Goal: Task Accomplishment & Management: Complete application form

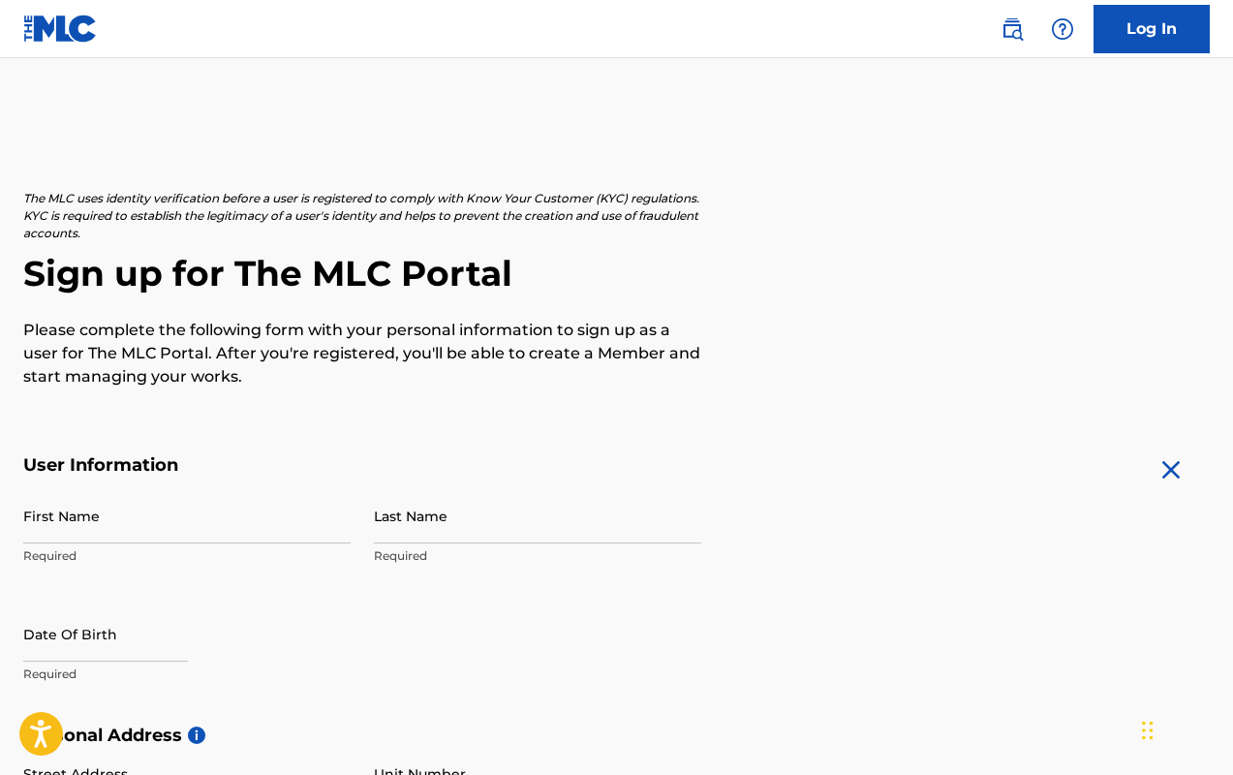
click at [118, 507] on input "First Name" at bounding box center [187, 515] width 328 height 55
type input "[PERSON_NAME]"
type input "Gaye"
type input "[STREET_ADDRESS]"
type input "[GEOGRAPHIC_DATA]"
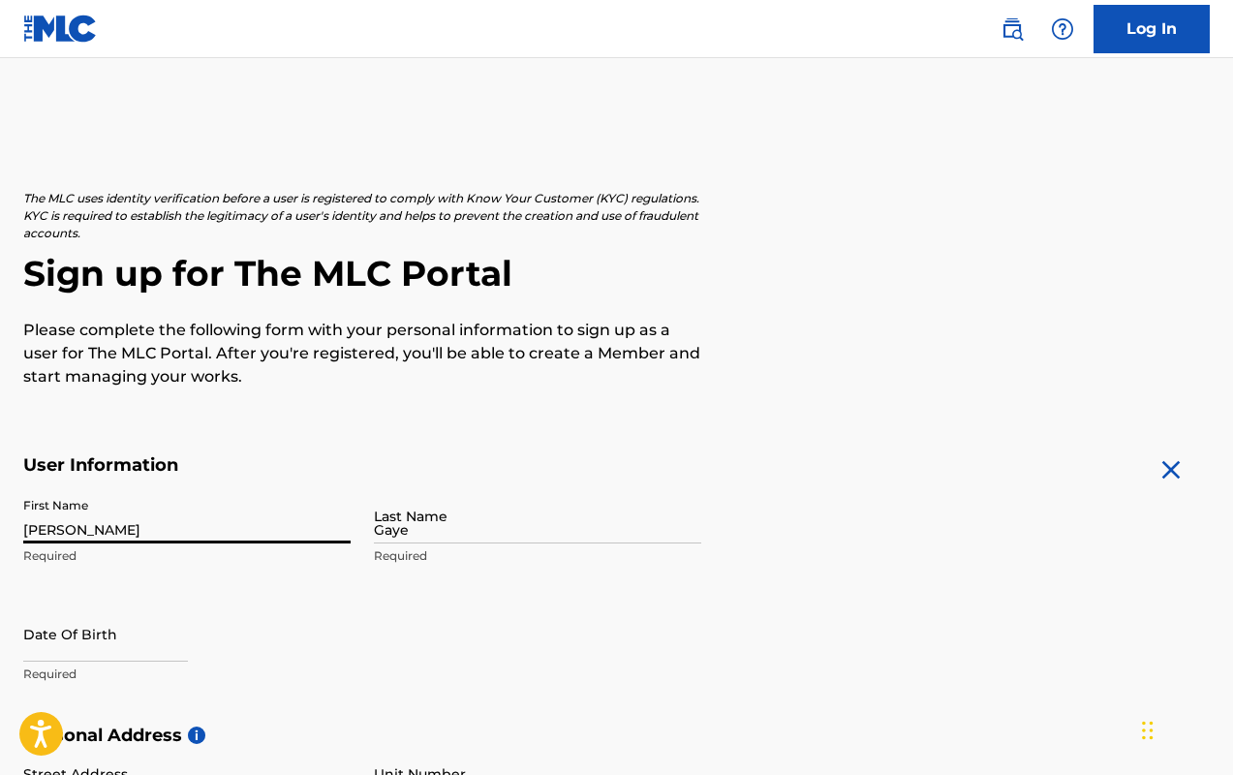
type input "[GEOGRAPHIC_DATA]"
type input "[US_STATE]"
type input "20745"
type input "1"
type input "202"
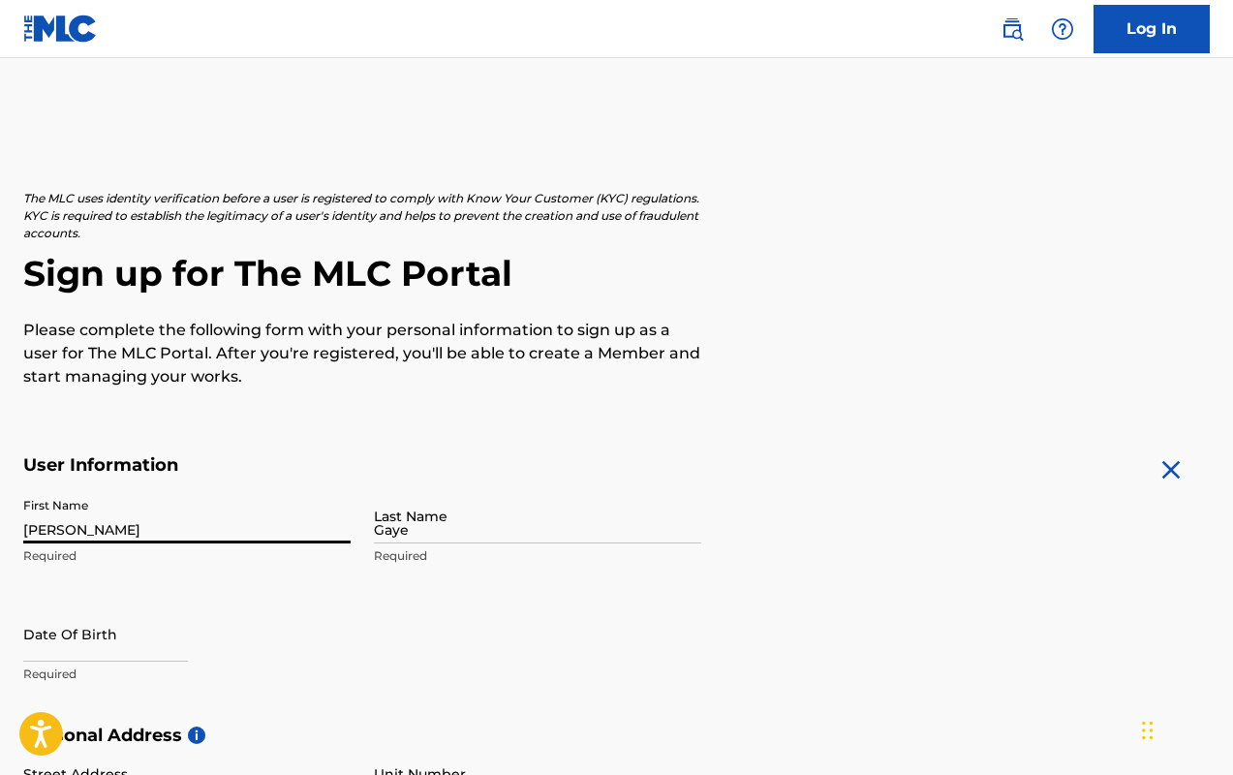
type input "5102885"
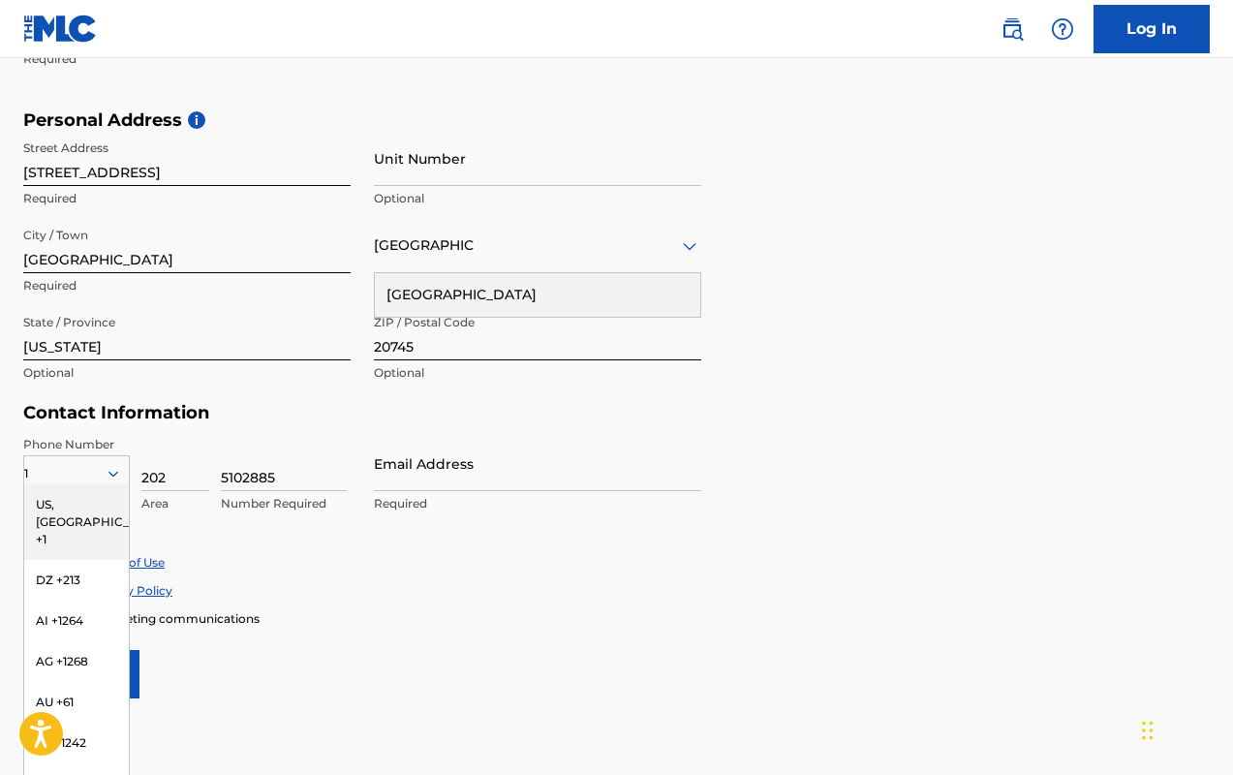
click at [71, 502] on div "US, [GEOGRAPHIC_DATA] +1" at bounding box center [76, 522] width 105 height 76
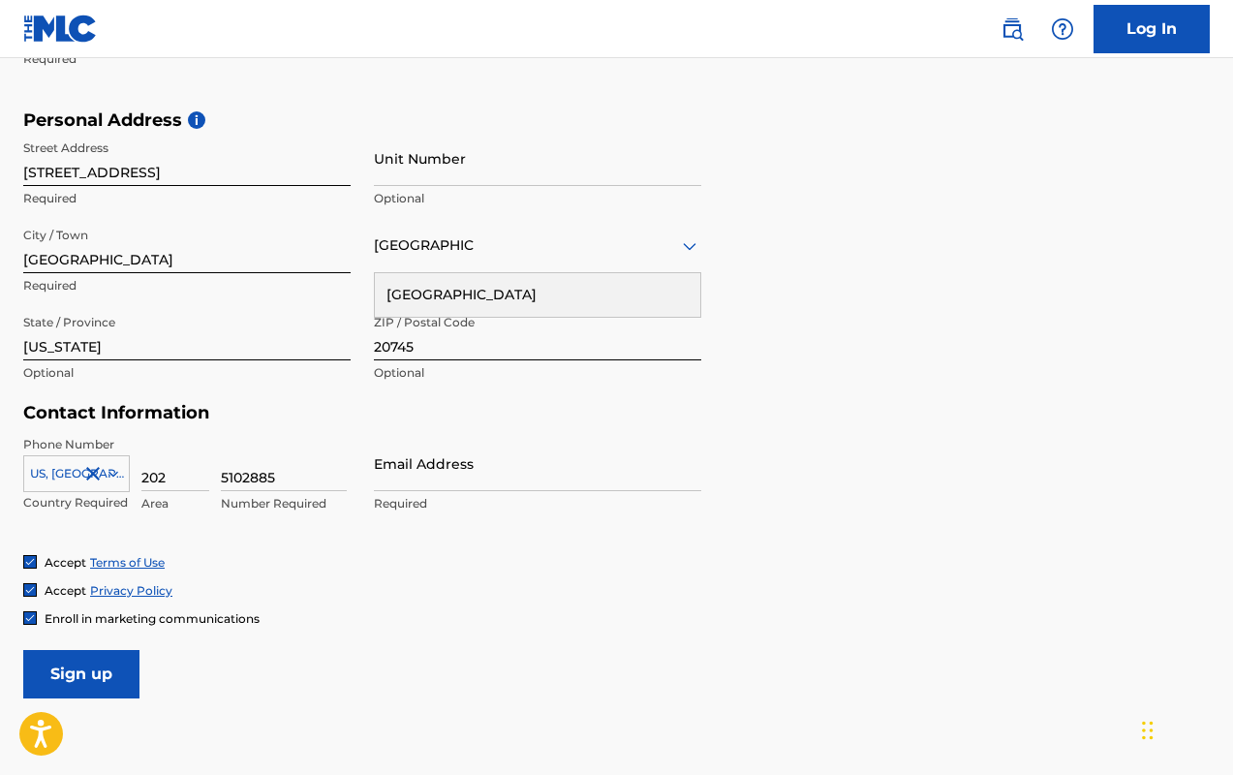
click at [475, 475] on input "Email Address" at bounding box center [538, 463] width 328 height 55
type input "[EMAIL_ADDRESS][DOMAIN_NAME]"
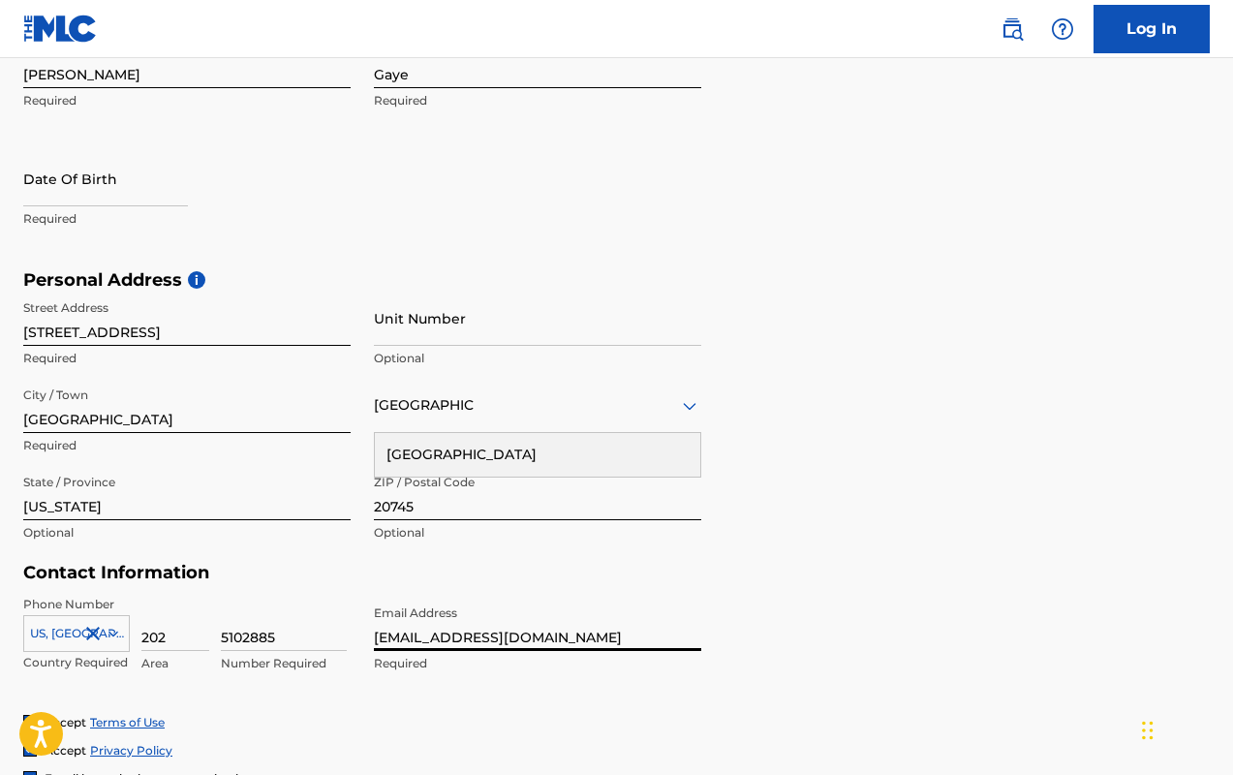
scroll to position [458, 0]
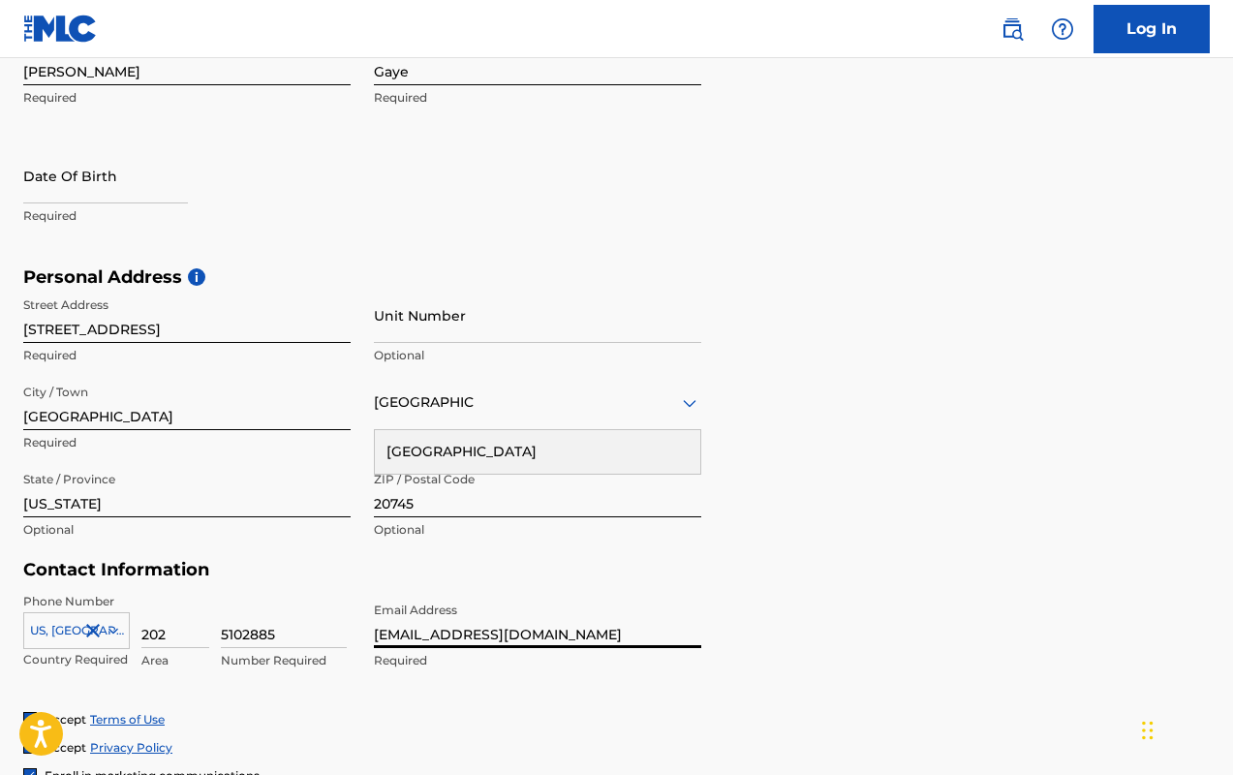
click at [43, 207] on p "Required" at bounding box center [187, 215] width 328 height 17
click at [38, 186] on input "text" at bounding box center [105, 175] width 165 height 55
select select "7"
select select "2025"
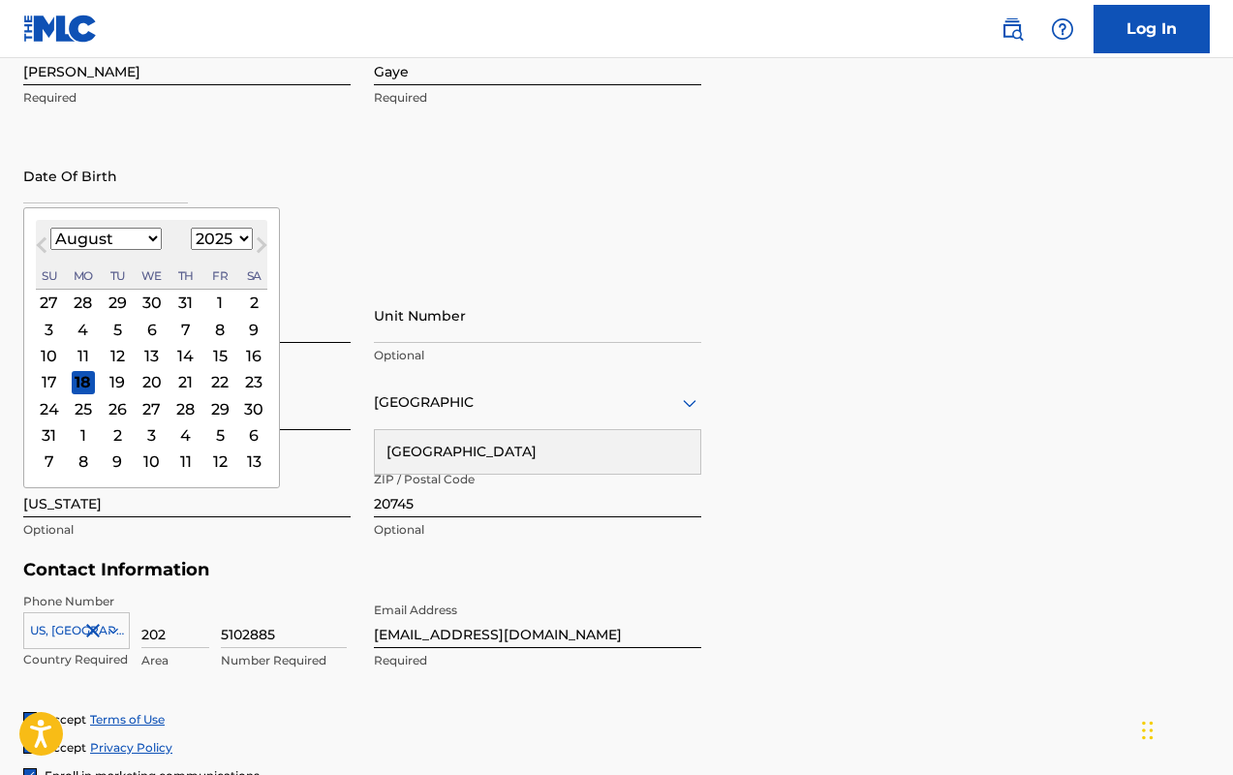
click at [145, 238] on select "January February March April May June July August September October November De…" at bounding box center [105, 239] width 111 height 22
select select "0"
click at [50, 228] on select "January February March April May June July August September October November De…" at bounding box center [105, 239] width 111 height 22
click at [219, 240] on select "1900 1901 1902 1903 1904 1905 1906 1907 1908 1909 1910 1911 1912 1913 1914 1915…" at bounding box center [222, 239] width 62 height 22
select select "1987"
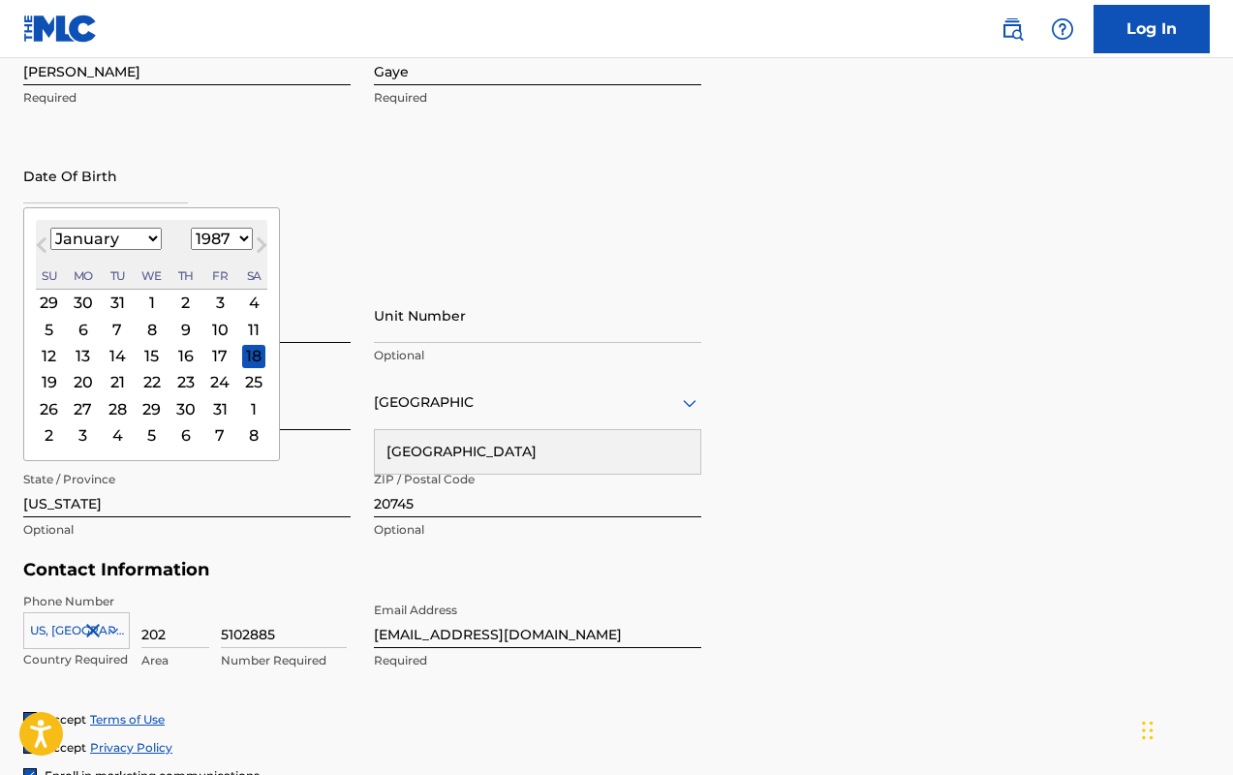
click at [191, 228] on select "1900 1901 1902 1903 1904 1905 1906 1907 1908 1909 1910 1911 1912 1913 1914 1915…" at bounding box center [222, 239] width 62 height 22
click at [418, 288] on input "Unit Number" at bounding box center [538, 315] width 328 height 55
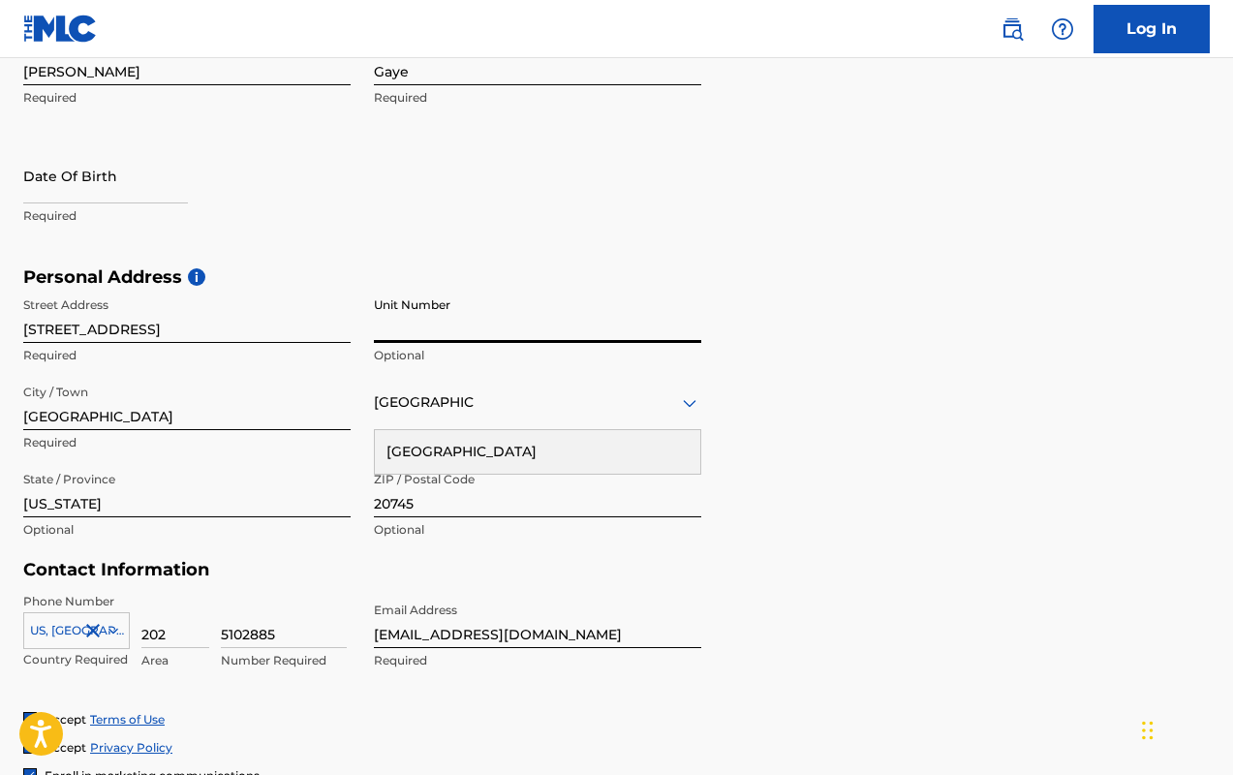
select select "7"
select select "2025"
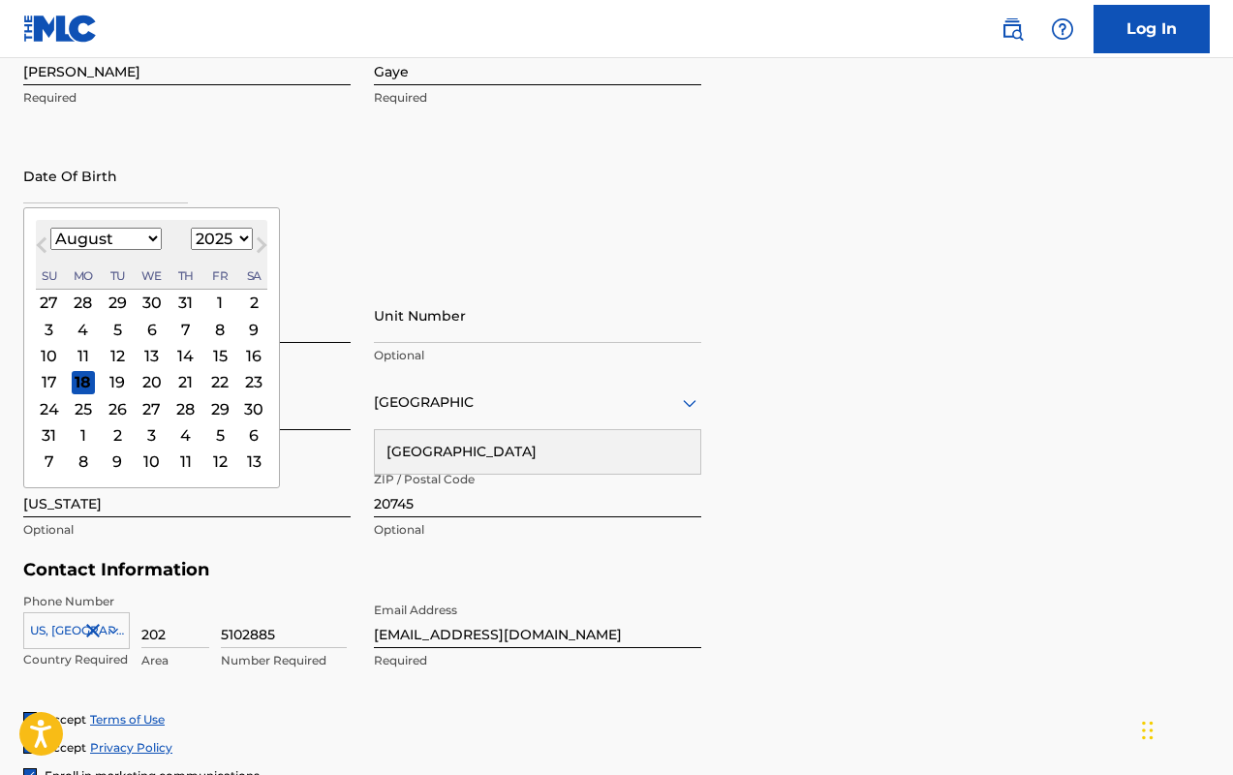
click at [120, 197] on input "text" at bounding box center [105, 175] width 165 height 55
click at [246, 239] on button "Next Month" at bounding box center [261, 249] width 31 height 31
select select "8"
click at [237, 238] on select "1900 1901 1902 1903 1904 1905 1906 1907 1908 1909 1910 1911 1912 1913 1914 1915…" at bounding box center [222, 239] width 62 height 22
select select "1987"
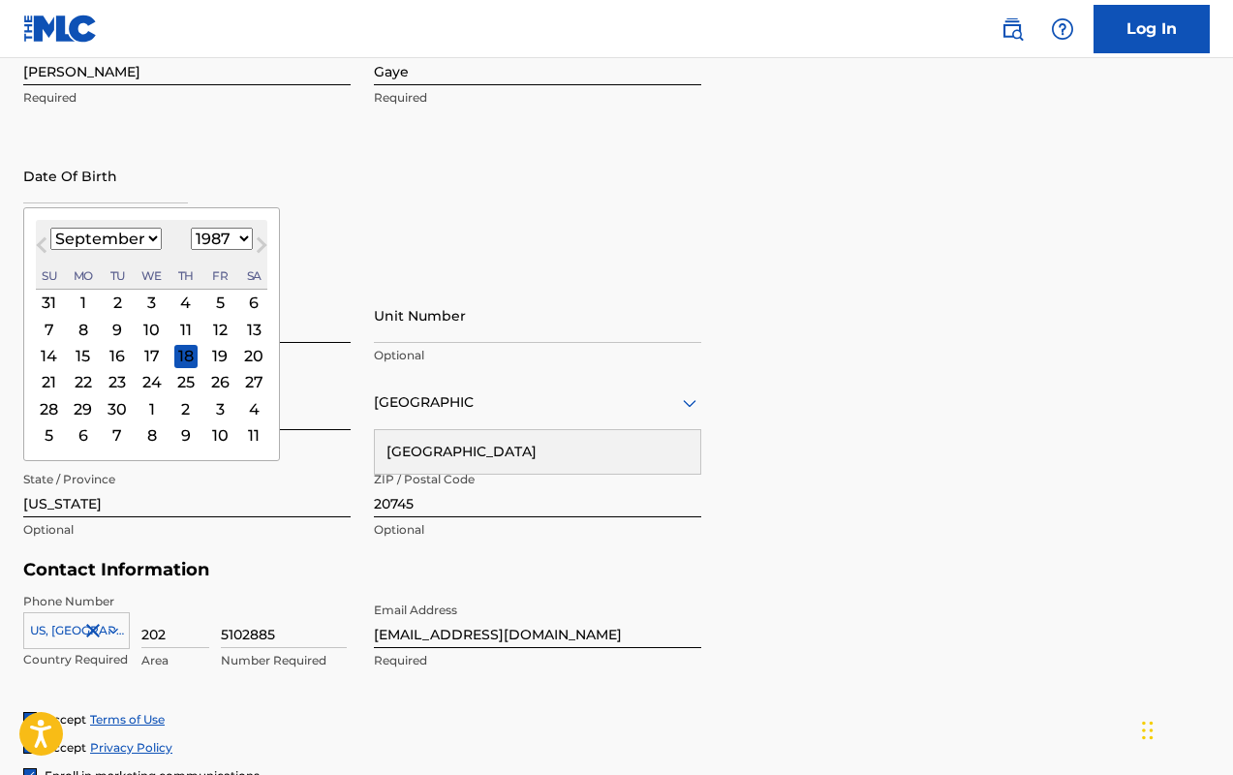
click at [191, 228] on select "1900 1901 1902 1903 1904 1905 1906 1907 1908 1909 1910 1911 1912 1913 1914 1915…" at bounding box center [222, 239] width 62 height 22
click at [141, 234] on select "January February March April May June July August September October November De…" at bounding box center [105, 239] width 111 height 22
select select "0"
click at [50, 228] on select "January February March April May June July August September October November De…" at bounding box center [105, 239] width 111 height 22
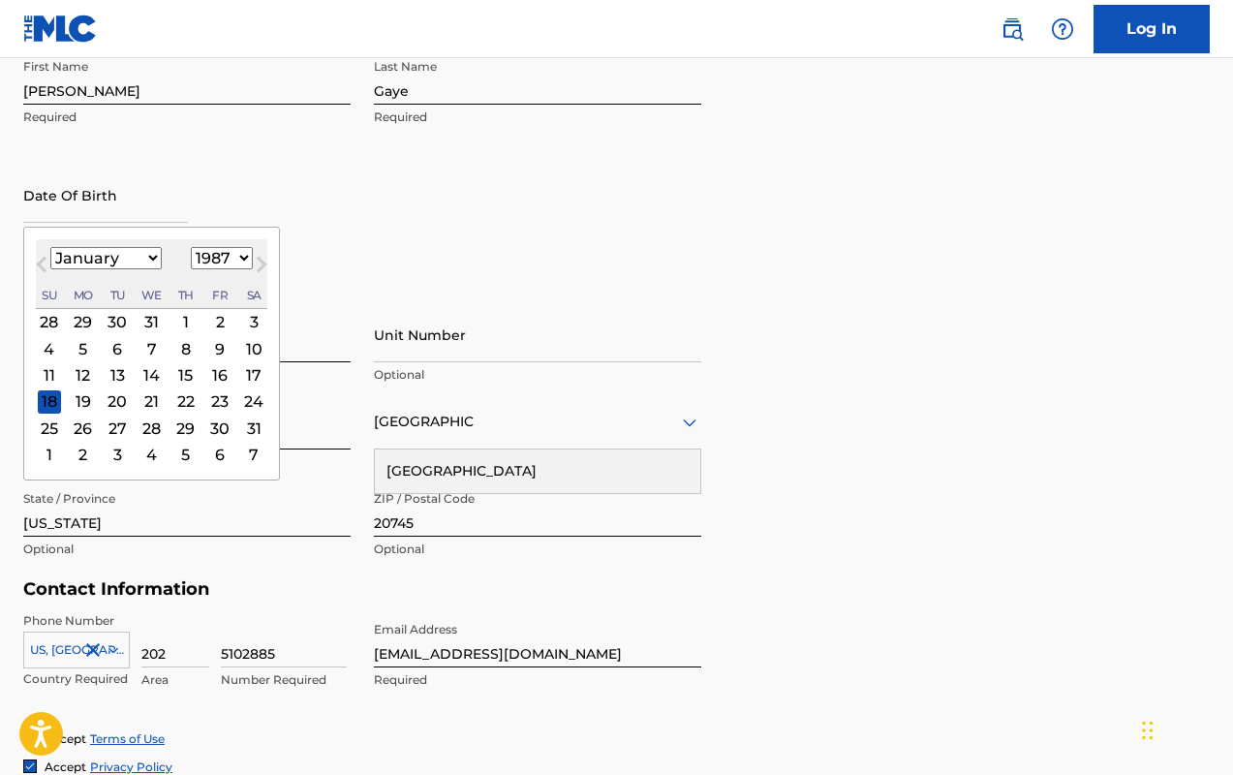
scroll to position [437, 0]
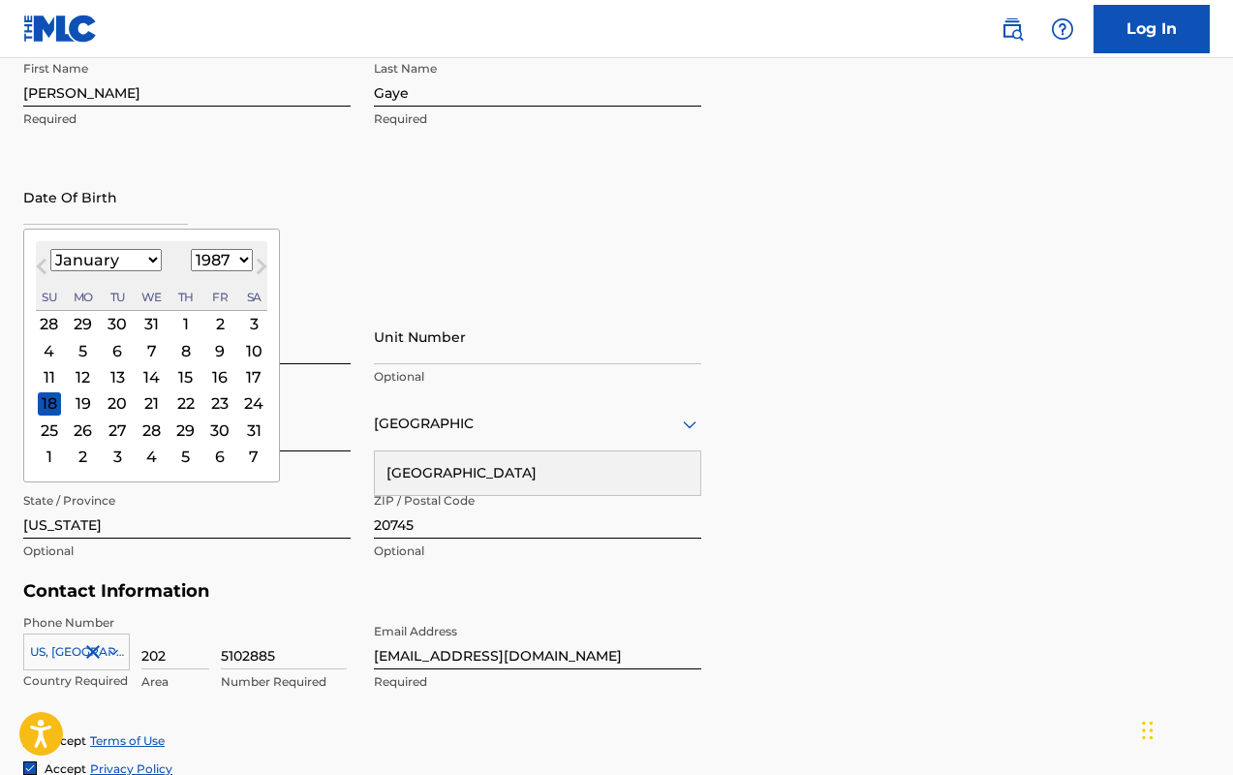
click at [245, 409] on div "24" at bounding box center [253, 402] width 23 height 23
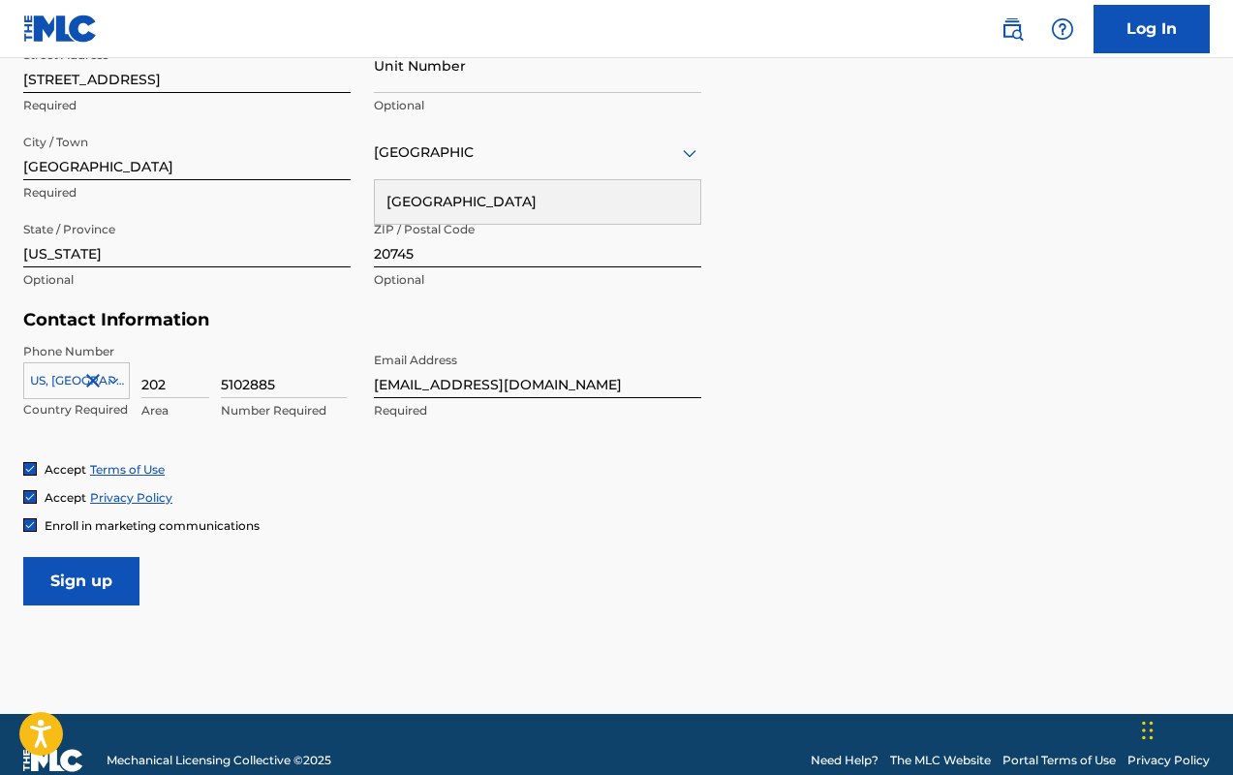
scroll to position [739, 0]
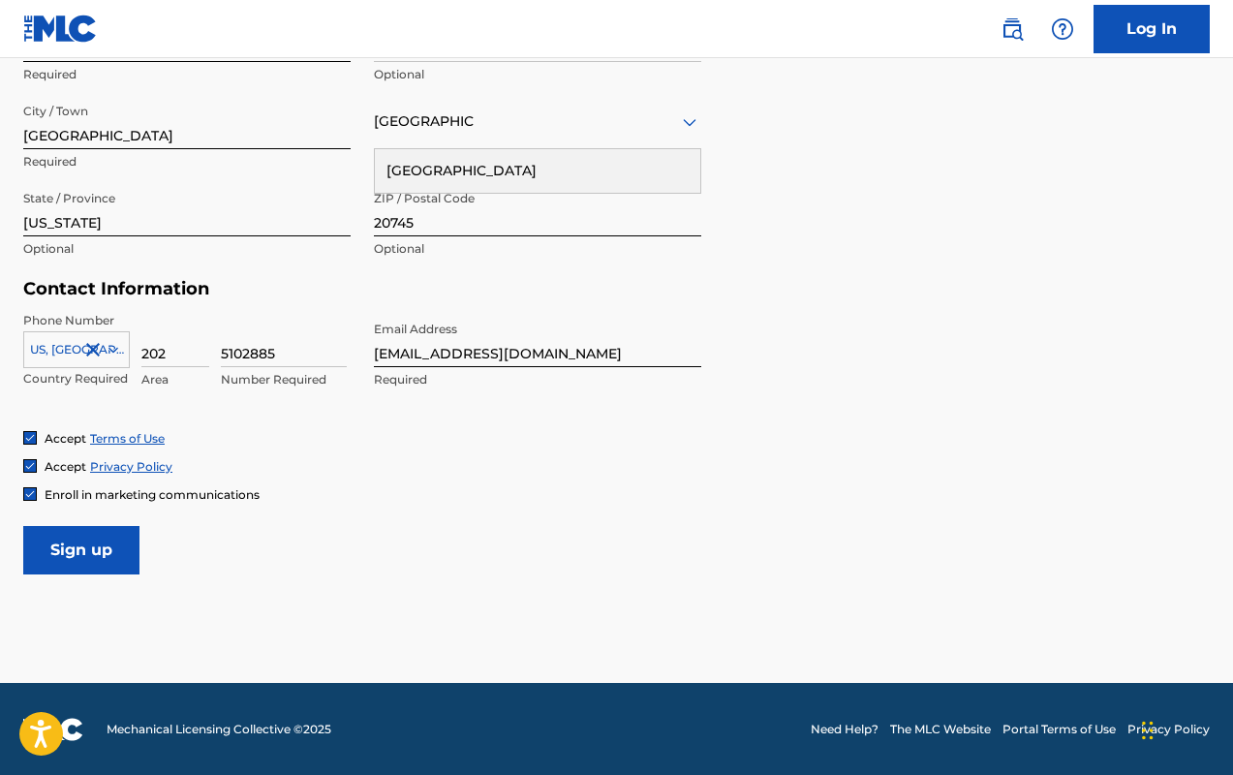
click at [125, 545] on input "Sign up" at bounding box center [81, 550] width 116 height 48
click at [101, 568] on input "Sign up" at bounding box center [81, 550] width 116 height 48
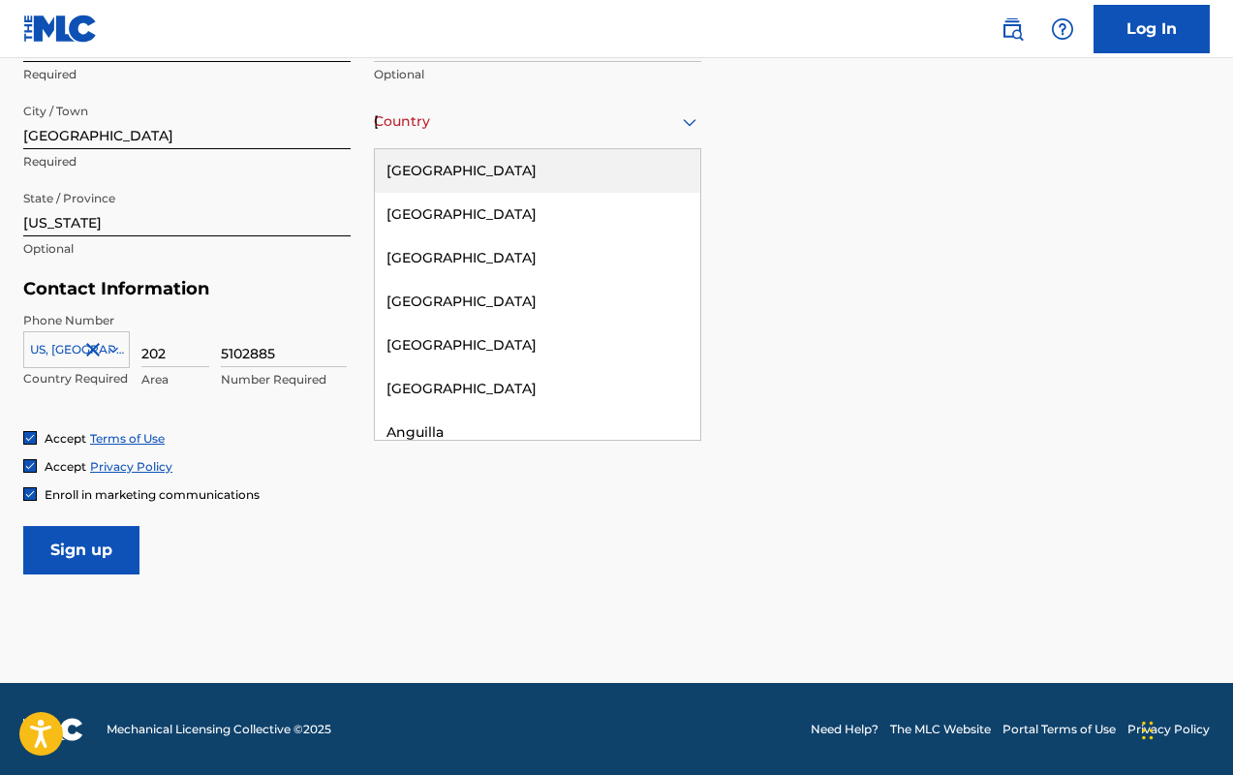
click at [462, 135] on div "Country [GEOGRAPHIC_DATA]" at bounding box center [538, 121] width 328 height 55
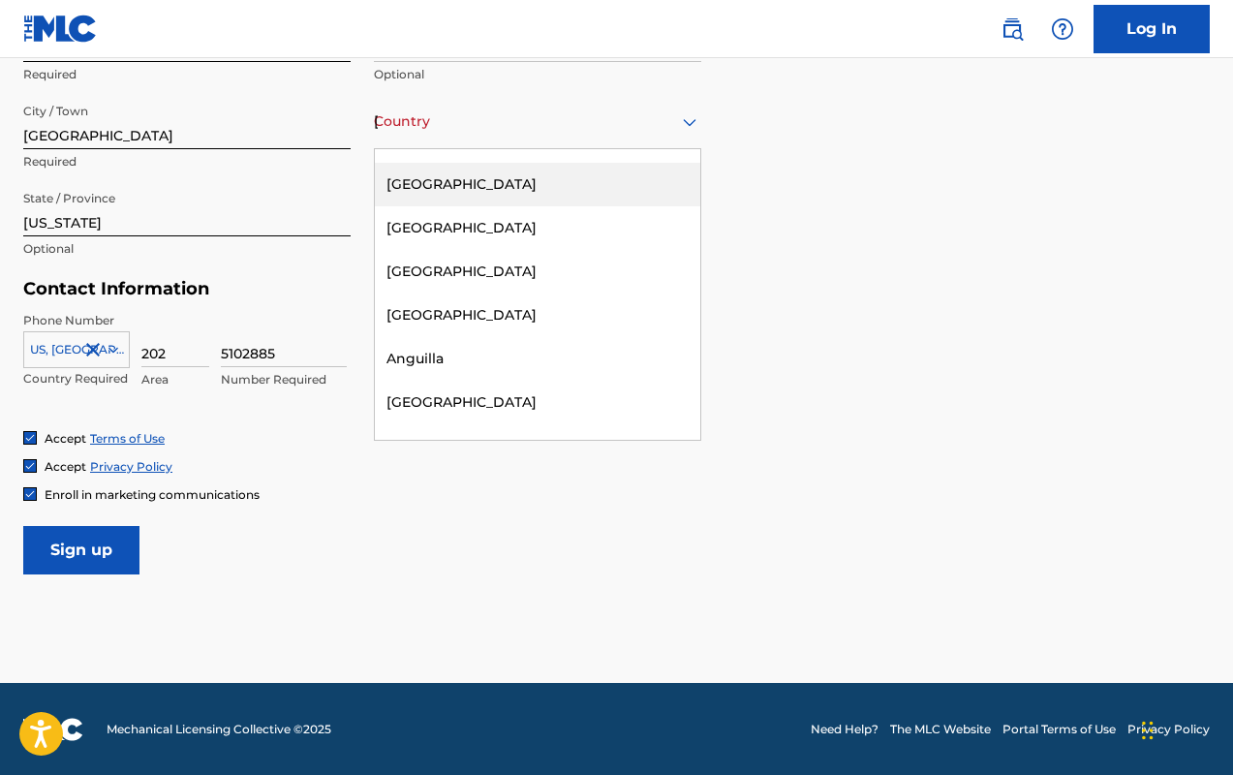
scroll to position [0, 0]
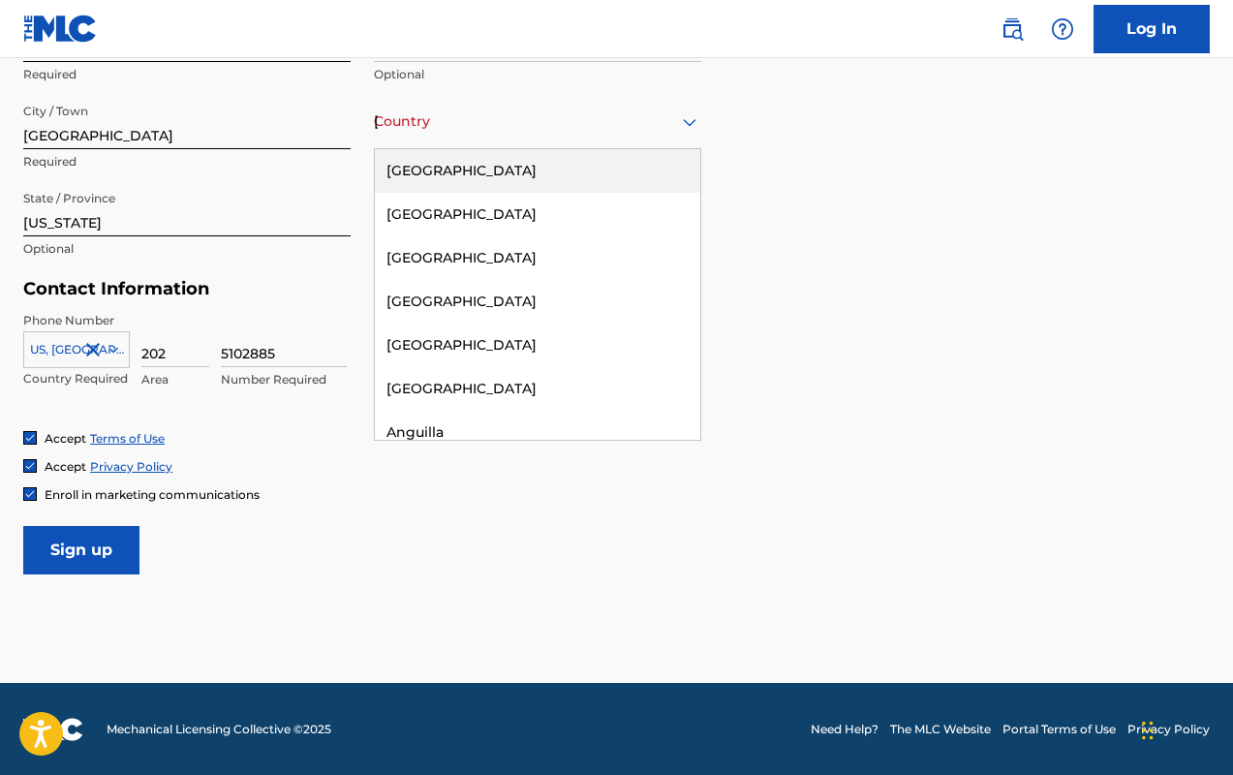
click at [430, 174] on div "[GEOGRAPHIC_DATA]" at bounding box center [538, 171] width 326 height 44
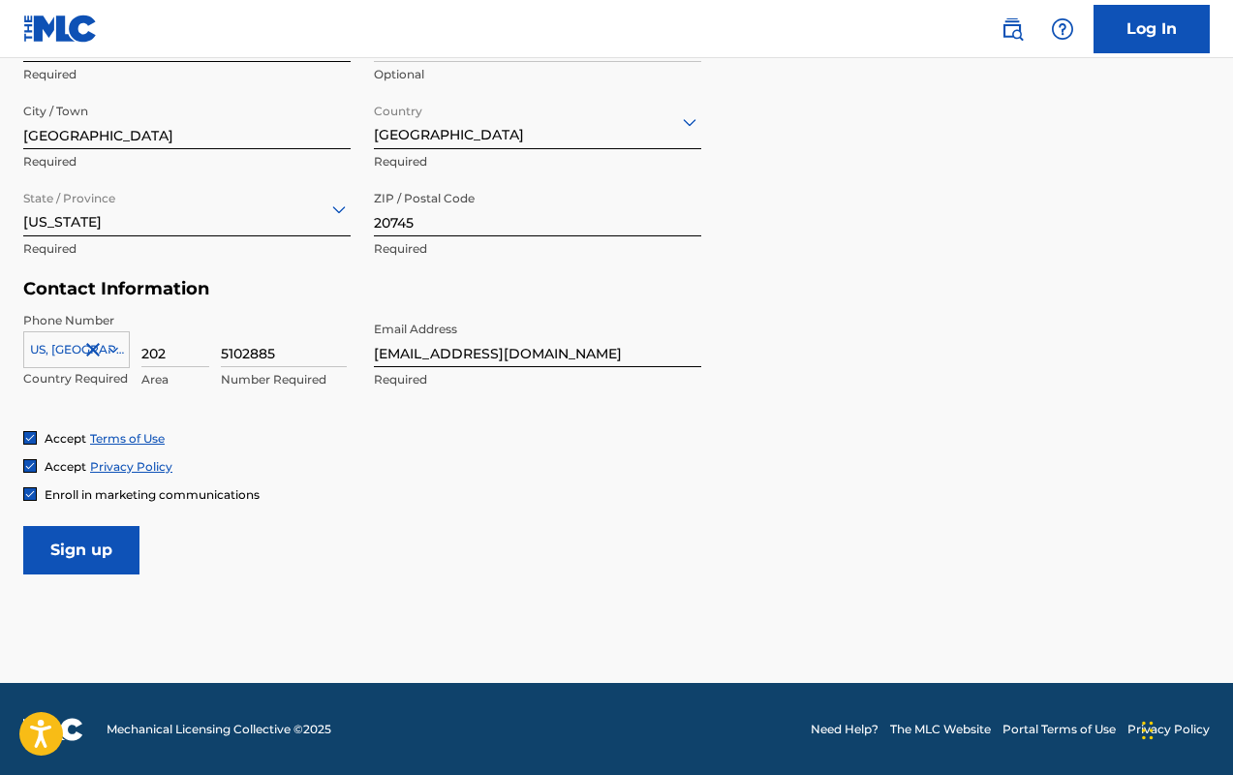
click at [97, 547] on input "Sign up" at bounding box center [81, 550] width 116 height 48
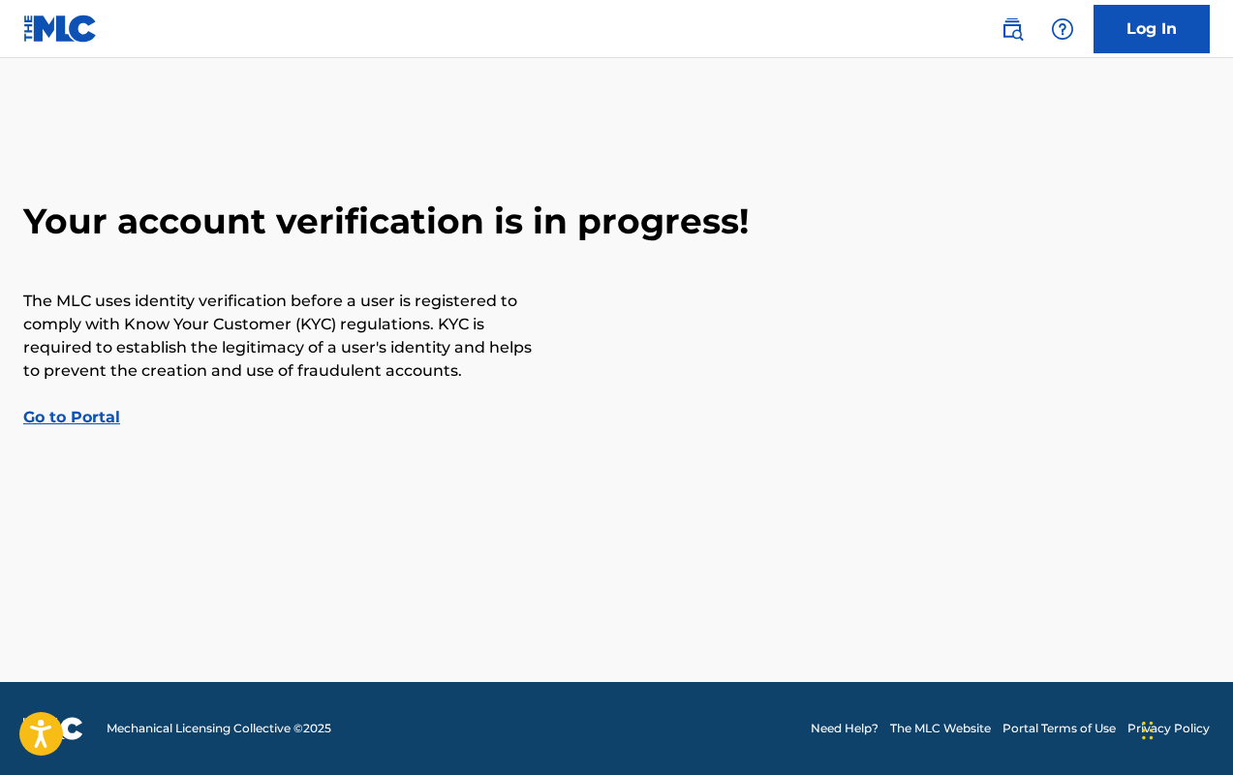
click at [56, 421] on link "Go to Portal" at bounding box center [71, 417] width 97 height 18
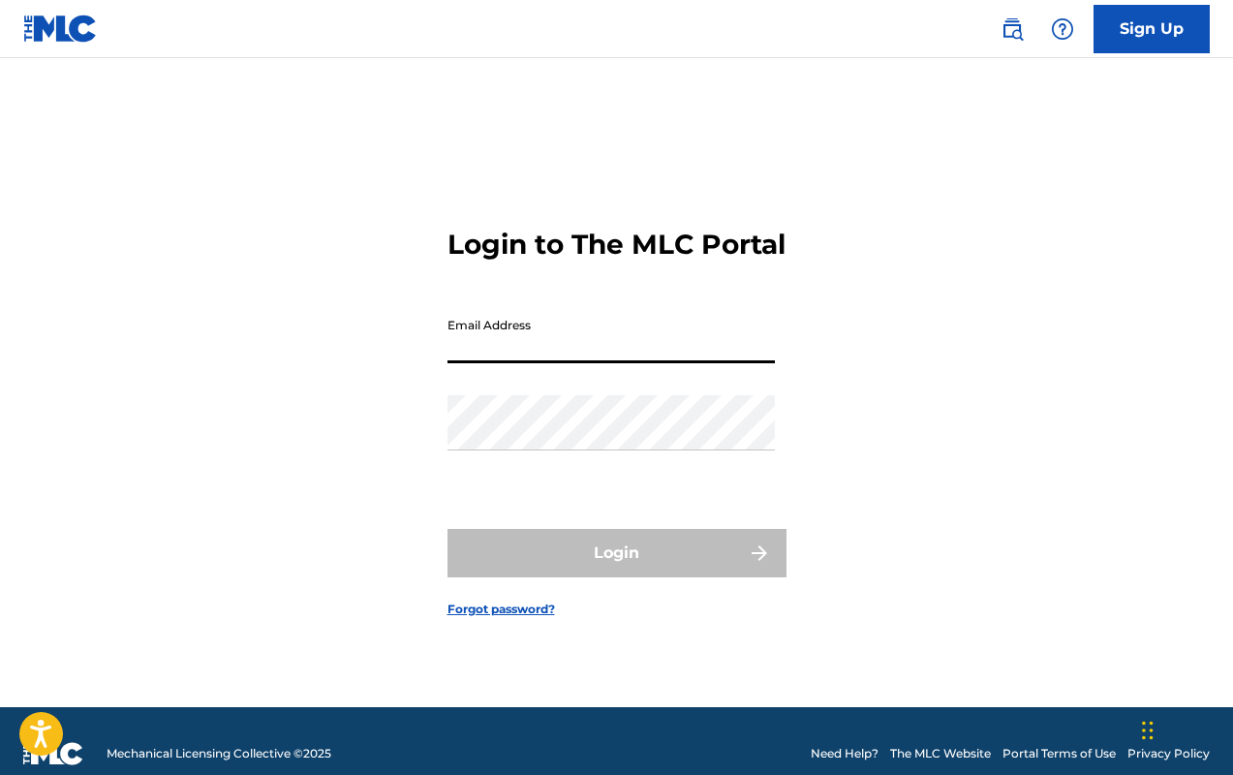
click at [460, 363] on input "Email Address" at bounding box center [612, 335] width 328 height 55
type input "[EMAIL_ADDRESS][DOMAIN_NAME]"
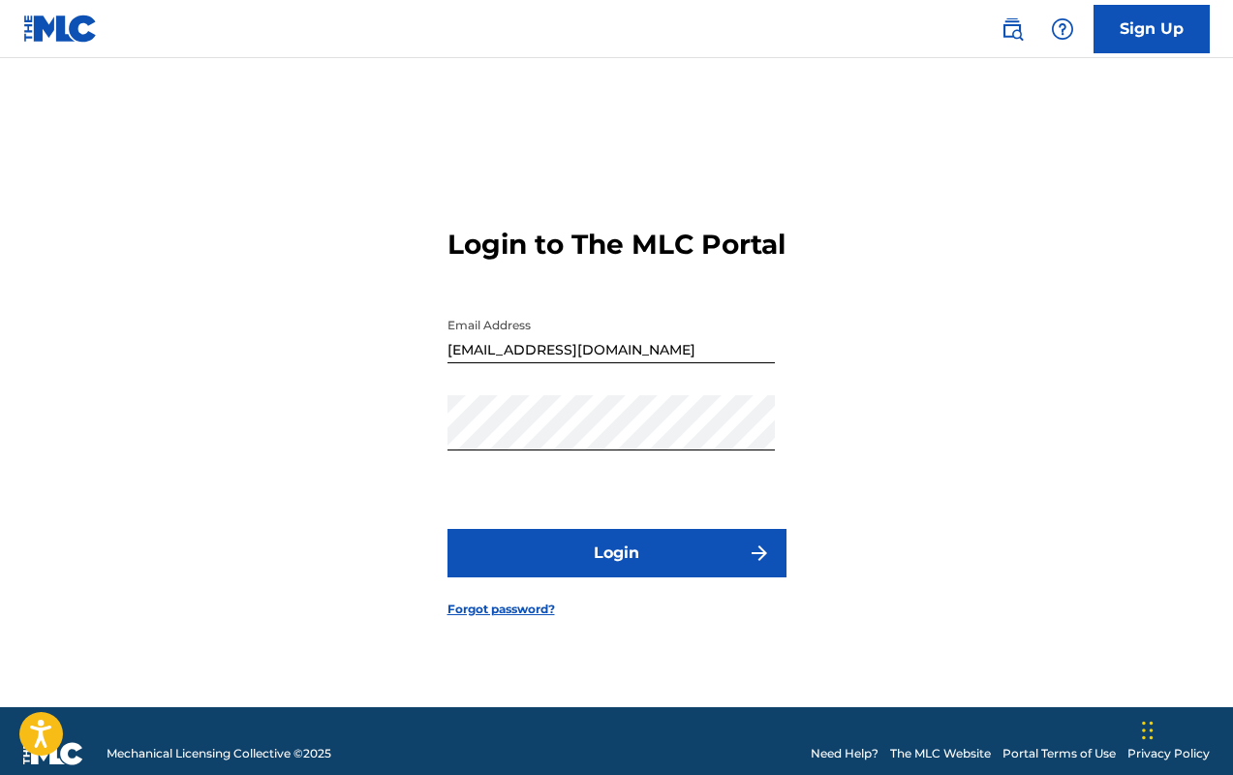
click at [710, 571] on button "Login" at bounding box center [617, 553] width 339 height 48
click at [518, 618] on link "Forgot password?" at bounding box center [502, 609] width 108 height 17
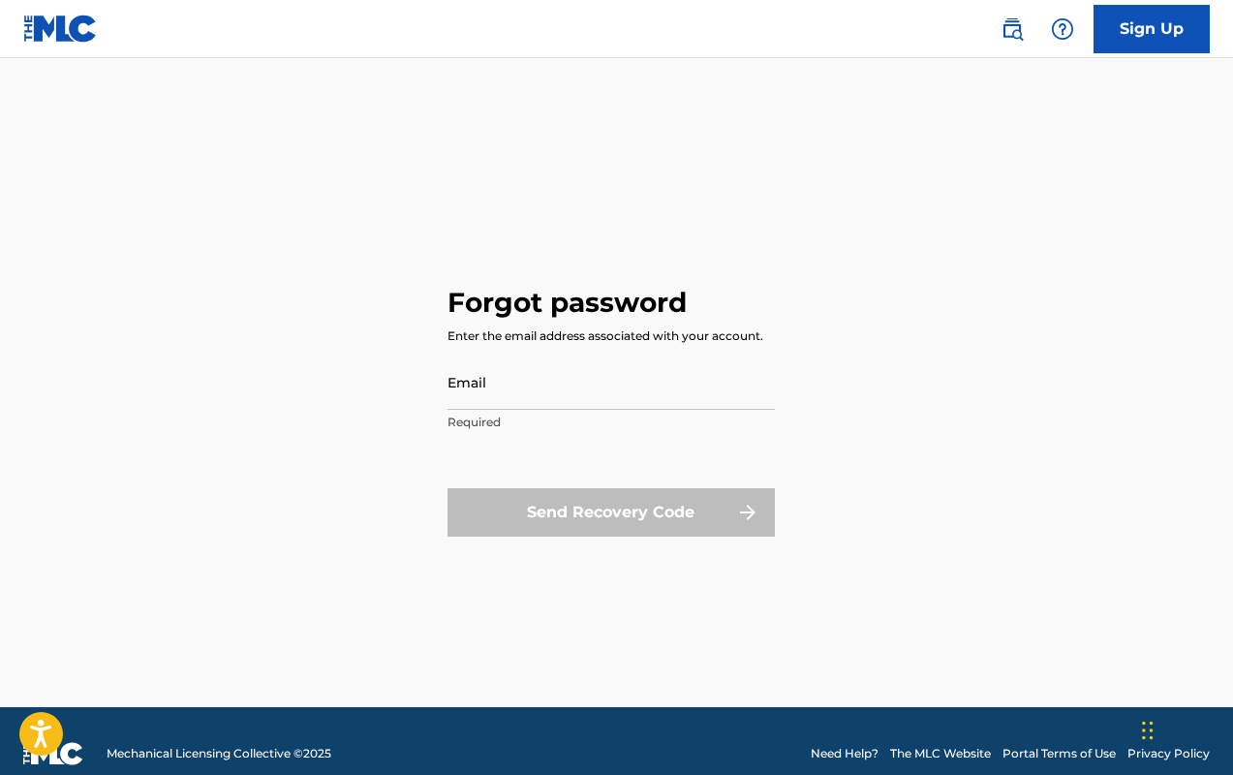
click at [702, 392] on input "Email" at bounding box center [612, 382] width 328 height 55
type input "[EMAIL_ADDRESS][DOMAIN_NAME]"
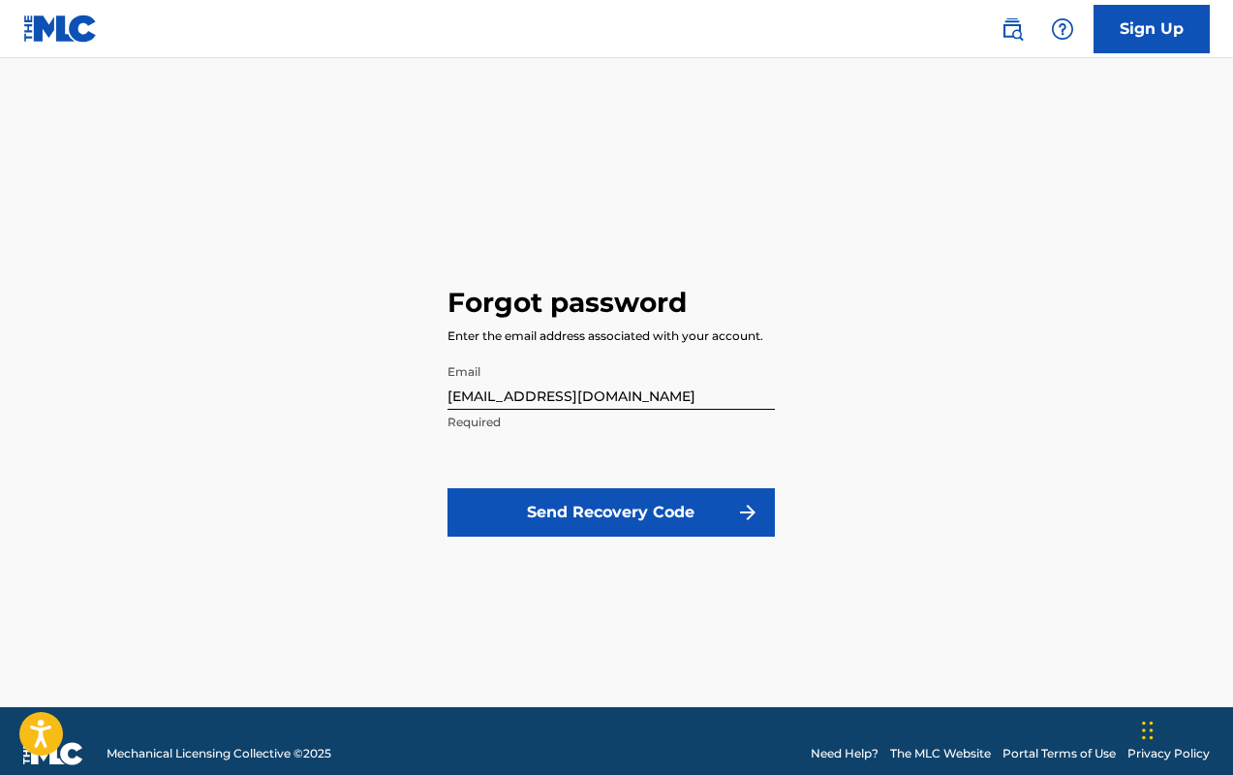
click at [630, 528] on button "Send Recovery Code" at bounding box center [612, 512] width 328 height 48
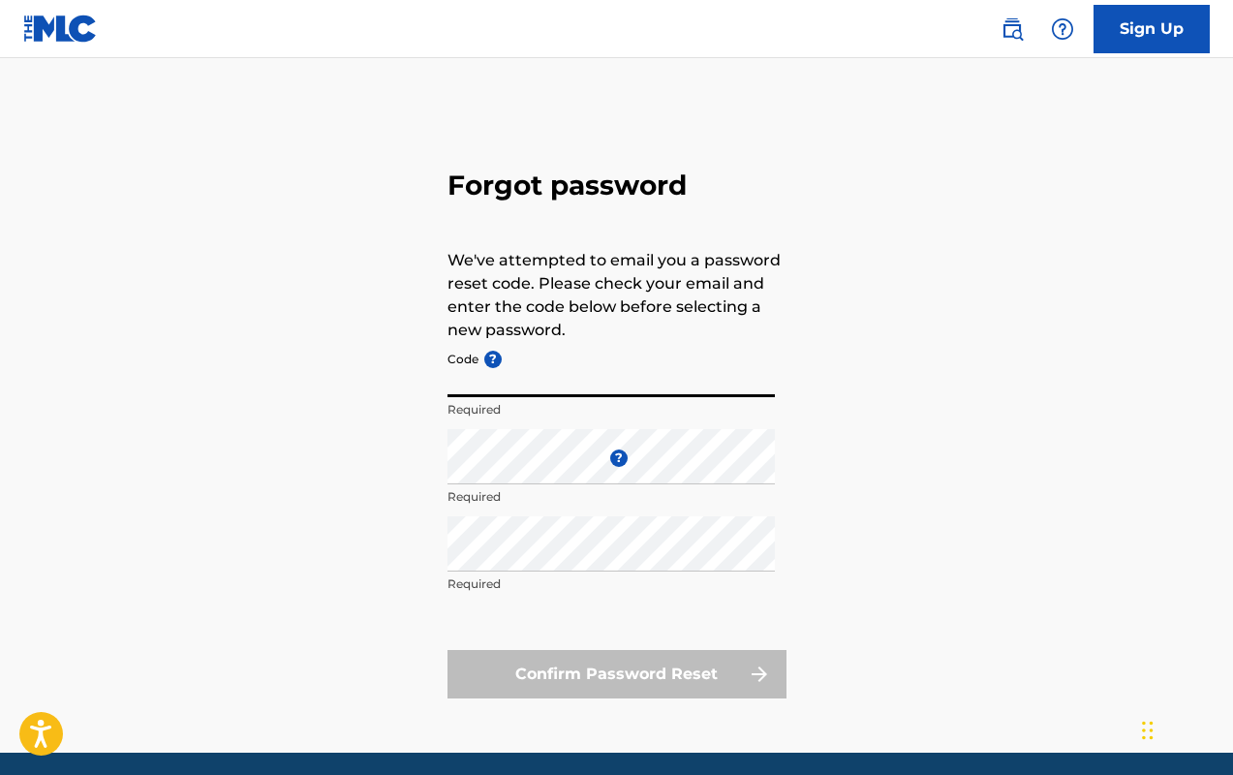
click at [481, 389] on input "Code ?" at bounding box center [612, 369] width 328 height 55
type input "FP_0e3e22551675a2b366c58cbc2a38"
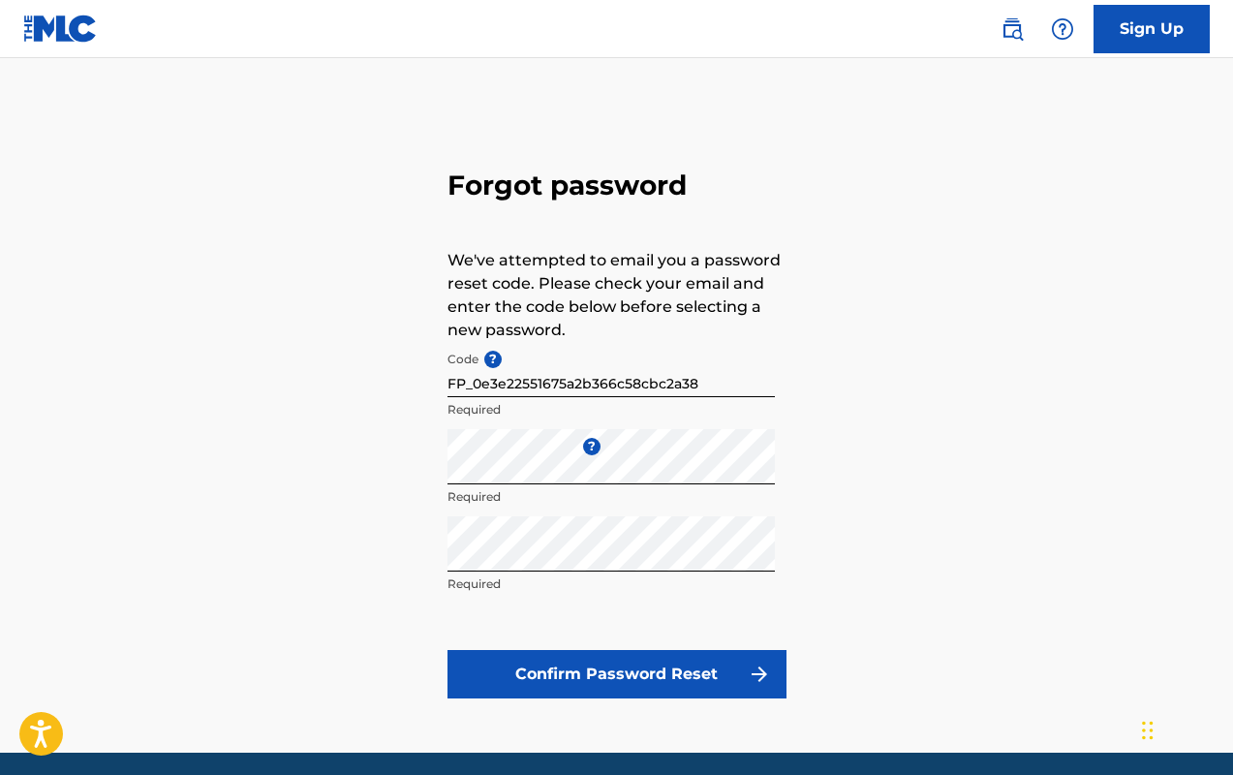
click at [712, 676] on button "Confirm Password Reset" at bounding box center [617, 674] width 339 height 48
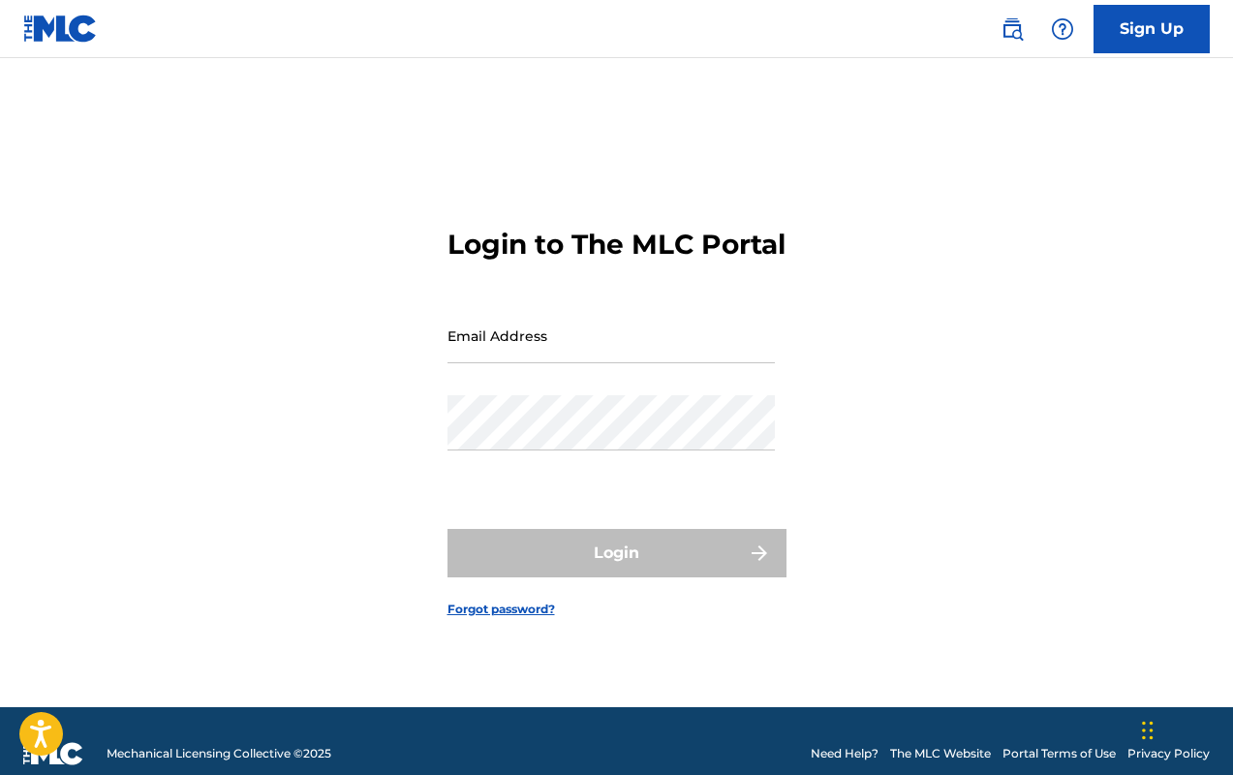
click at [531, 345] on input "Email Address" at bounding box center [612, 335] width 328 height 55
type input "[EMAIL_ADDRESS][DOMAIN_NAME]"
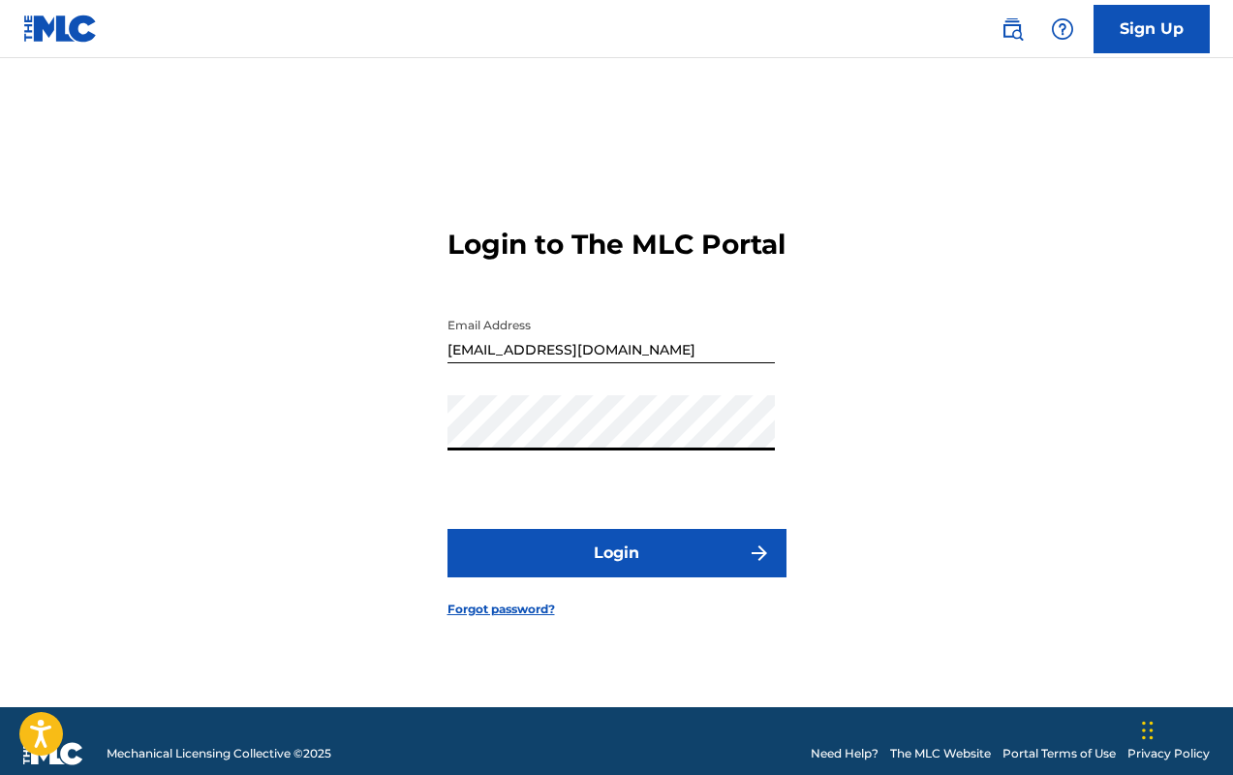
click at [625, 561] on button "Login" at bounding box center [617, 553] width 339 height 48
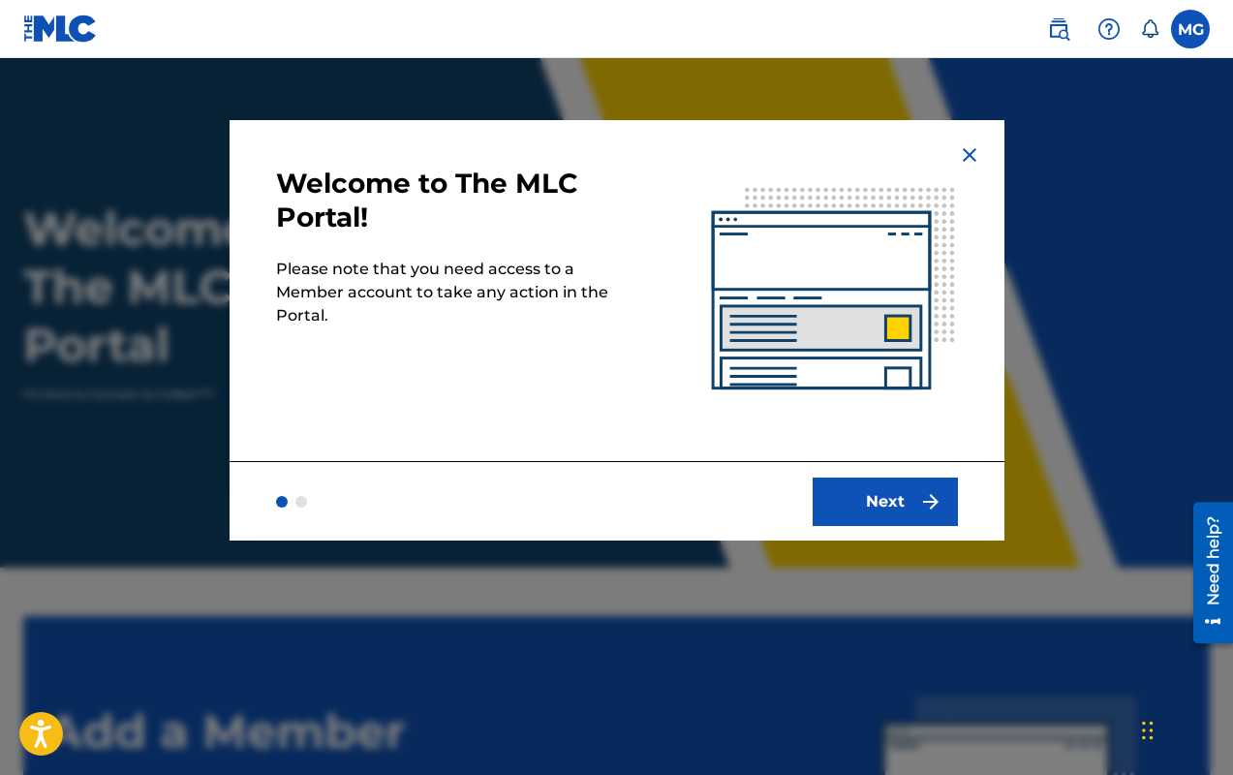
click at [875, 509] on button "Next" at bounding box center [885, 502] width 145 height 48
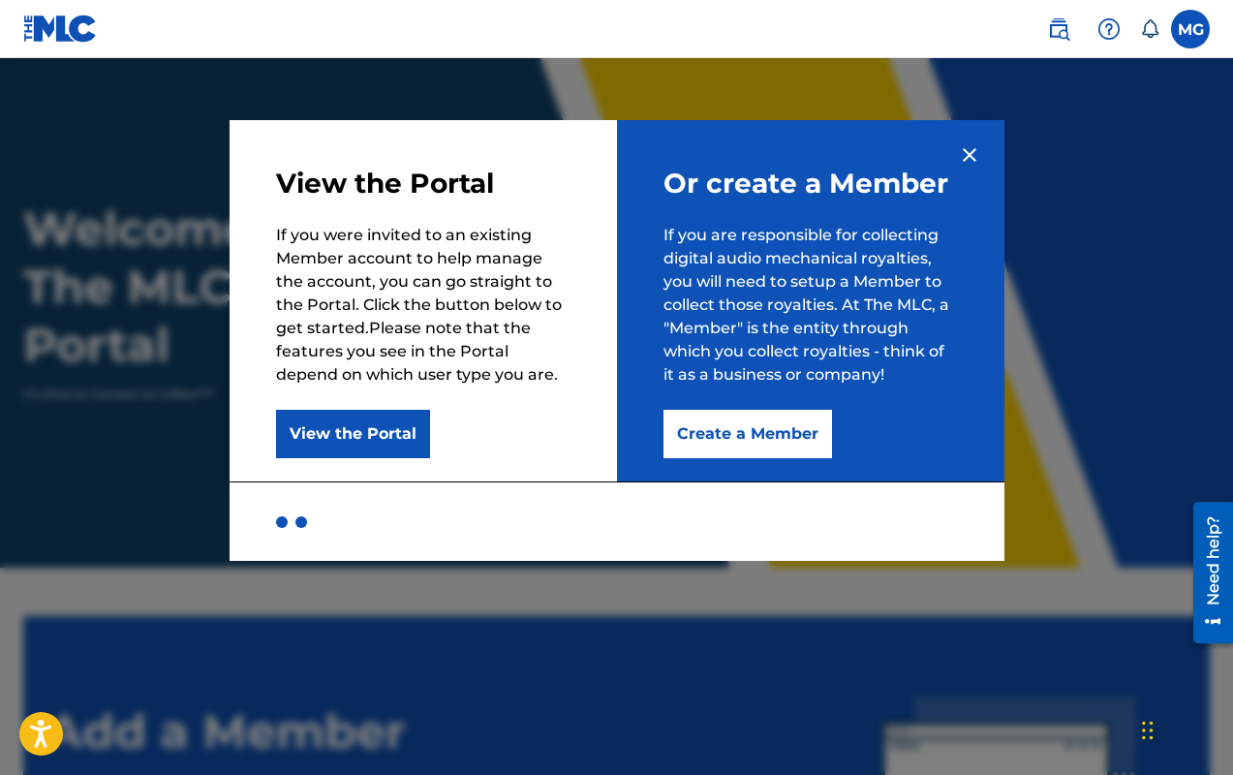
click at [727, 439] on button "Create a Member" at bounding box center [748, 434] width 169 height 48
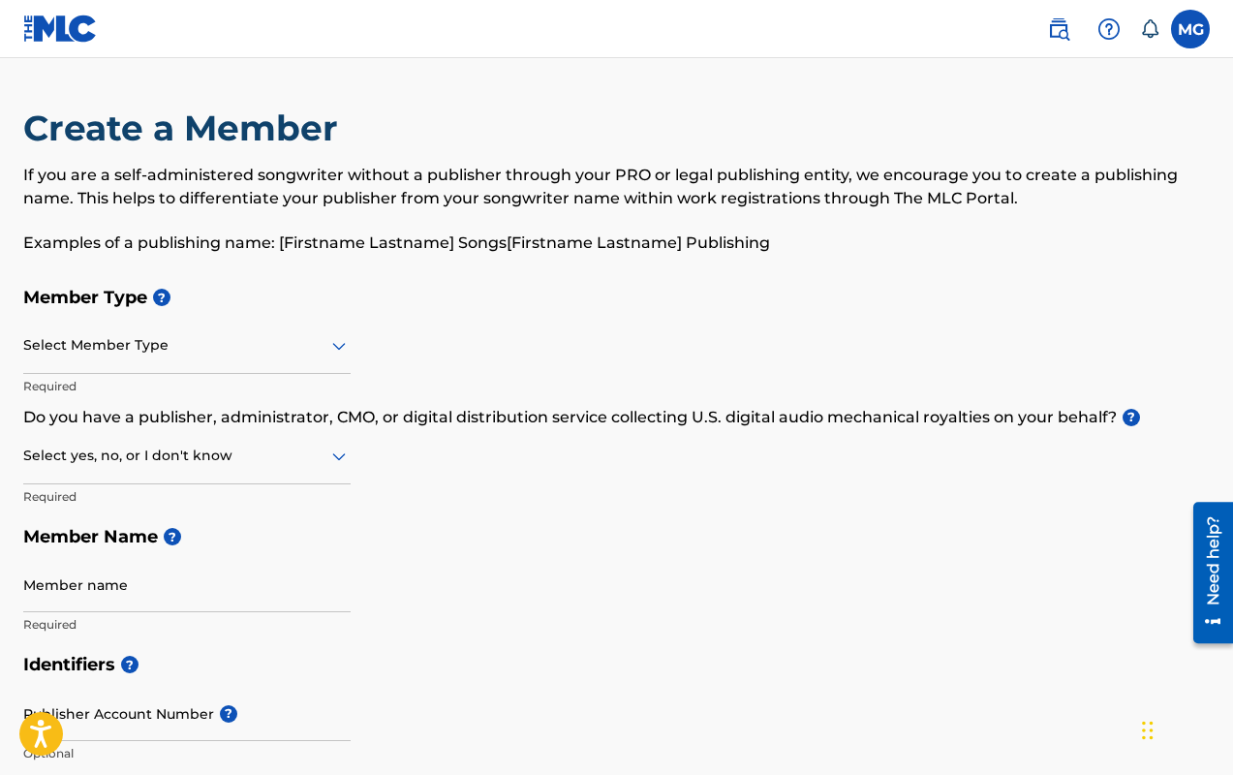
click at [312, 360] on div "Select Member Type" at bounding box center [187, 346] width 328 height 55
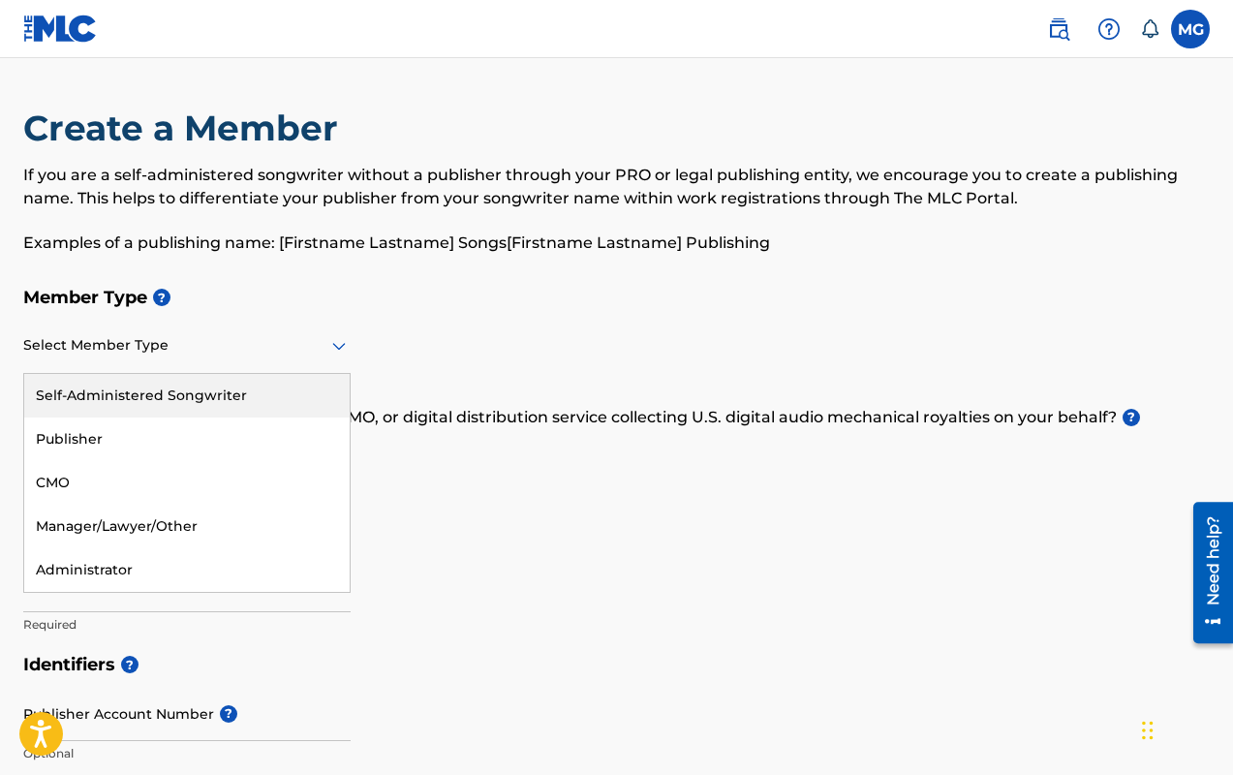
click at [249, 390] on div "Self-Administered Songwriter" at bounding box center [187, 396] width 326 height 44
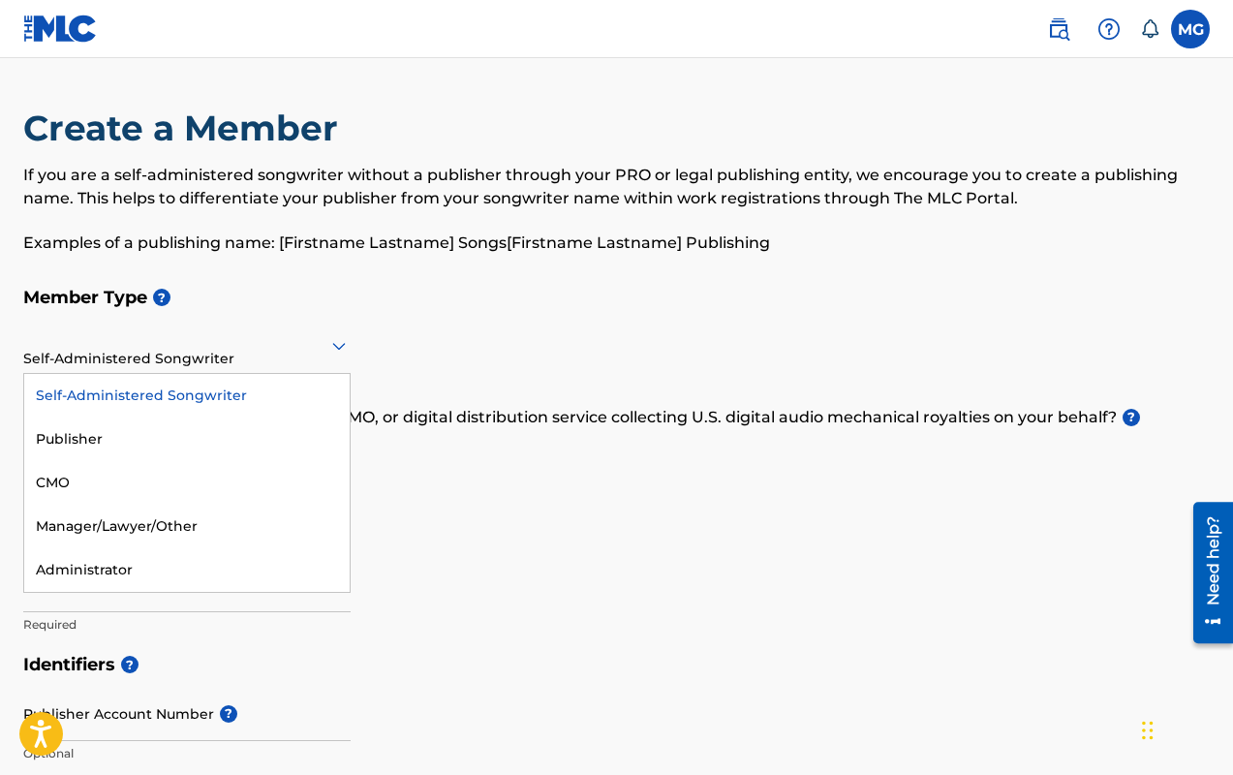
click at [337, 347] on icon at bounding box center [339, 347] width 14 height 8
click at [178, 535] on div "Manager/Lawyer/Other" at bounding box center [187, 527] width 326 height 44
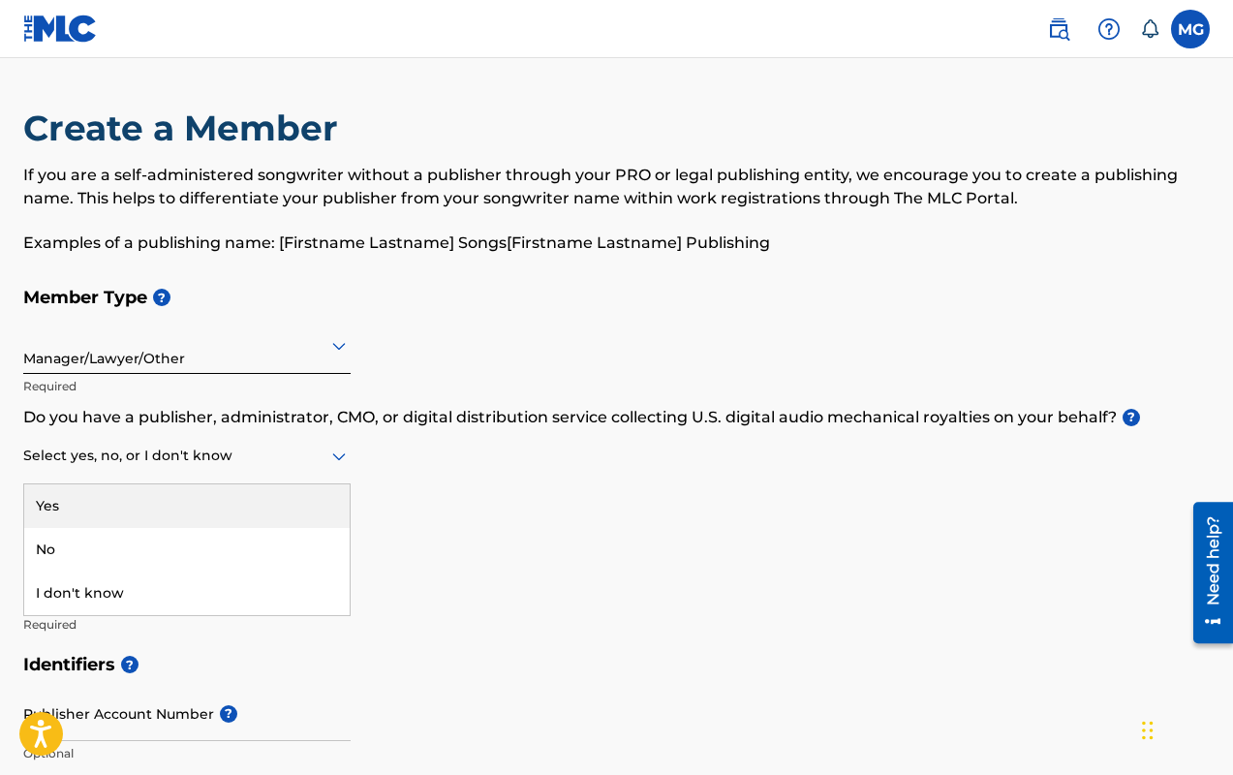
click at [332, 453] on icon at bounding box center [339, 457] width 14 height 8
click at [397, 489] on div "Member Type ? Manager/Lawyer/Other Required Do you have a publisher, administra…" at bounding box center [616, 460] width 1187 height 367
click at [334, 452] on icon at bounding box center [339, 456] width 23 height 23
click at [199, 505] on div "Yes" at bounding box center [187, 506] width 326 height 44
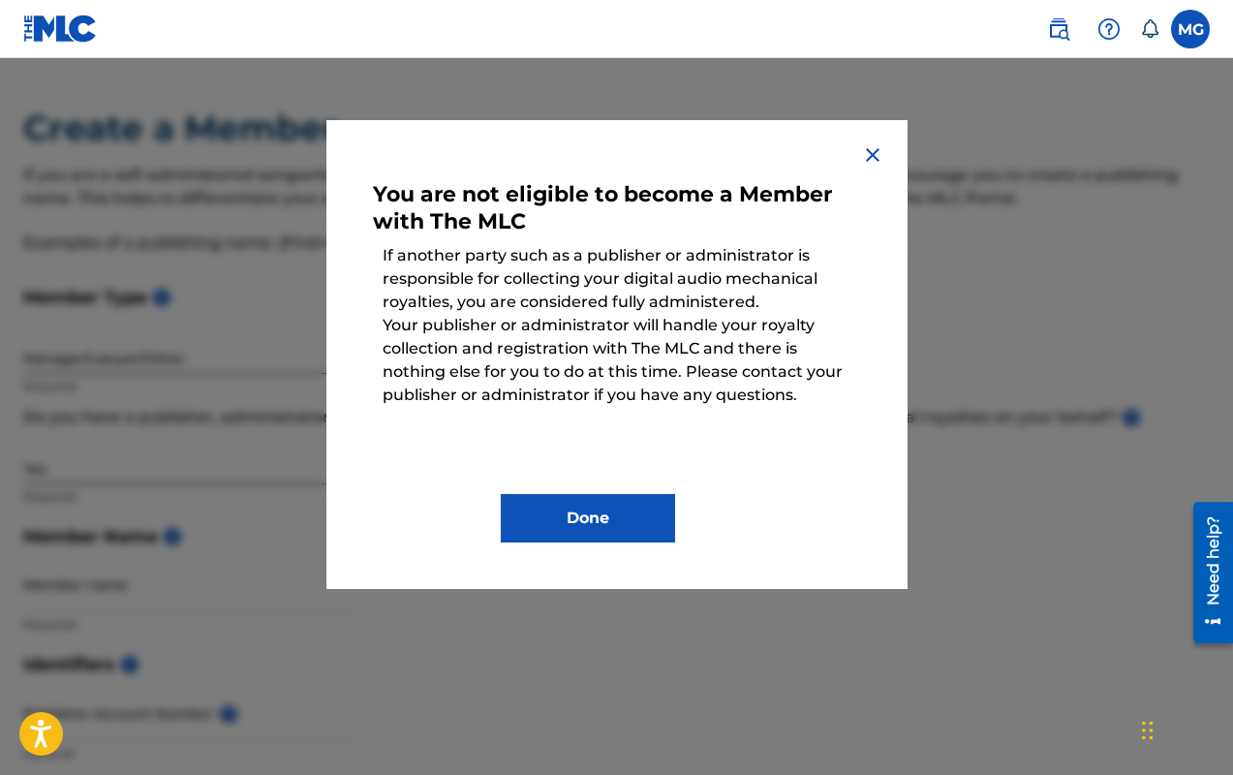
click at [611, 527] on button "Done" at bounding box center [588, 518] width 174 height 48
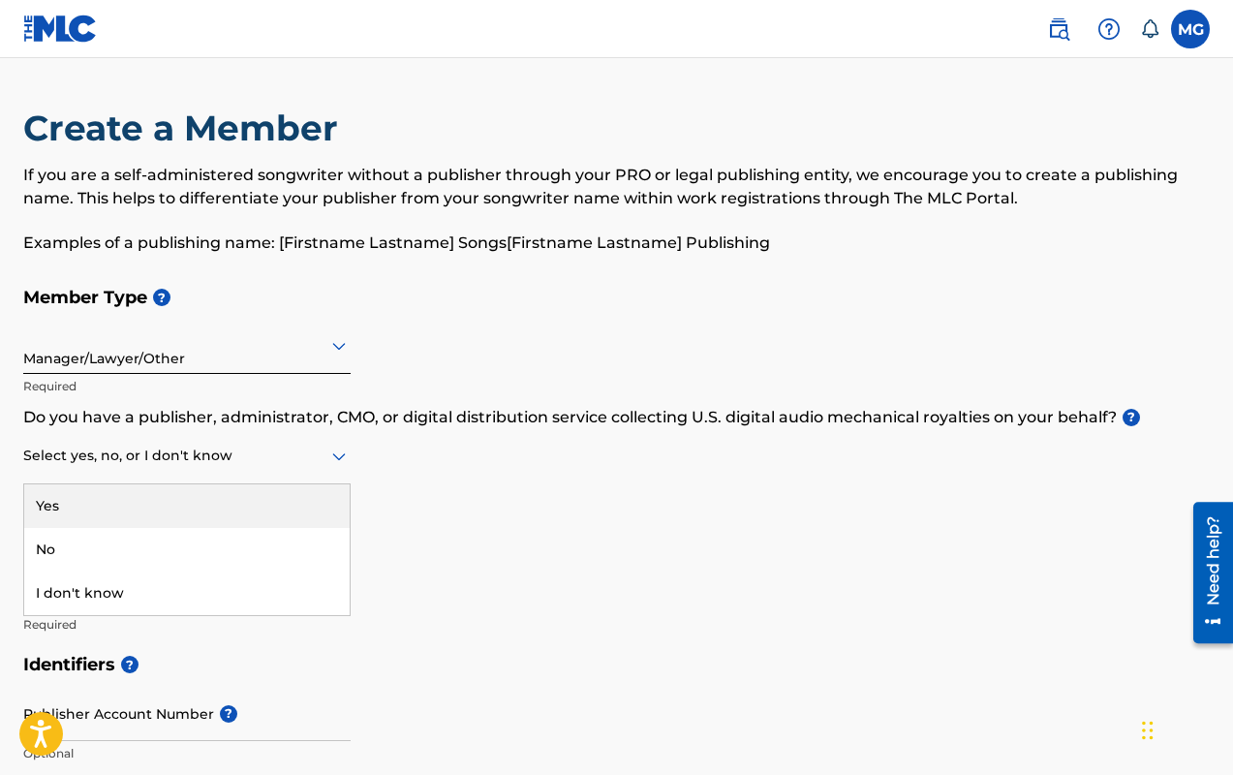
click at [140, 466] on div at bounding box center [187, 456] width 328 height 24
click at [178, 501] on div "Yes" at bounding box center [187, 506] width 326 height 44
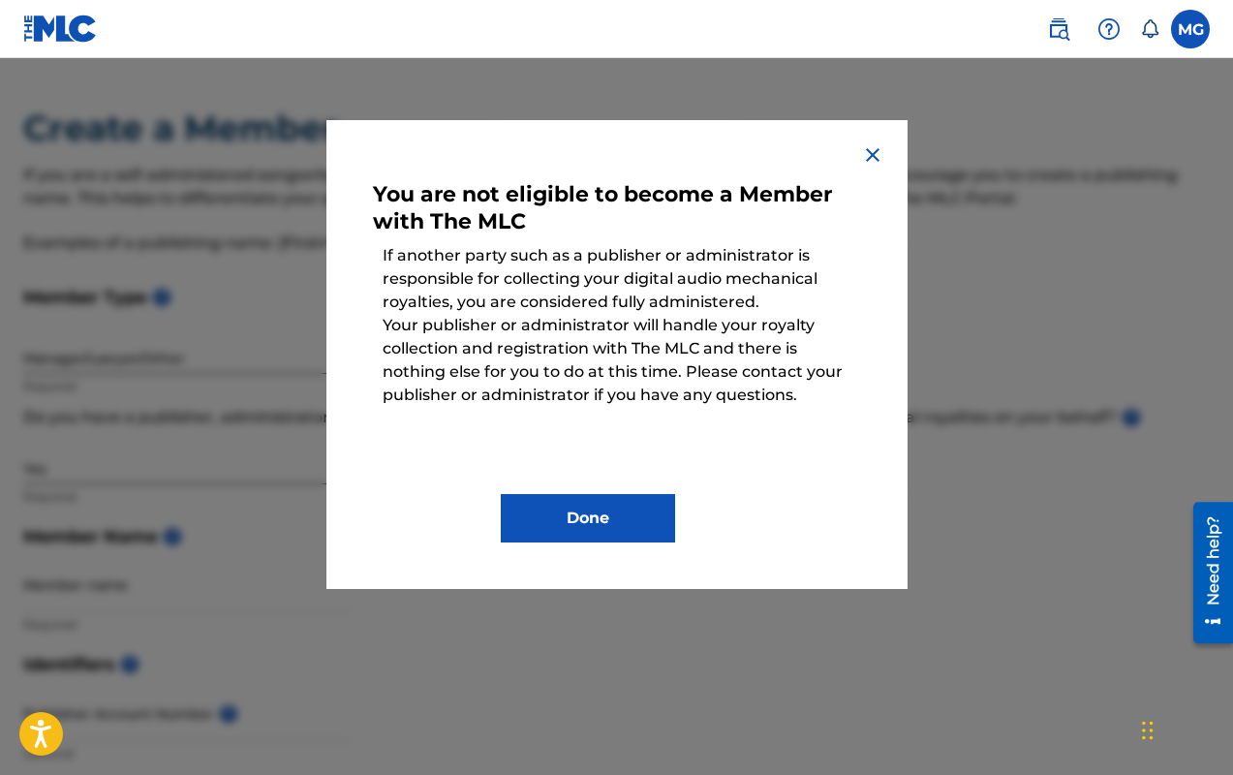
click at [556, 525] on button "Done" at bounding box center [588, 518] width 174 height 48
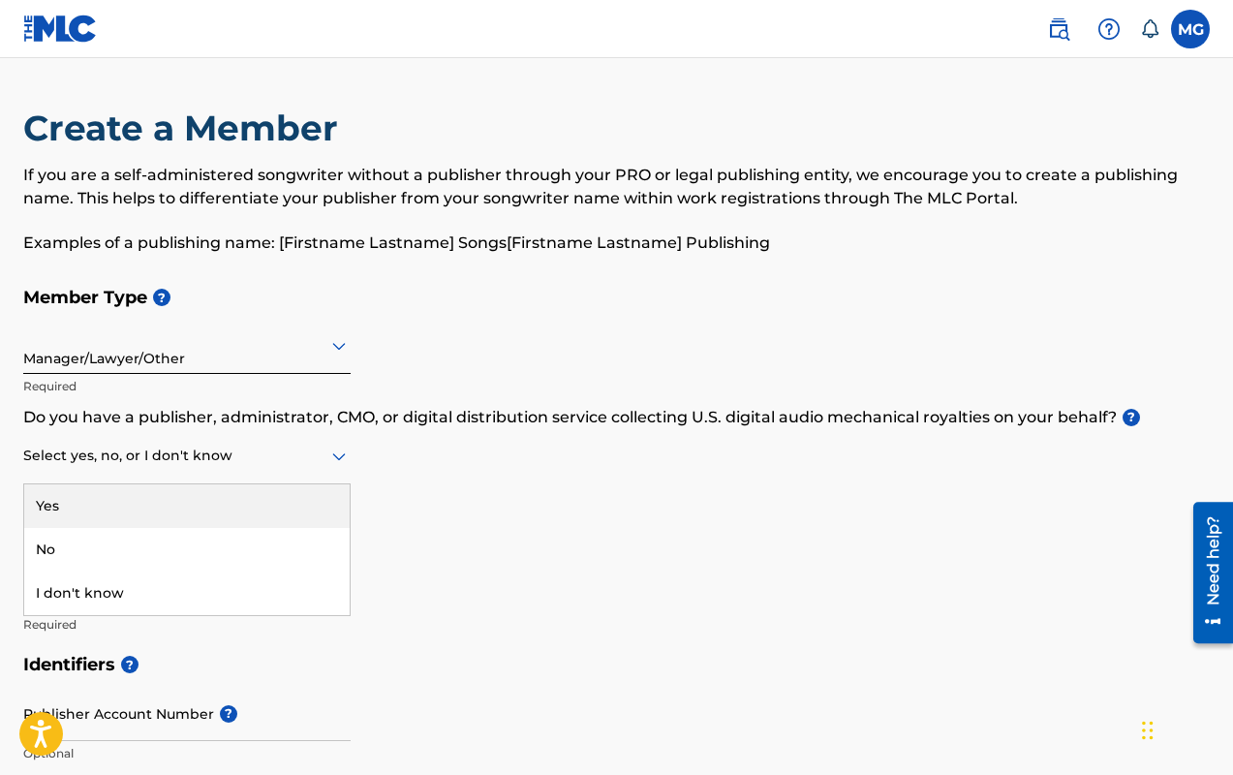
click at [63, 456] on div at bounding box center [187, 456] width 328 height 24
click at [680, 546] on h5 "Member Name ?" at bounding box center [616, 537] width 1187 height 42
click at [191, 456] on div at bounding box center [187, 456] width 328 height 24
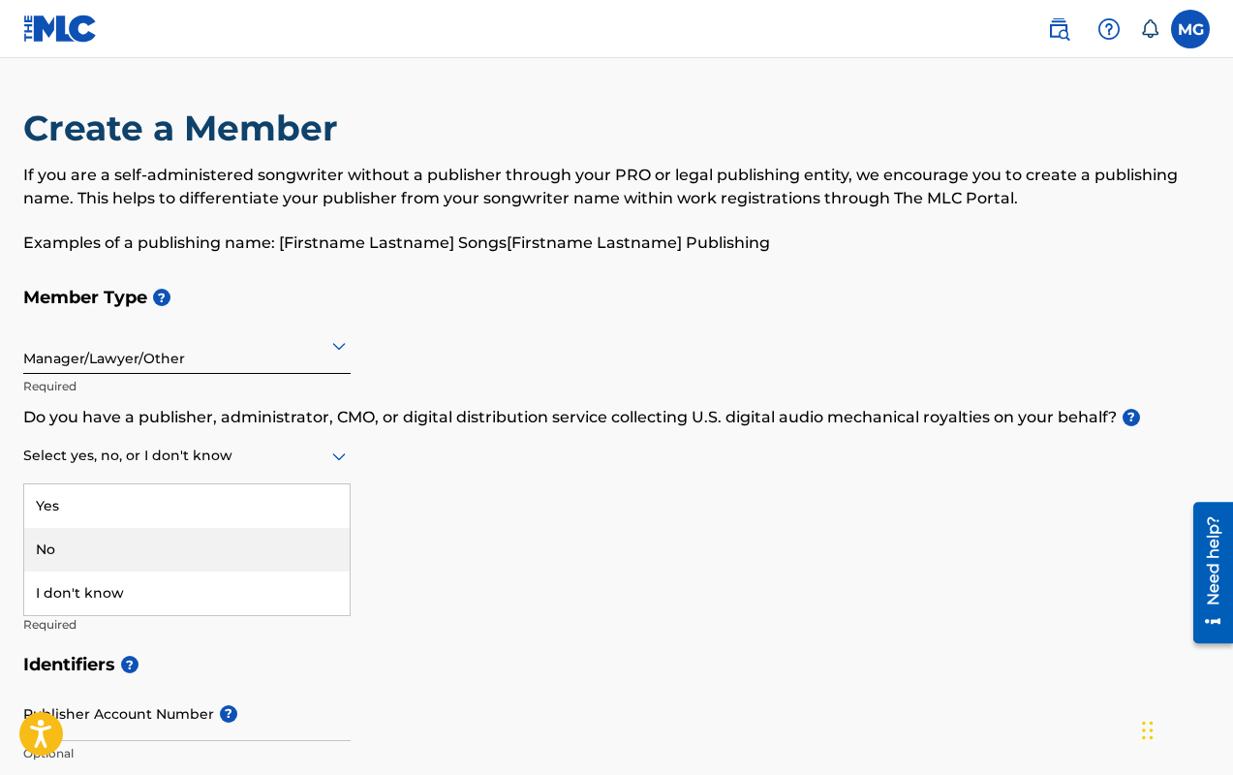
click at [177, 548] on div "No" at bounding box center [187, 550] width 326 height 44
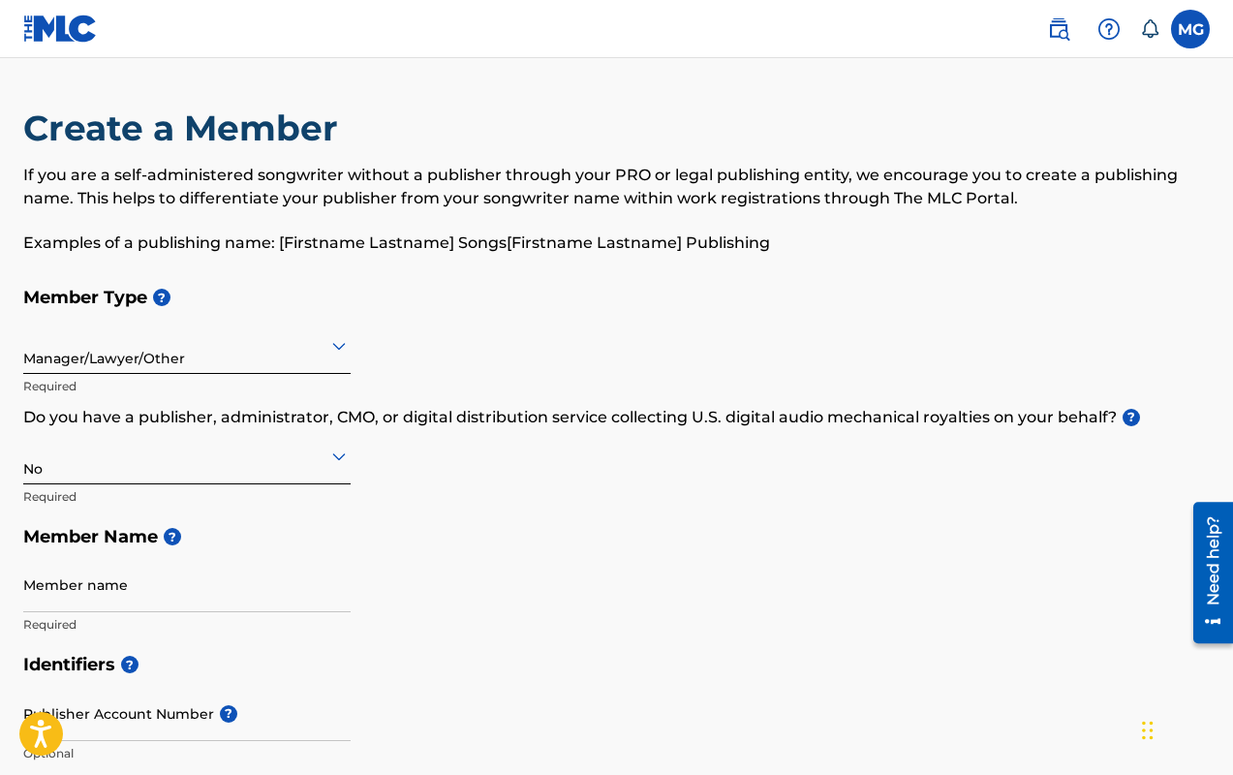
click at [337, 454] on icon at bounding box center [339, 456] width 23 height 23
click at [496, 553] on h5 "Member Name ?" at bounding box center [616, 537] width 1187 height 42
click at [323, 452] on div at bounding box center [187, 456] width 328 height 24
click at [212, 496] on div "Yes" at bounding box center [187, 506] width 326 height 44
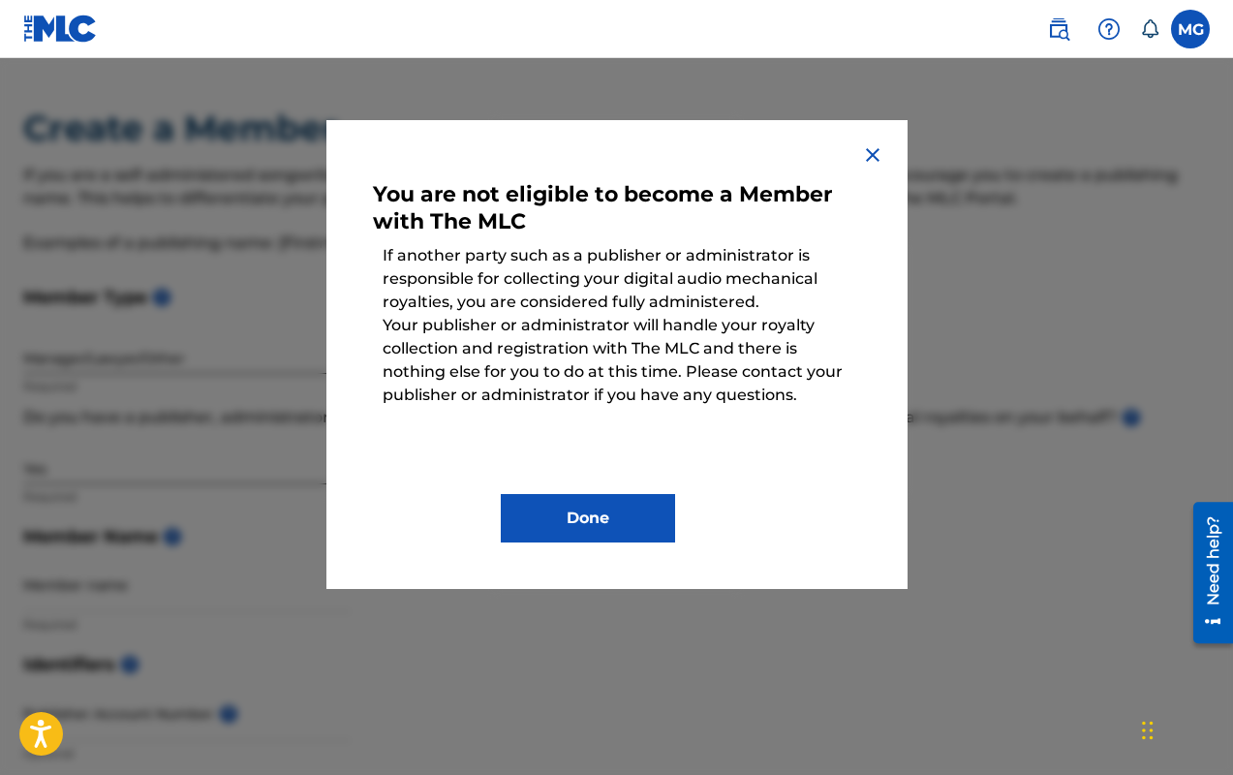
click at [600, 517] on button "Done" at bounding box center [588, 518] width 174 height 48
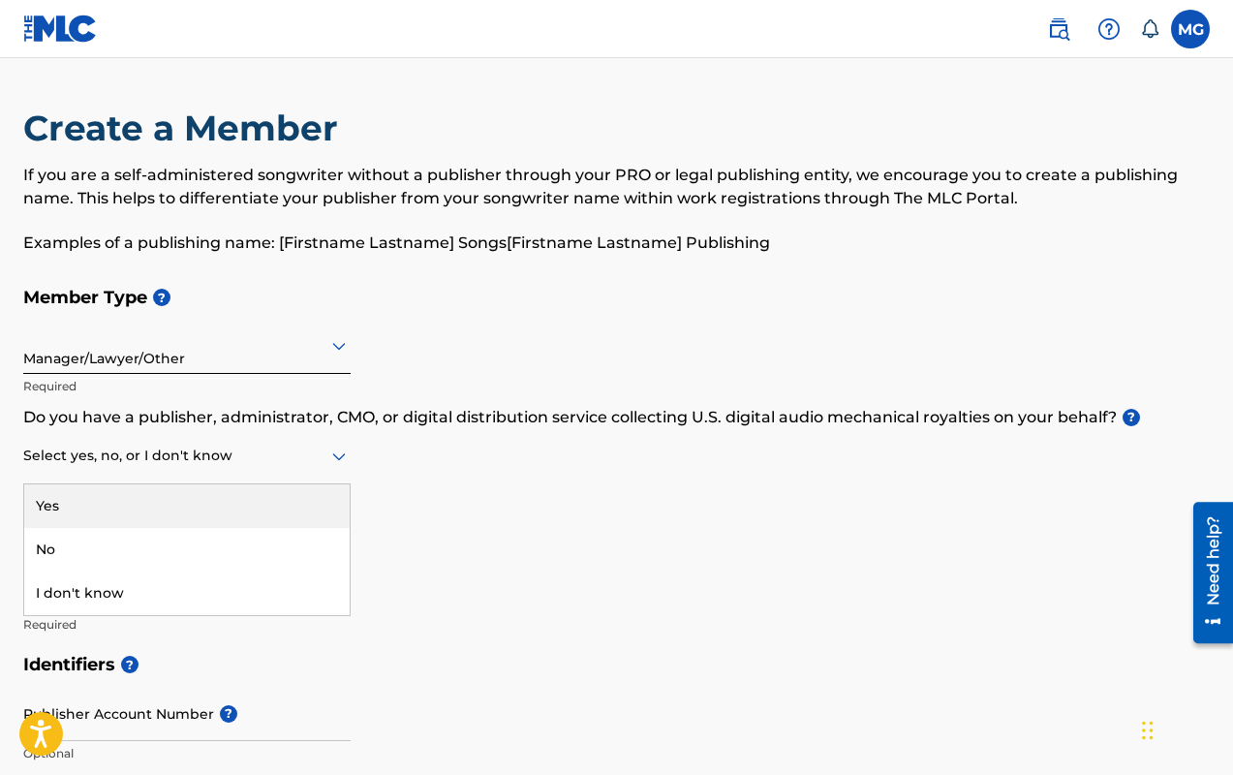
click at [180, 462] on div at bounding box center [187, 456] width 328 height 24
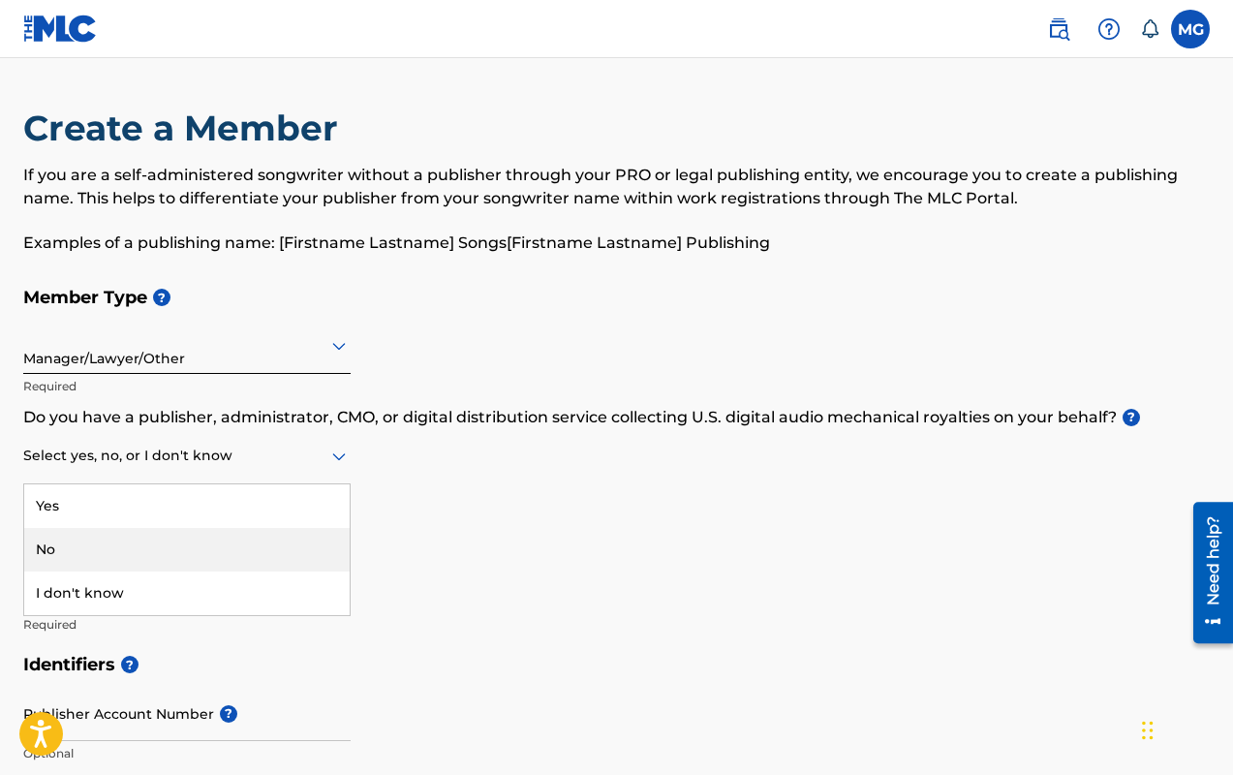
click at [172, 553] on div "No" at bounding box center [187, 550] width 326 height 44
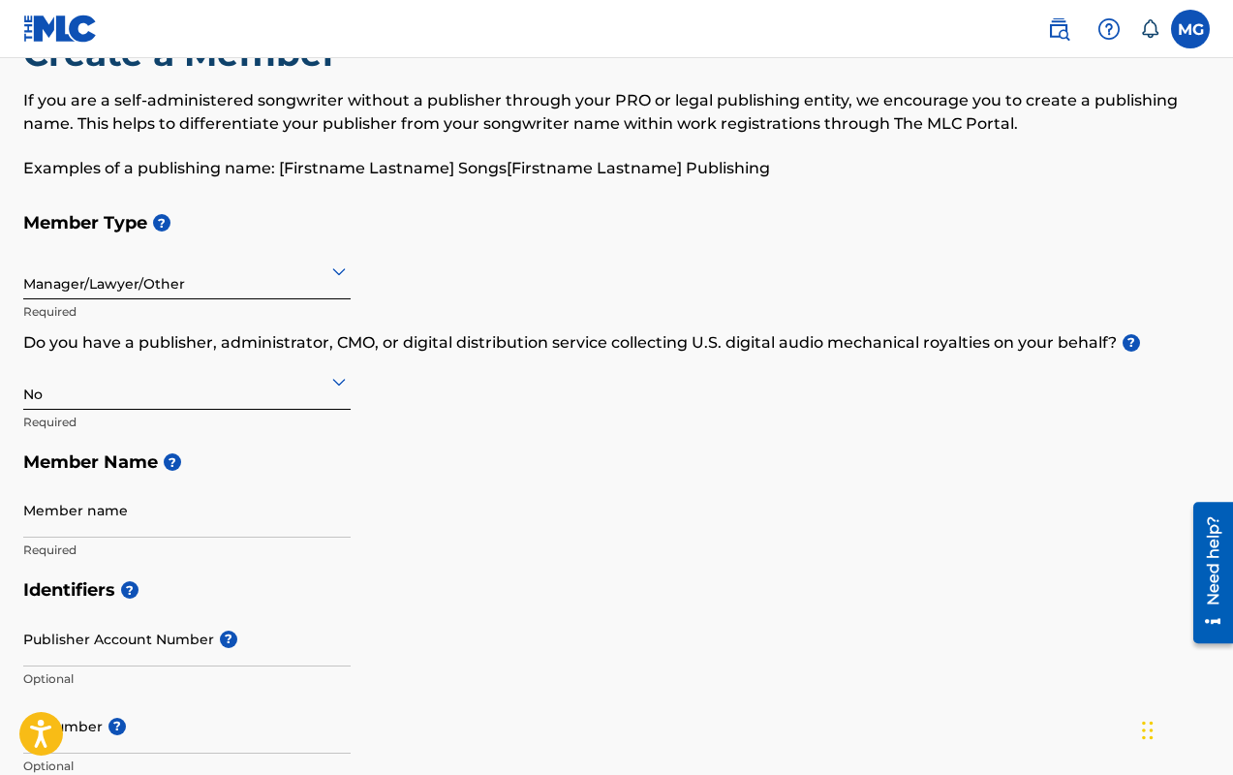
scroll to position [70, 0]
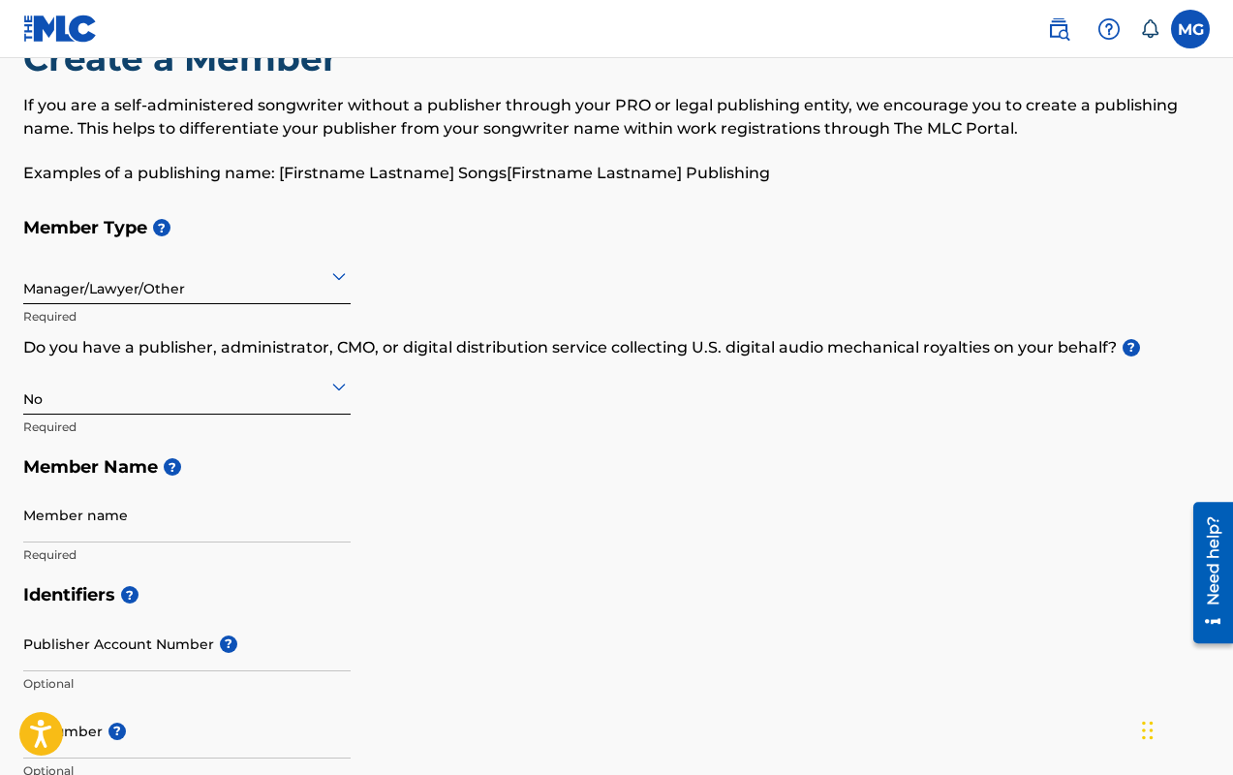
click at [184, 300] on div "Manager/Lawyer/Other" at bounding box center [187, 276] width 328 height 55
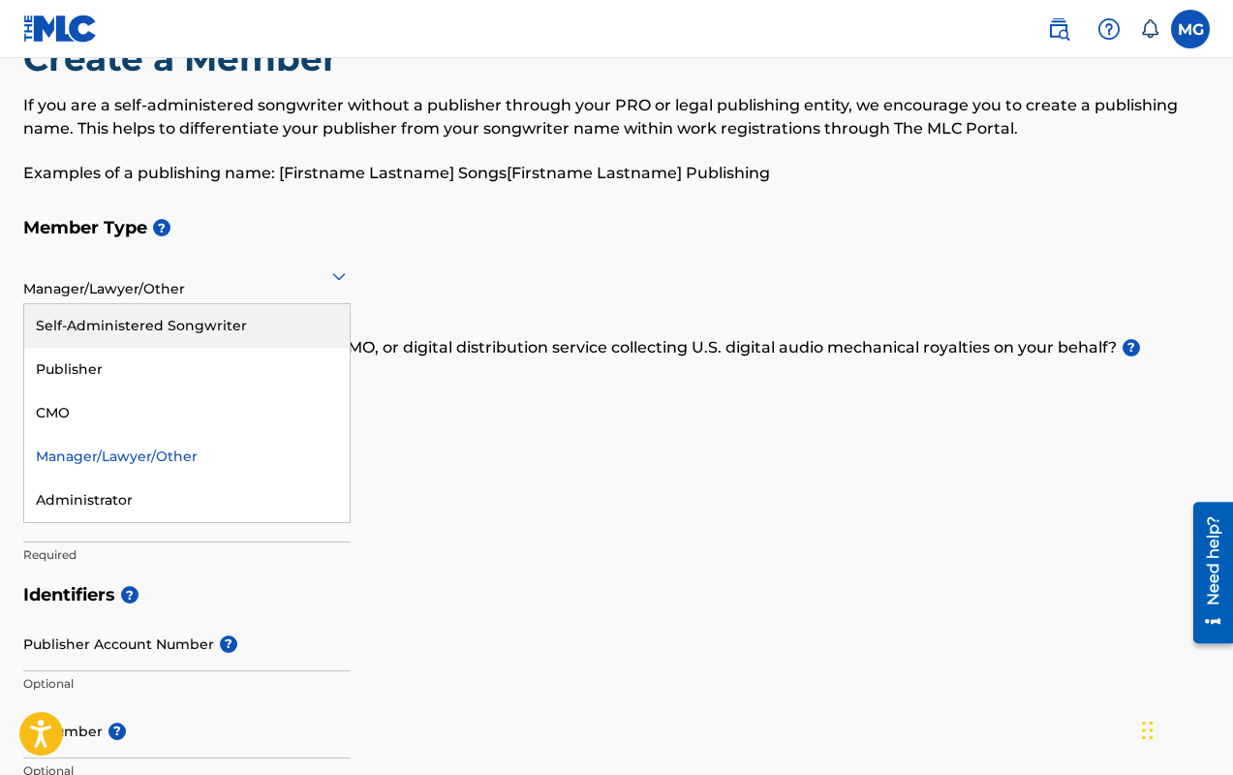
click at [163, 333] on div "Self-Administered Songwriter" at bounding box center [187, 326] width 326 height 44
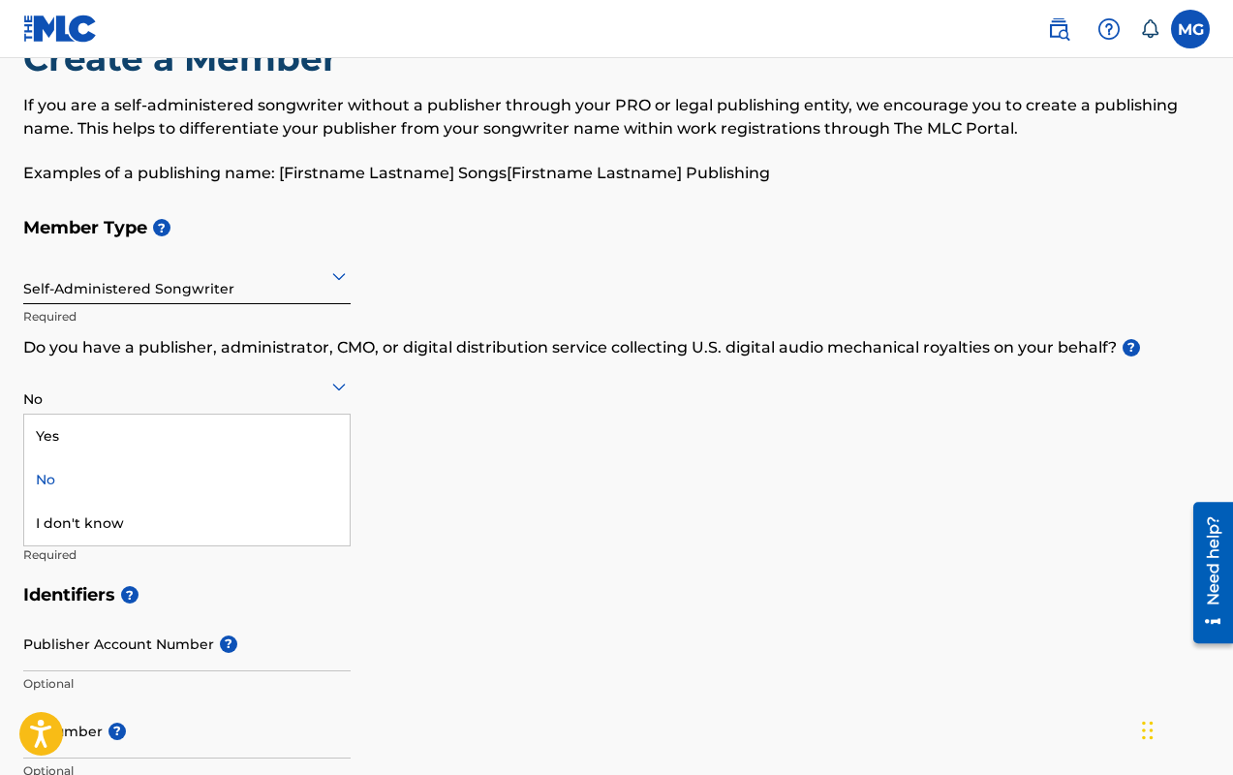
click at [114, 391] on div at bounding box center [187, 386] width 328 height 24
click at [121, 444] on div "Yes" at bounding box center [187, 437] width 326 height 44
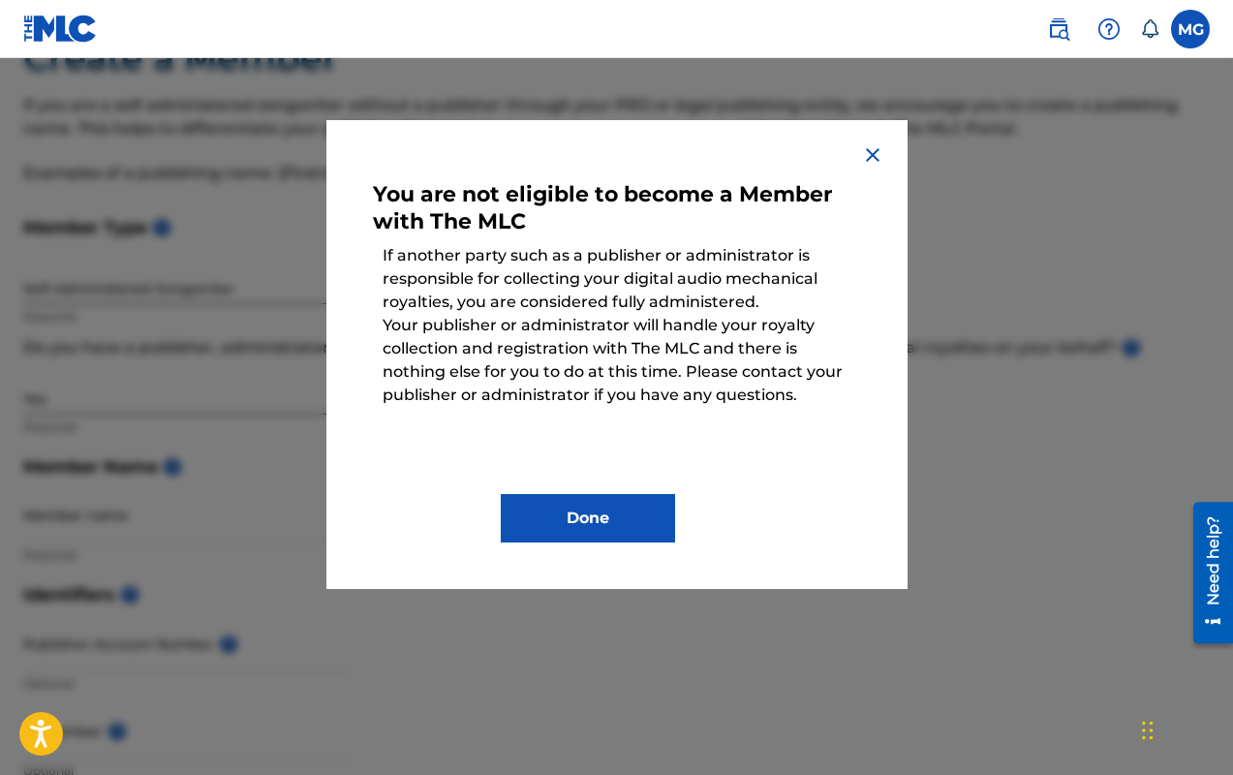
click at [531, 522] on button "Done" at bounding box center [588, 518] width 174 height 48
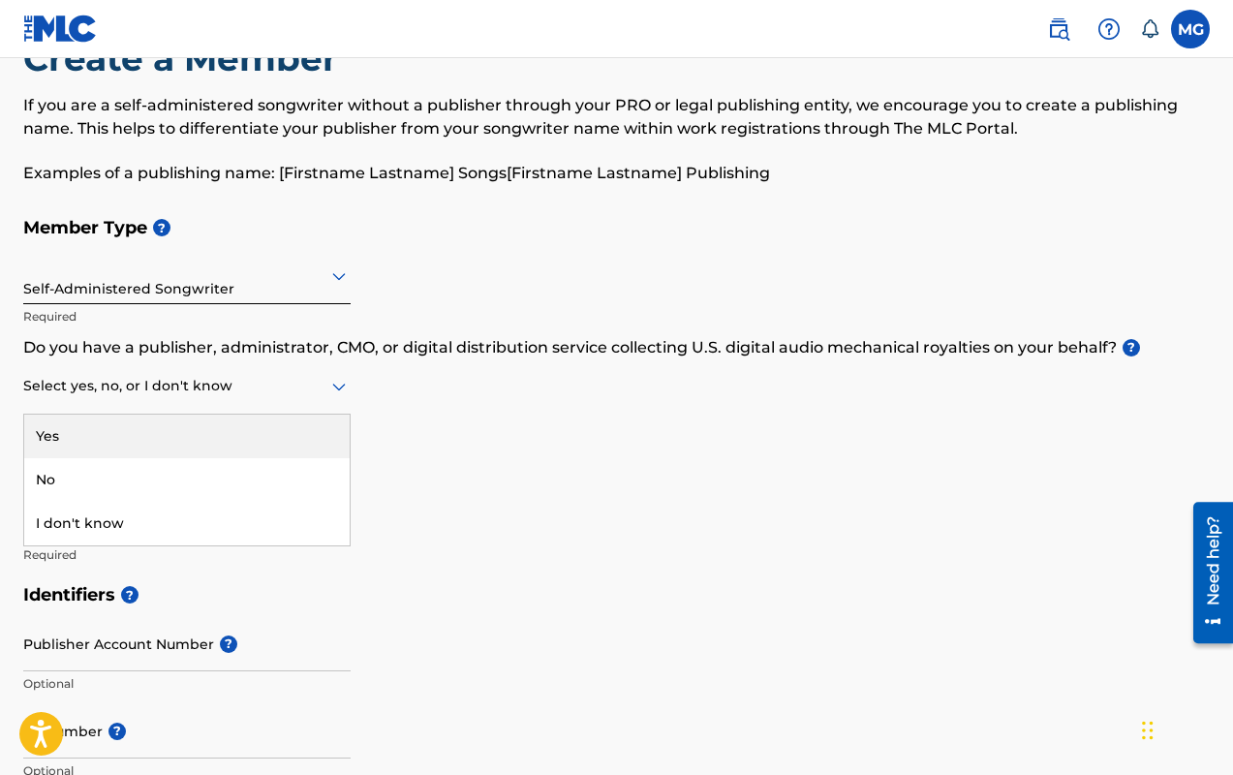
click at [178, 404] on div "Select yes, no, or I don't know" at bounding box center [187, 386] width 328 height 55
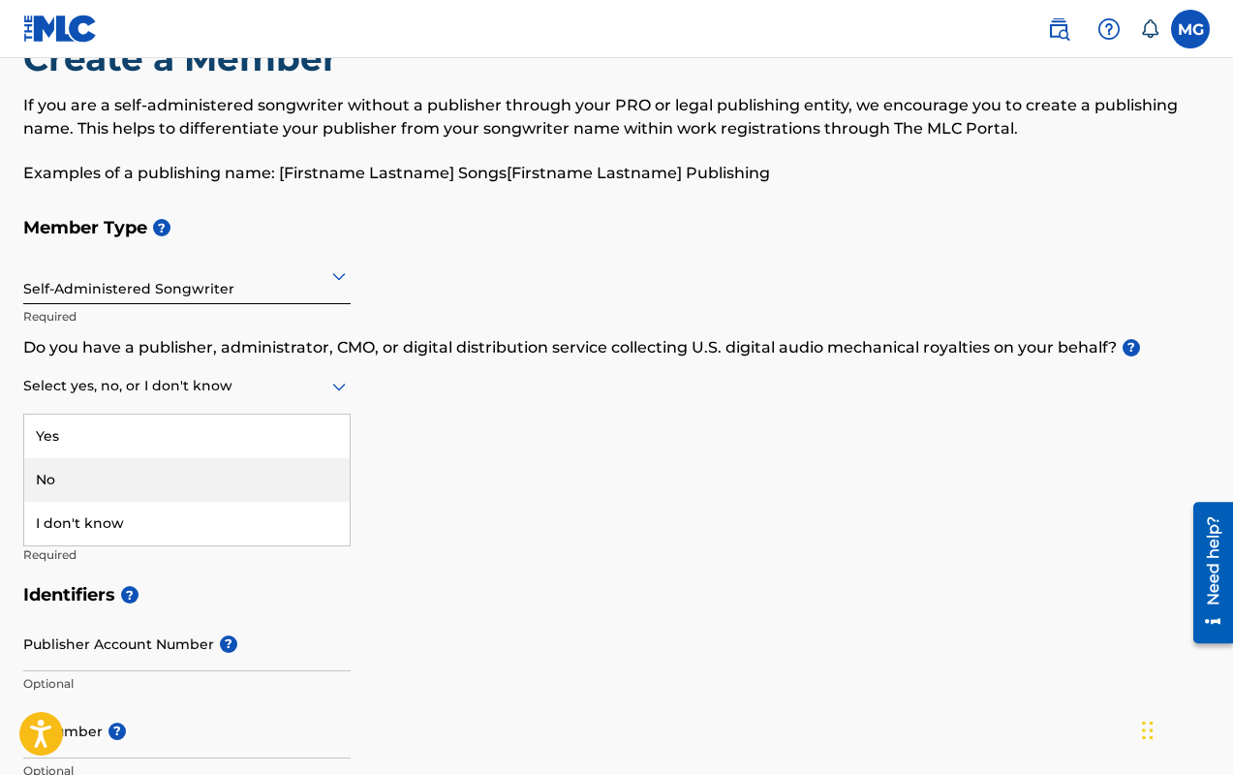
click at [155, 480] on div "No" at bounding box center [187, 480] width 326 height 44
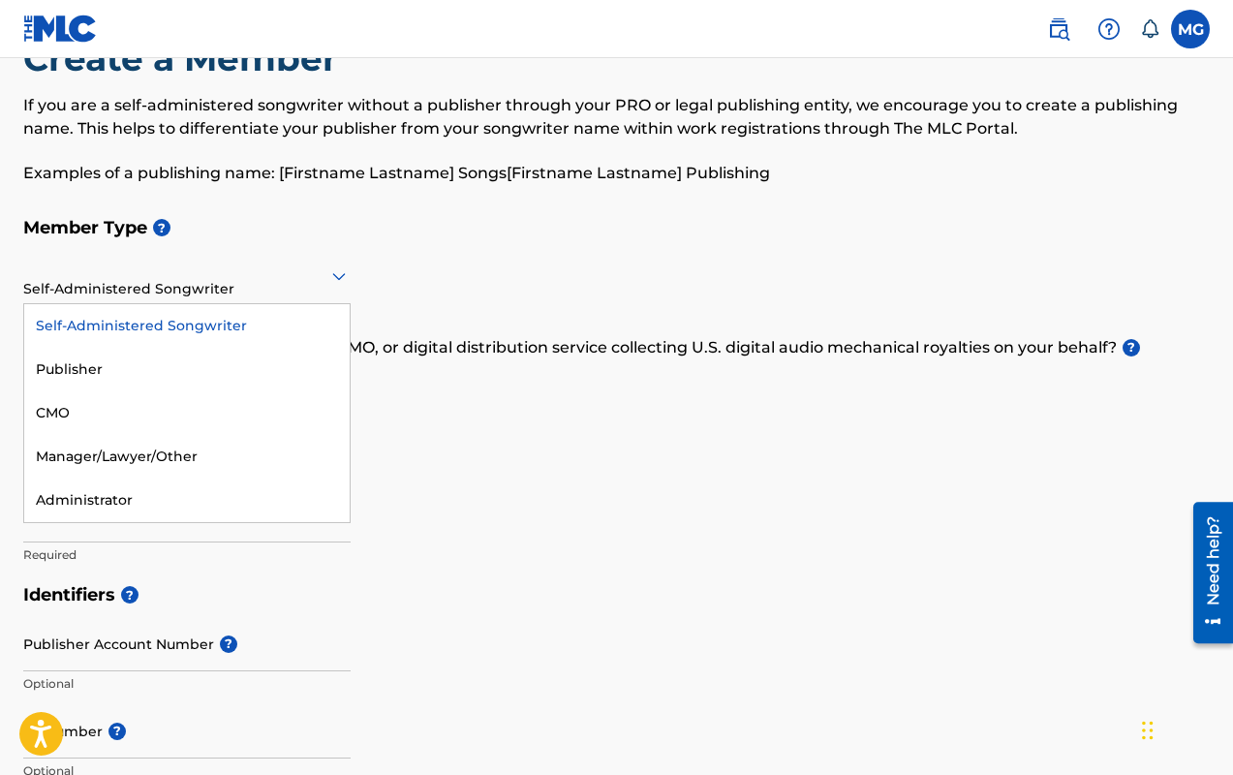
click at [136, 277] on div at bounding box center [187, 276] width 328 height 24
click at [155, 464] on div "Manager/Lawyer/Other" at bounding box center [187, 457] width 326 height 44
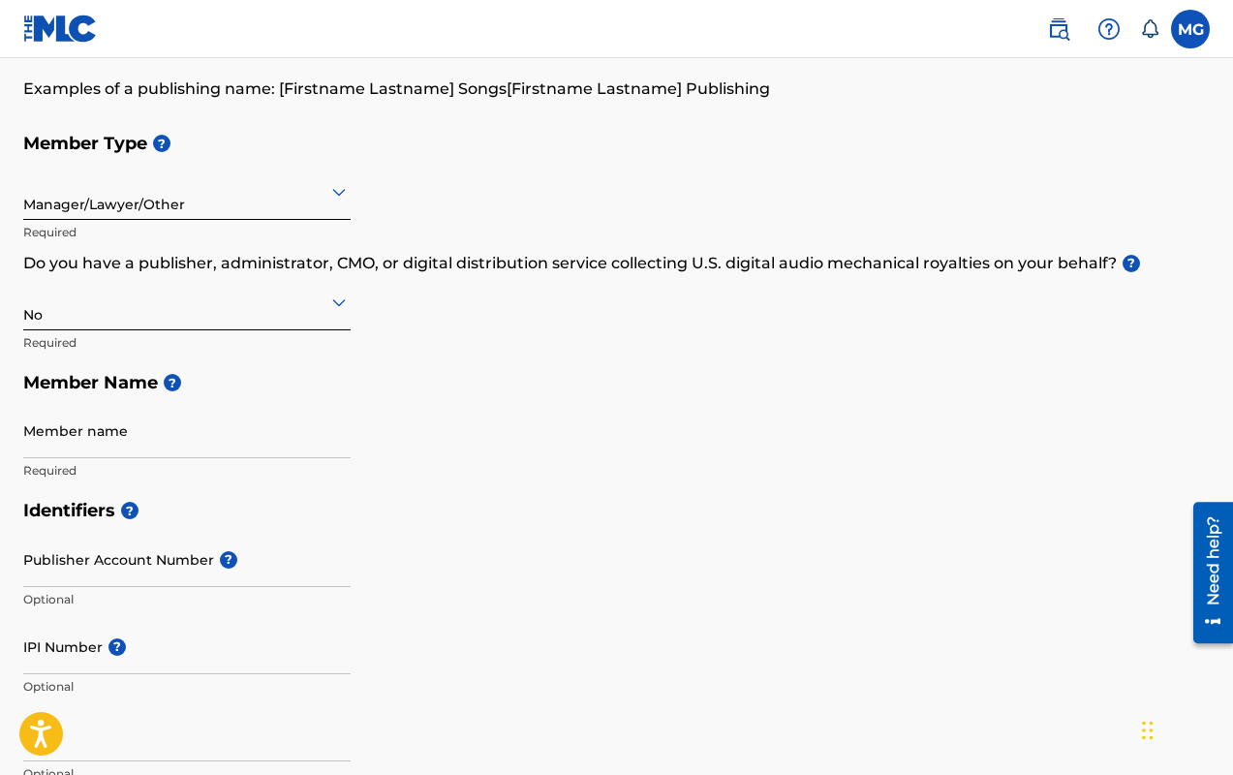
scroll to position [178, 0]
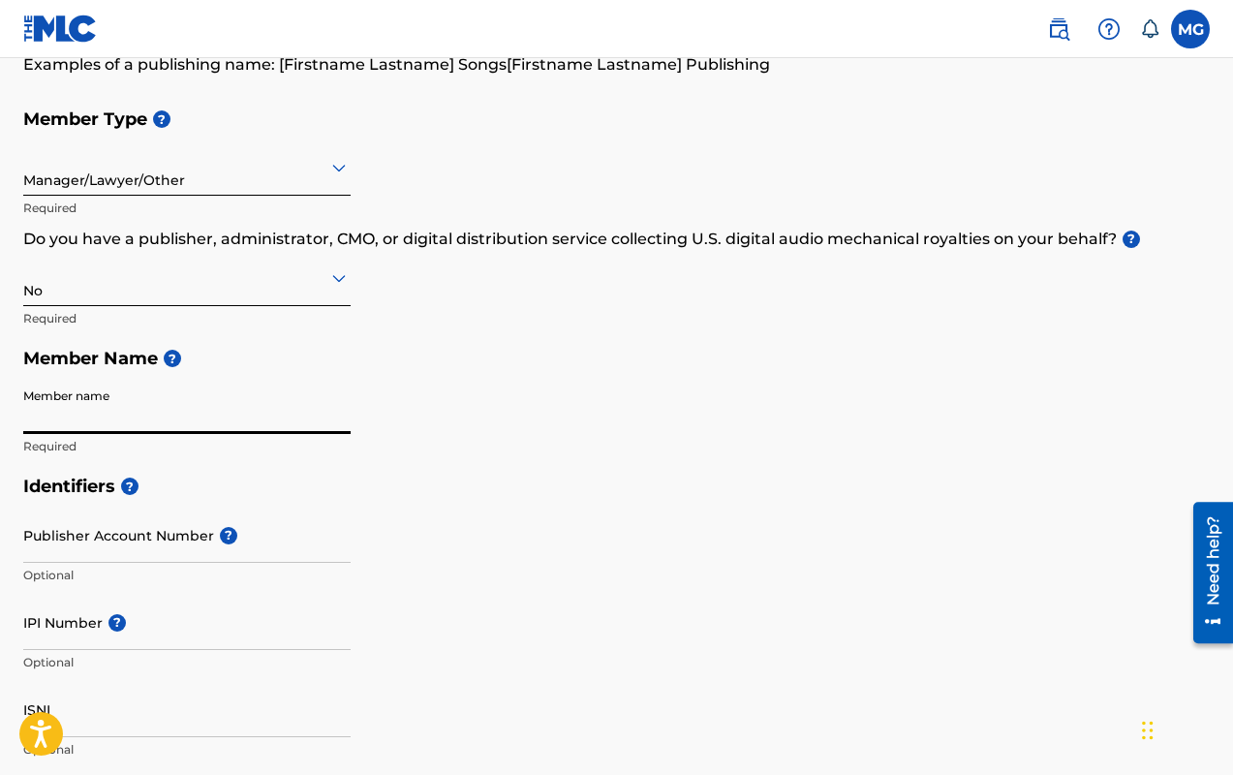
click at [126, 411] on input "Member name" at bounding box center [187, 406] width 328 height 55
type input "[PERSON_NAME]"
type input "[STREET_ADDRESS]"
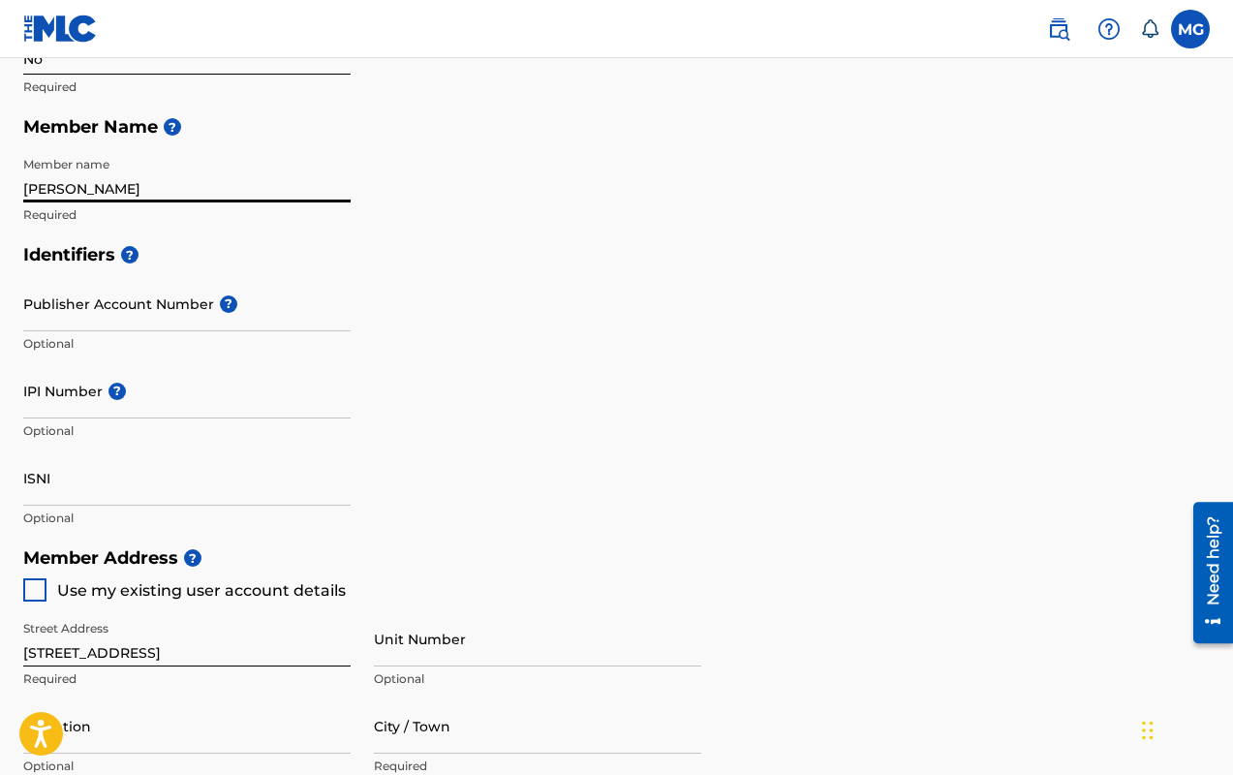
scroll to position [413, 0]
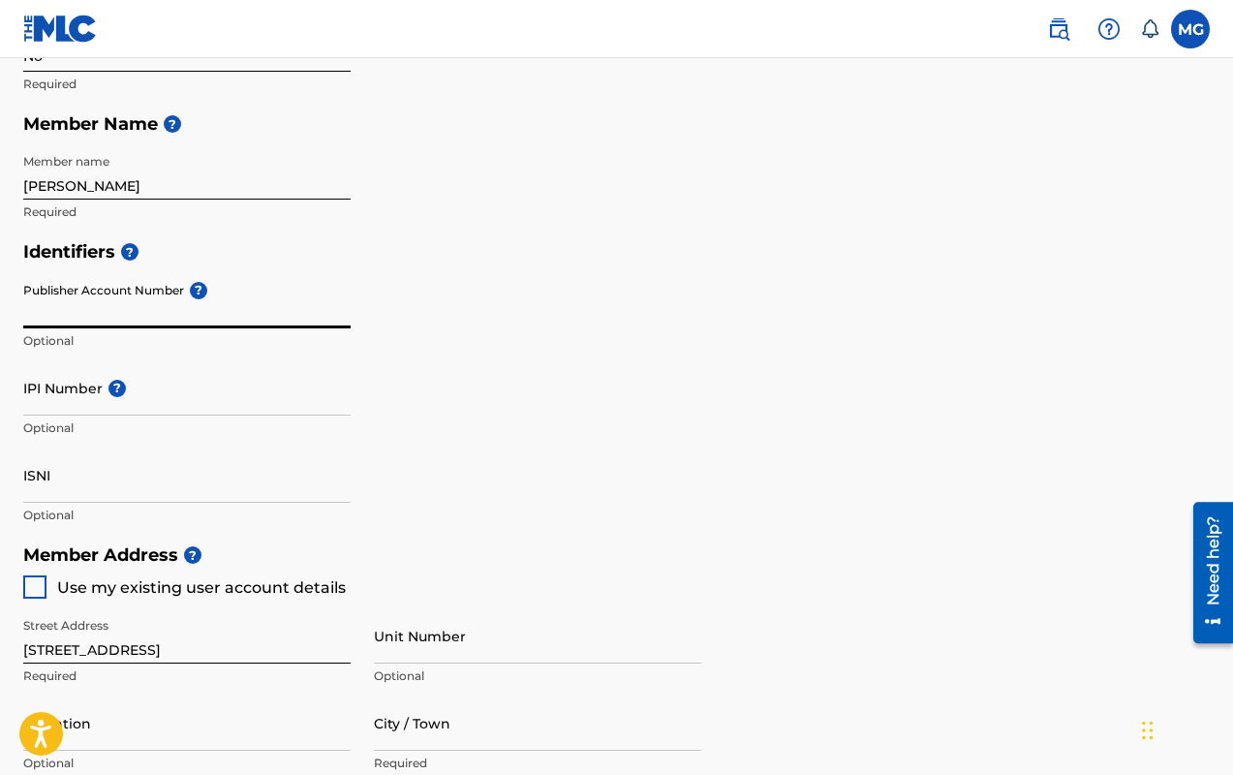
click at [177, 309] on input "Publisher Account Number ?" at bounding box center [187, 300] width 328 height 55
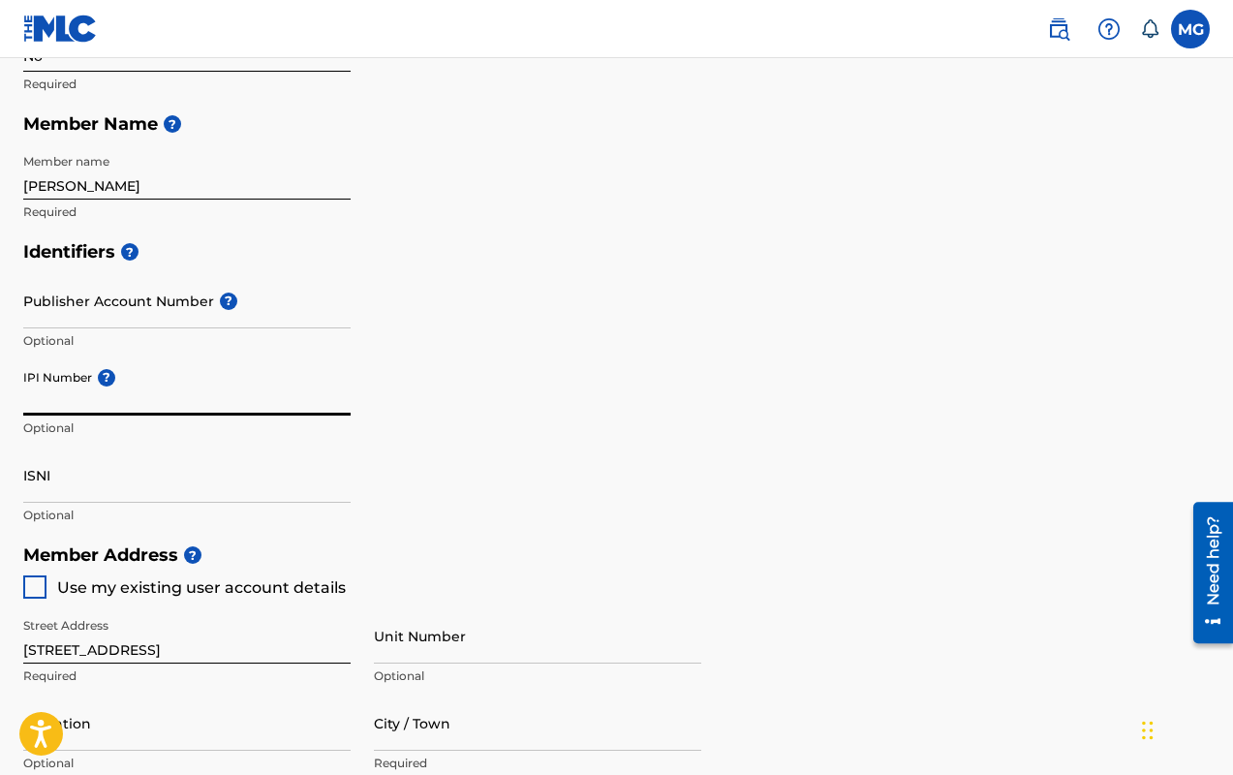
click at [75, 404] on input "IPI Number ?" at bounding box center [187, 387] width 328 height 55
click at [87, 311] on input "Publisher Account Number ?" at bounding box center [187, 300] width 328 height 55
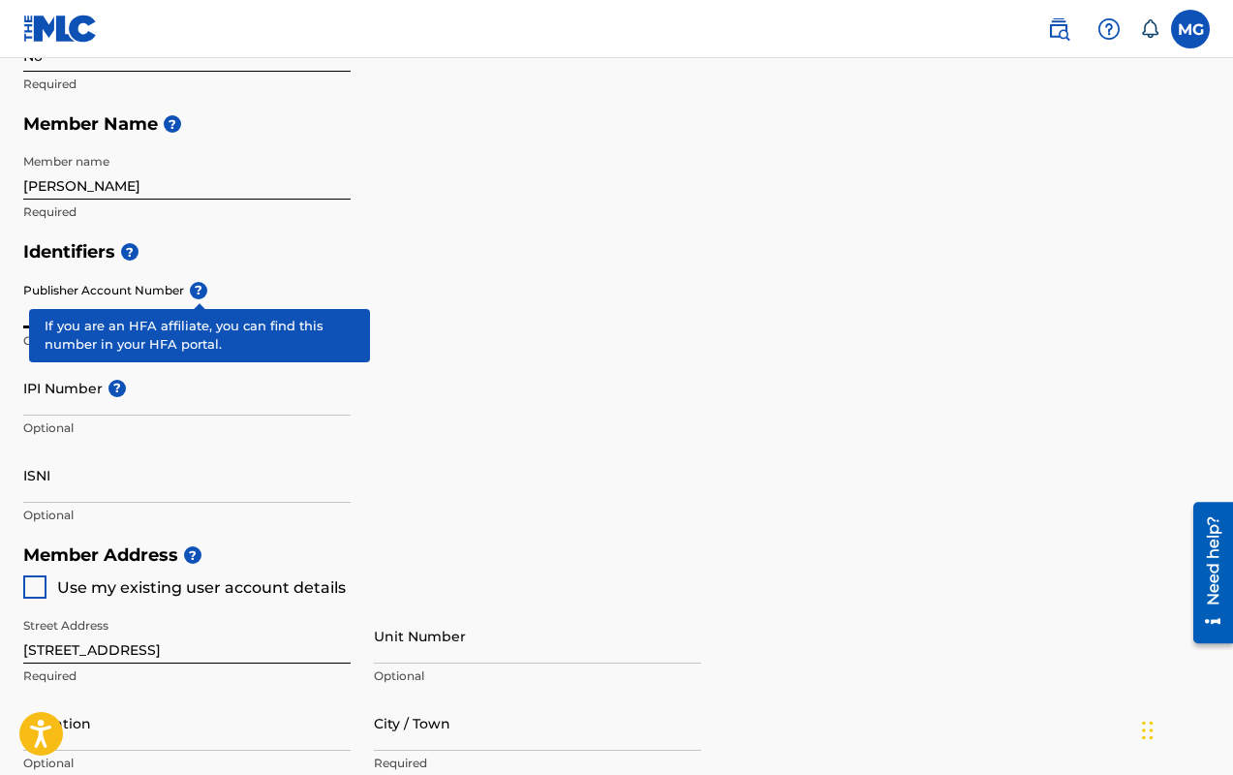
click at [197, 290] on span "?" at bounding box center [195, 290] width 23 height 17
click at [197, 290] on input "Publisher Account Number ?" at bounding box center [187, 300] width 328 height 55
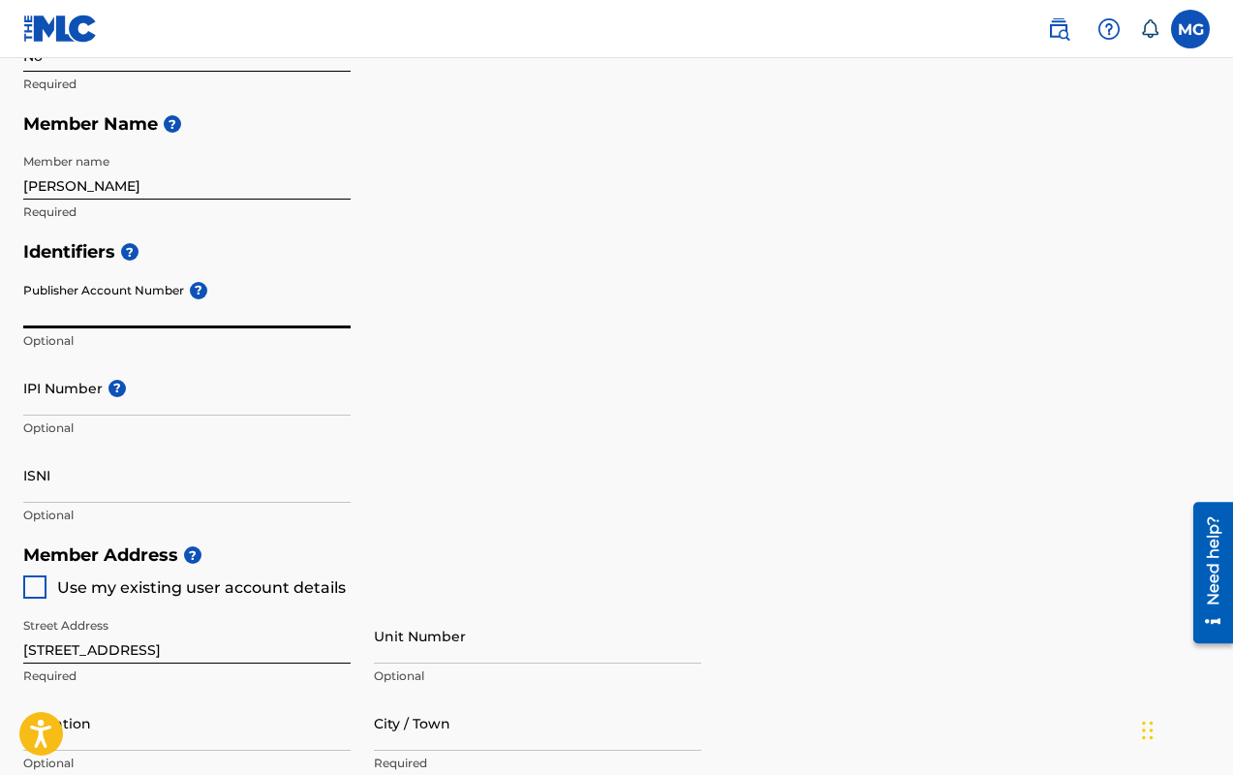
click at [67, 404] on input "IPI Number ?" at bounding box center [187, 387] width 328 height 55
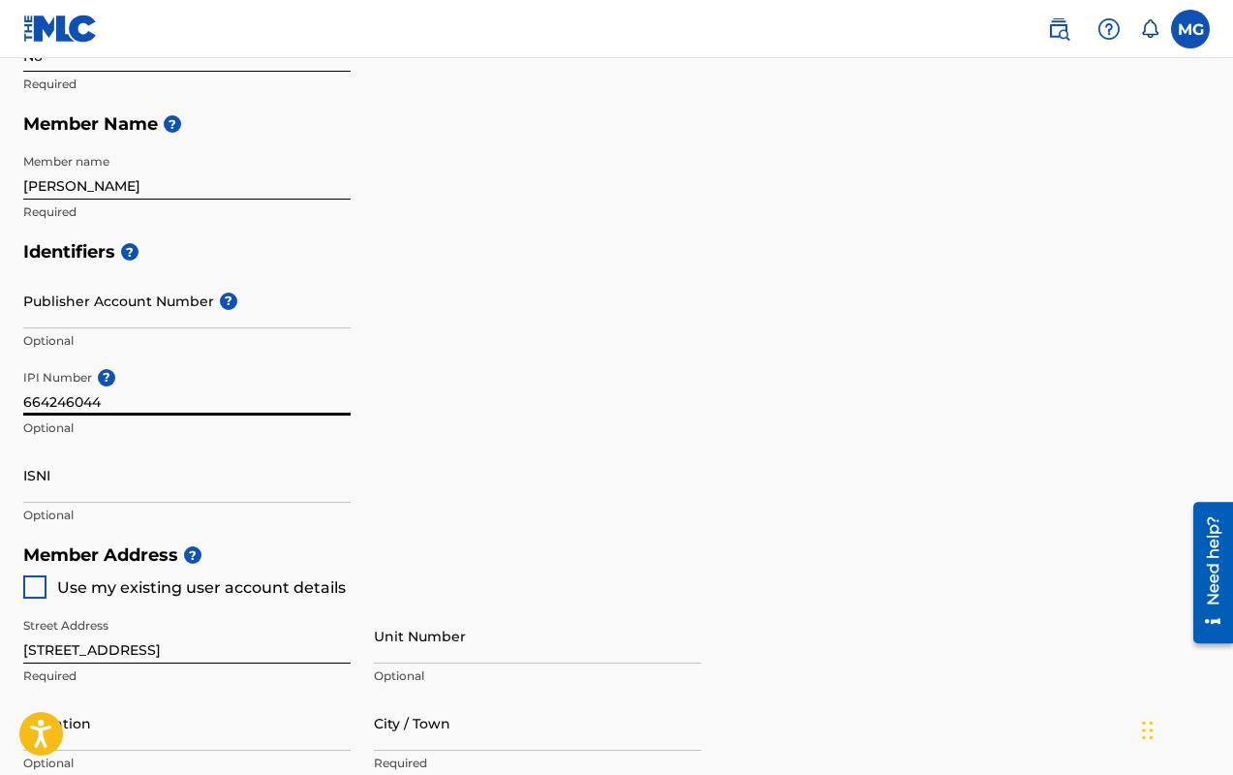
type input "664246044"
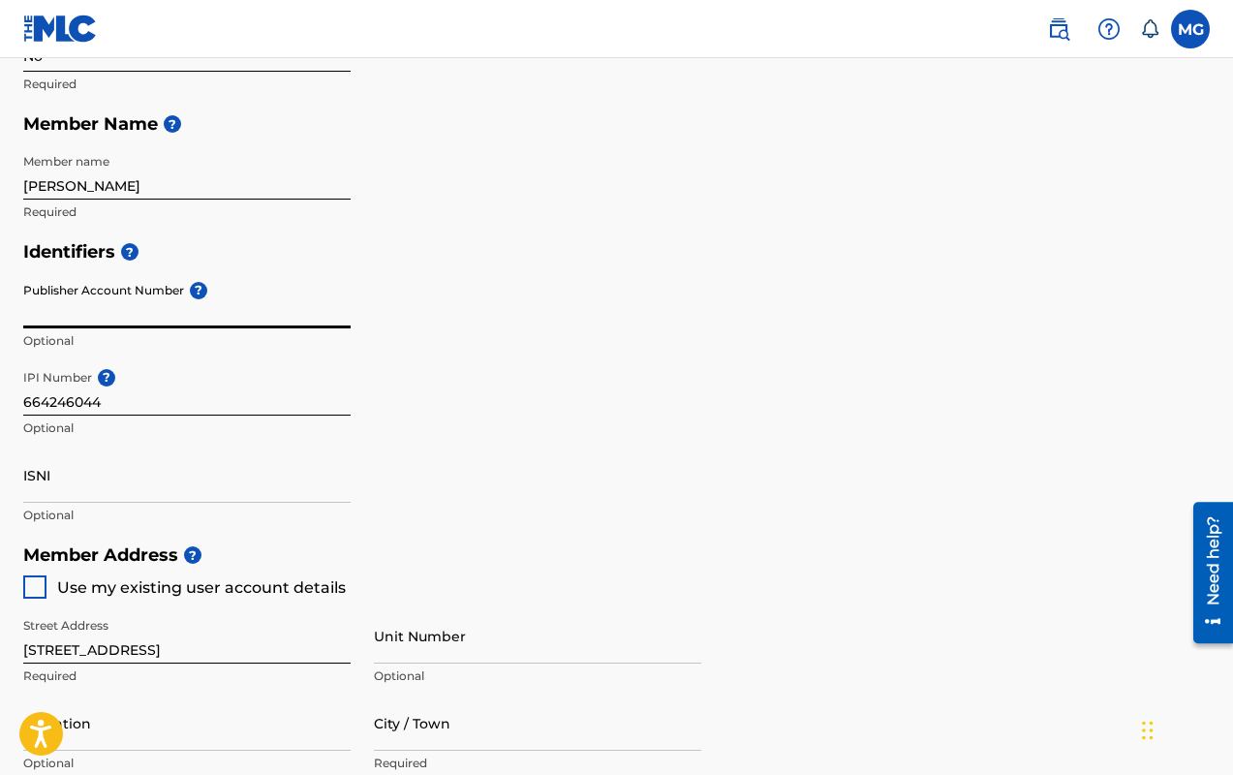
click at [195, 325] on input "Publisher Account Number ?" at bounding box center [187, 300] width 328 height 55
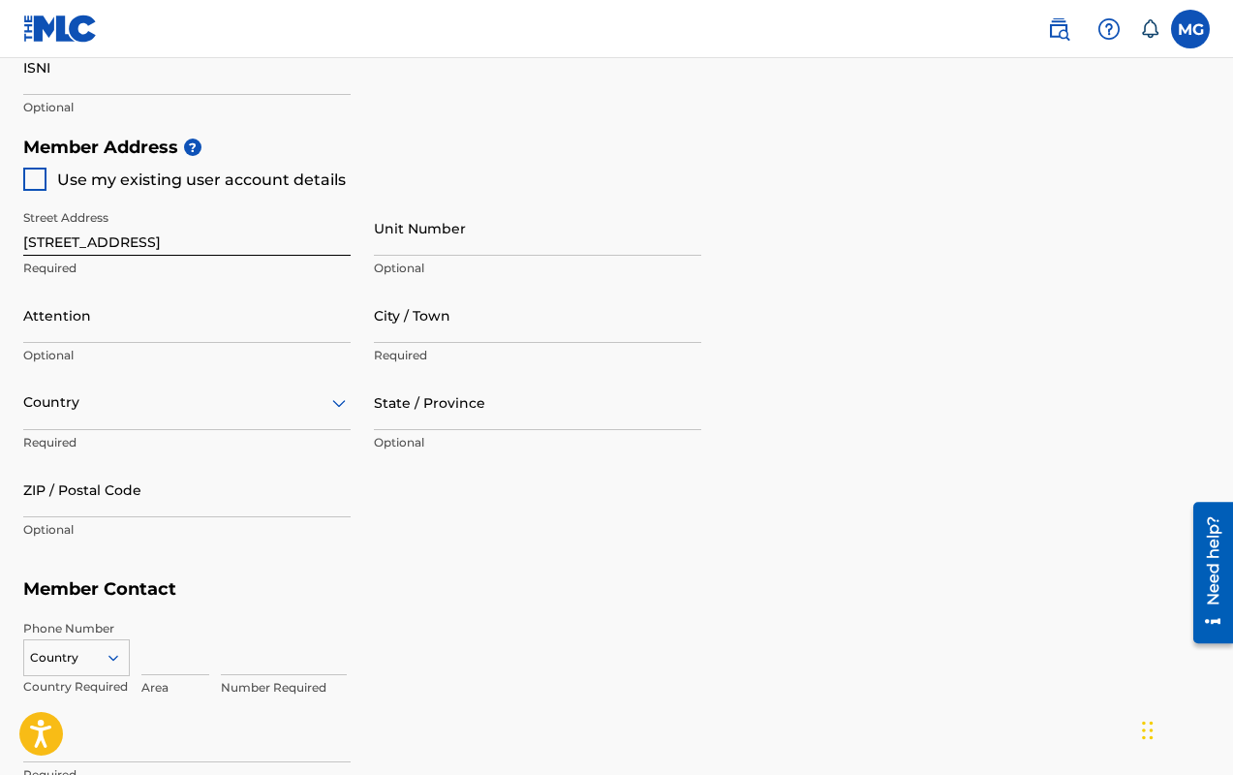
scroll to position [820, 0]
click at [27, 185] on div at bounding box center [34, 180] width 23 height 23
type input "[GEOGRAPHIC_DATA]"
type input "20745"
type input "202"
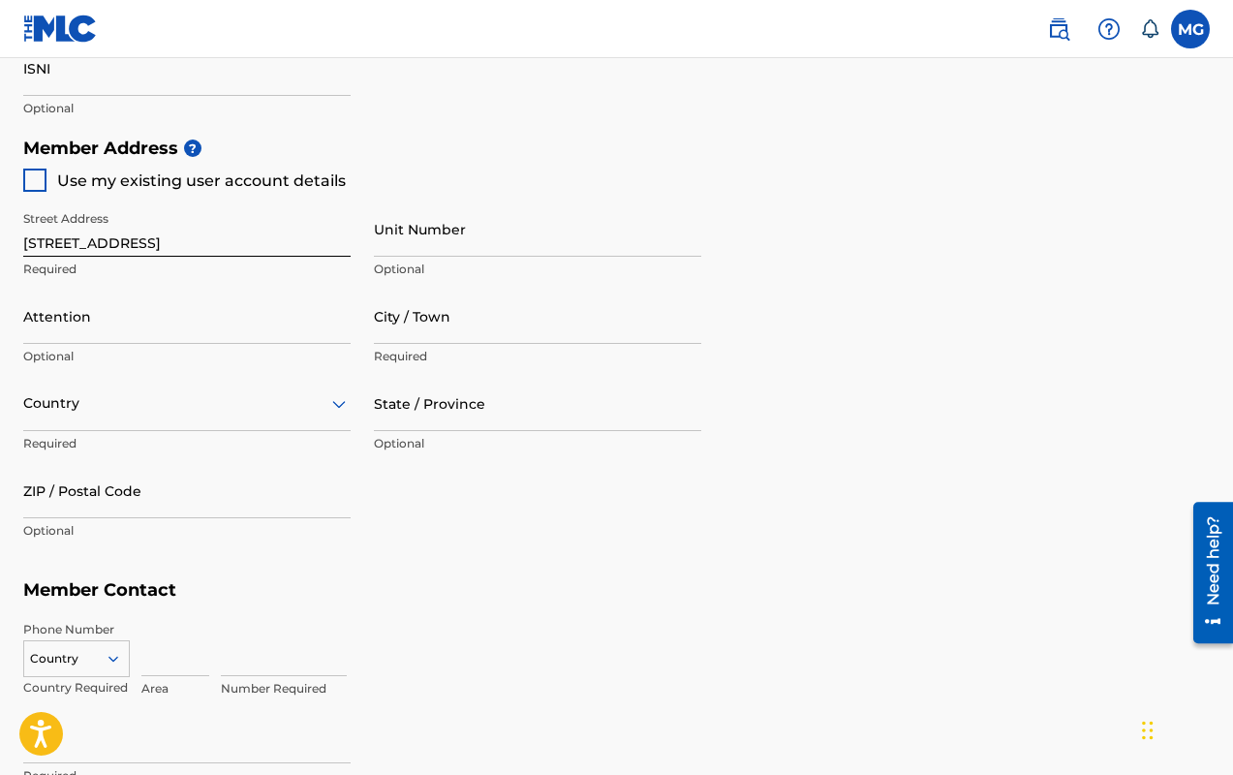
type input "5102885"
type input "[EMAIL_ADDRESS][DOMAIN_NAME]"
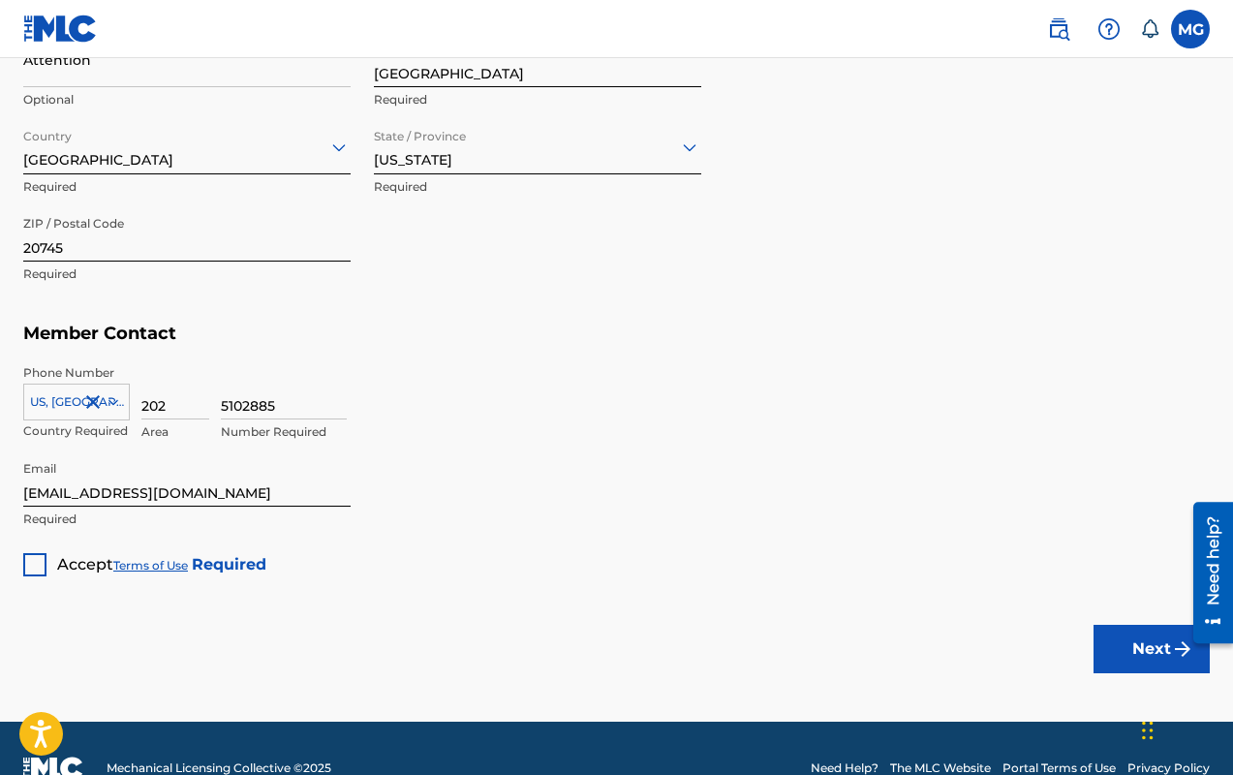
scroll to position [1115, 0]
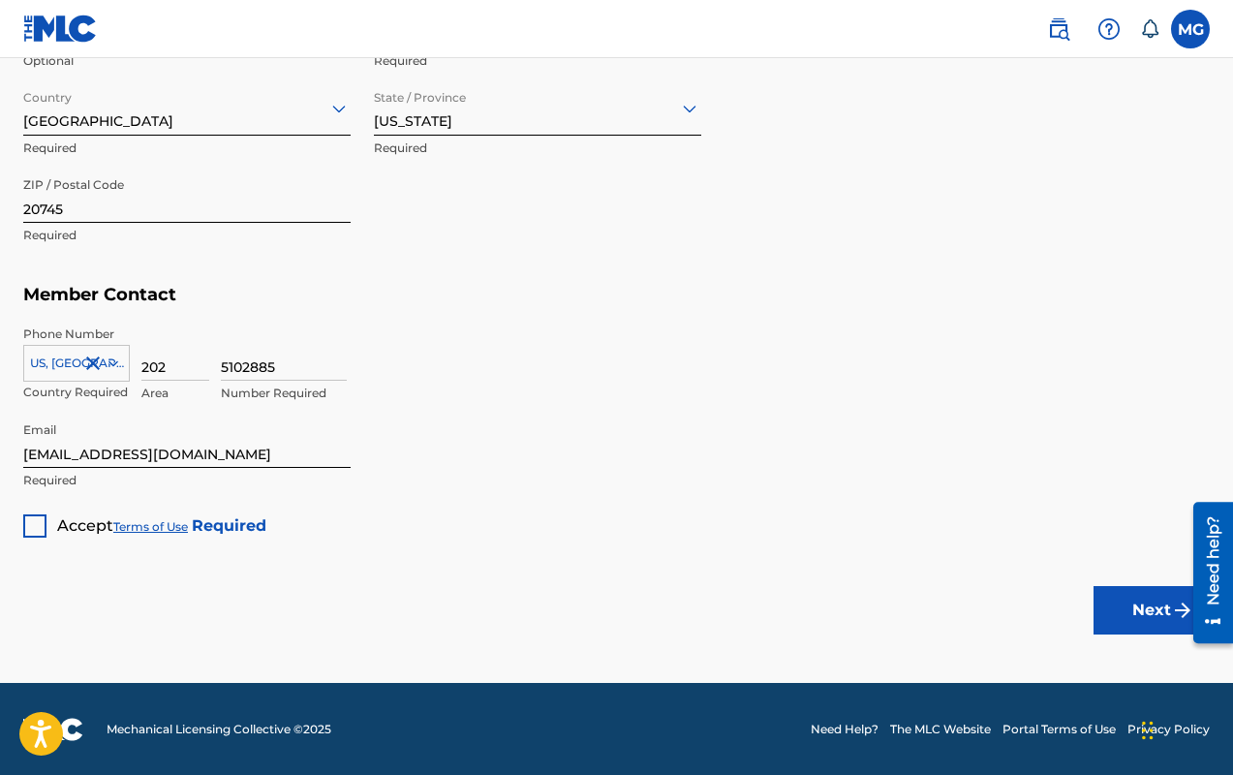
click at [39, 528] on div at bounding box center [34, 526] width 23 height 23
click at [1139, 611] on button "Next" at bounding box center [1152, 610] width 116 height 48
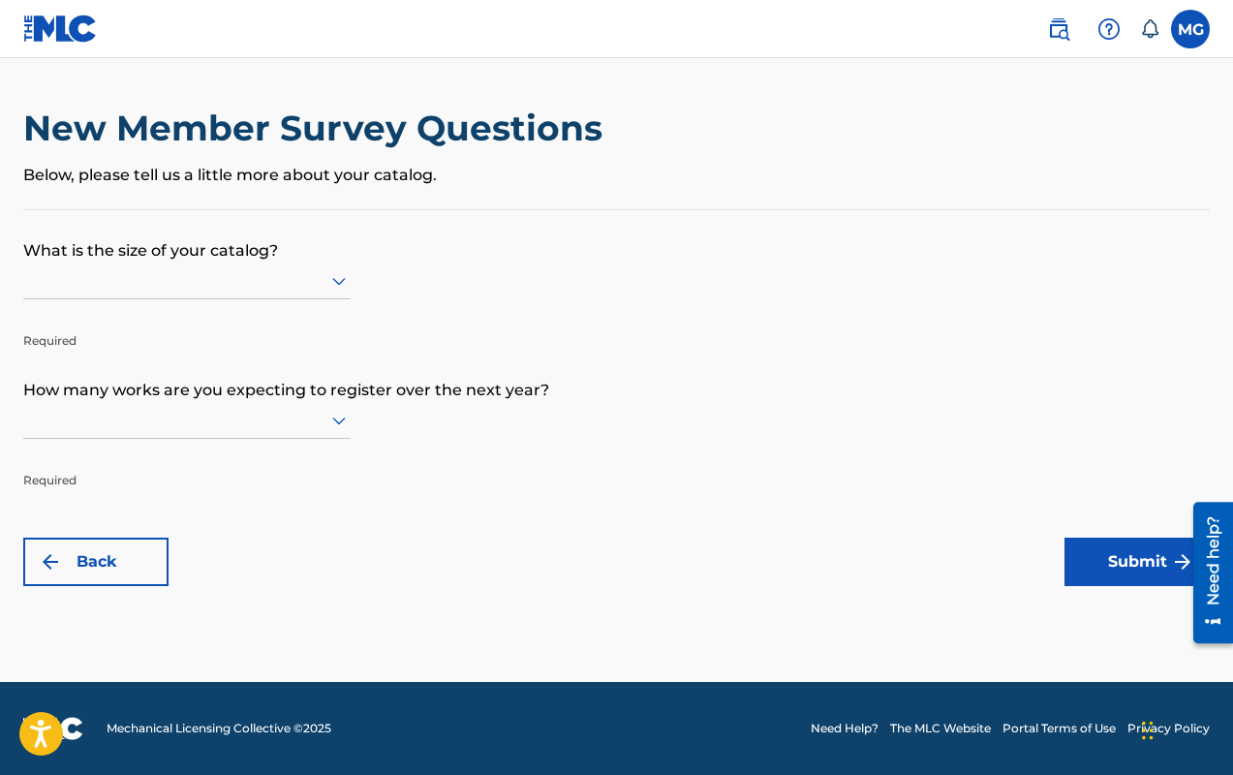
click at [335, 287] on icon at bounding box center [339, 280] width 23 height 23
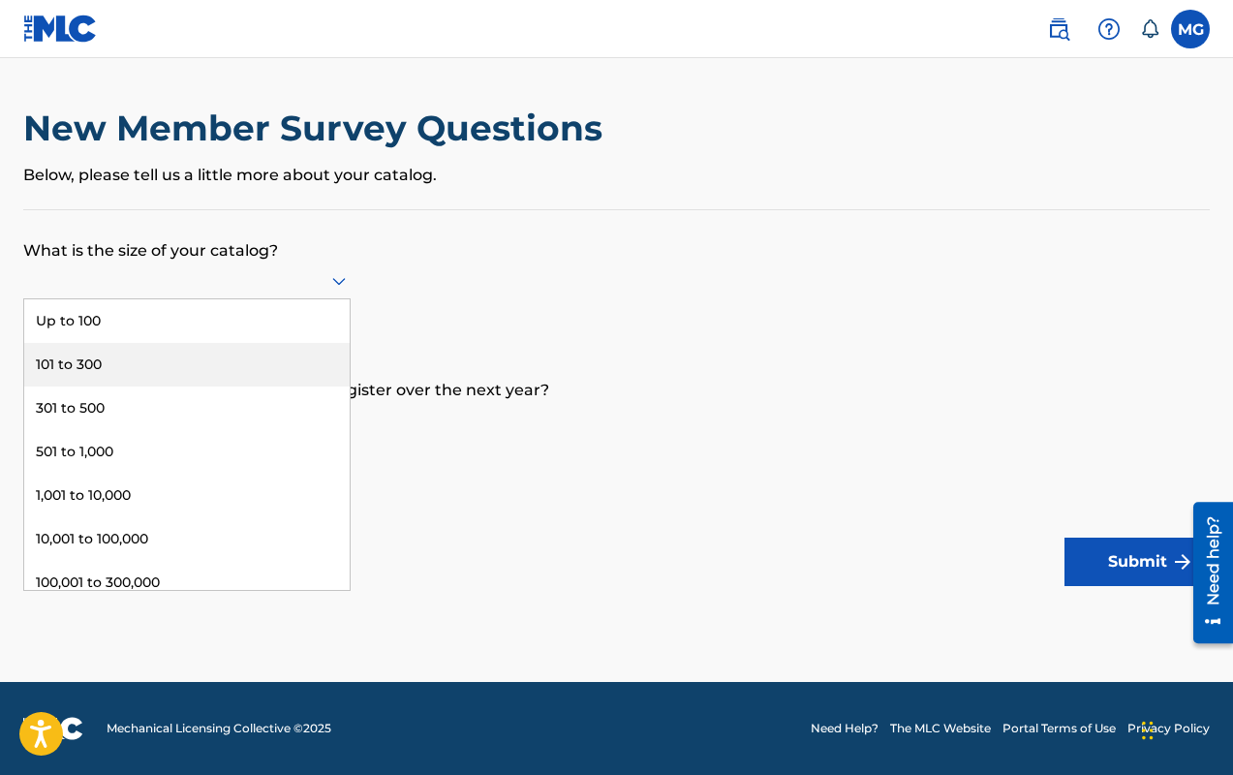
click at [284, 377] on div "101 to 300" at bounding box center [187, 365] width 326 height 44
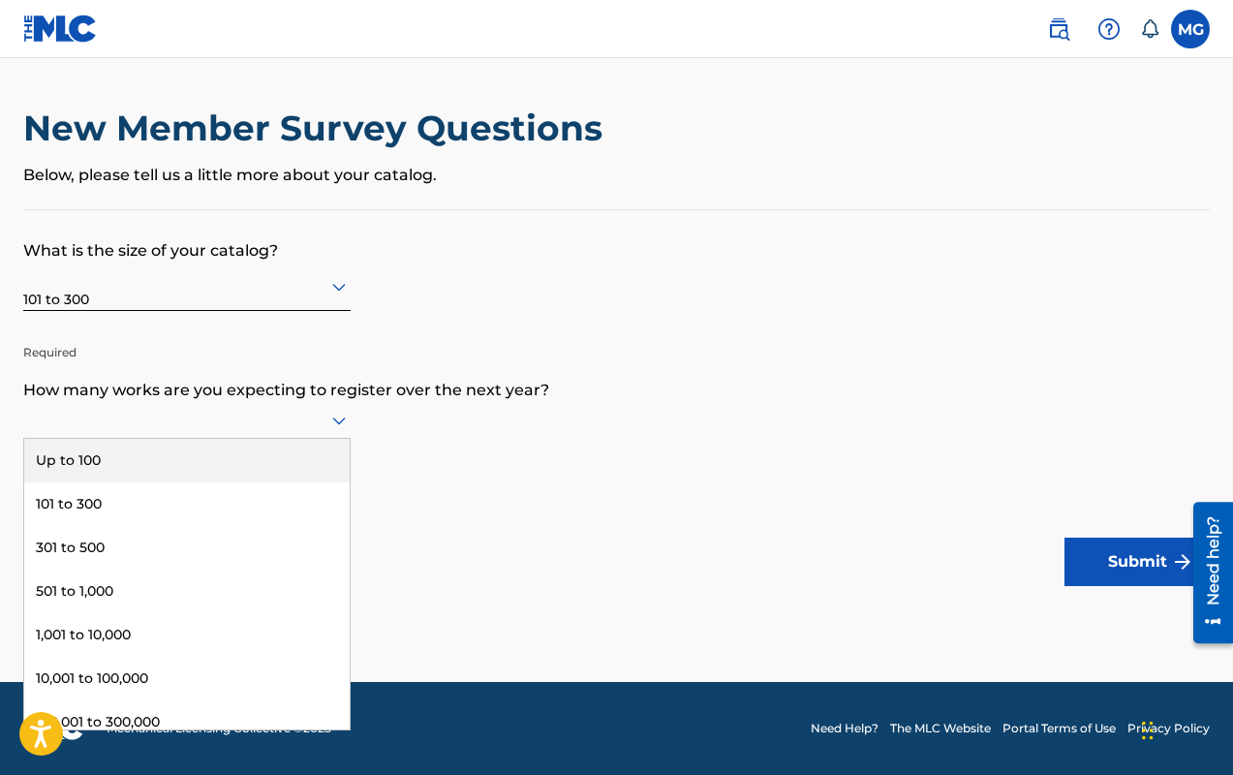
click at [335, 421] on icon at bounding box center [339, 422] width 14 height 8
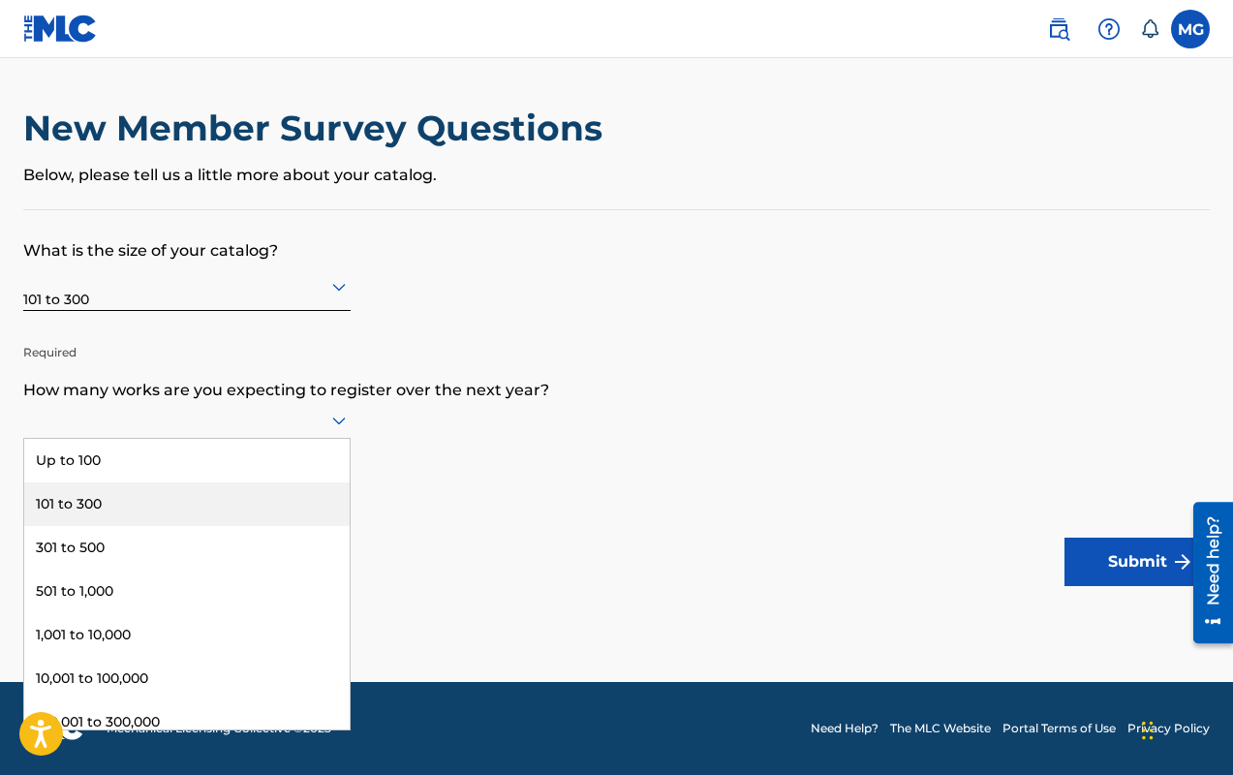
click at [110, 504] on div "101 to 300" at bounding box center [187, 505] width 326 height 44
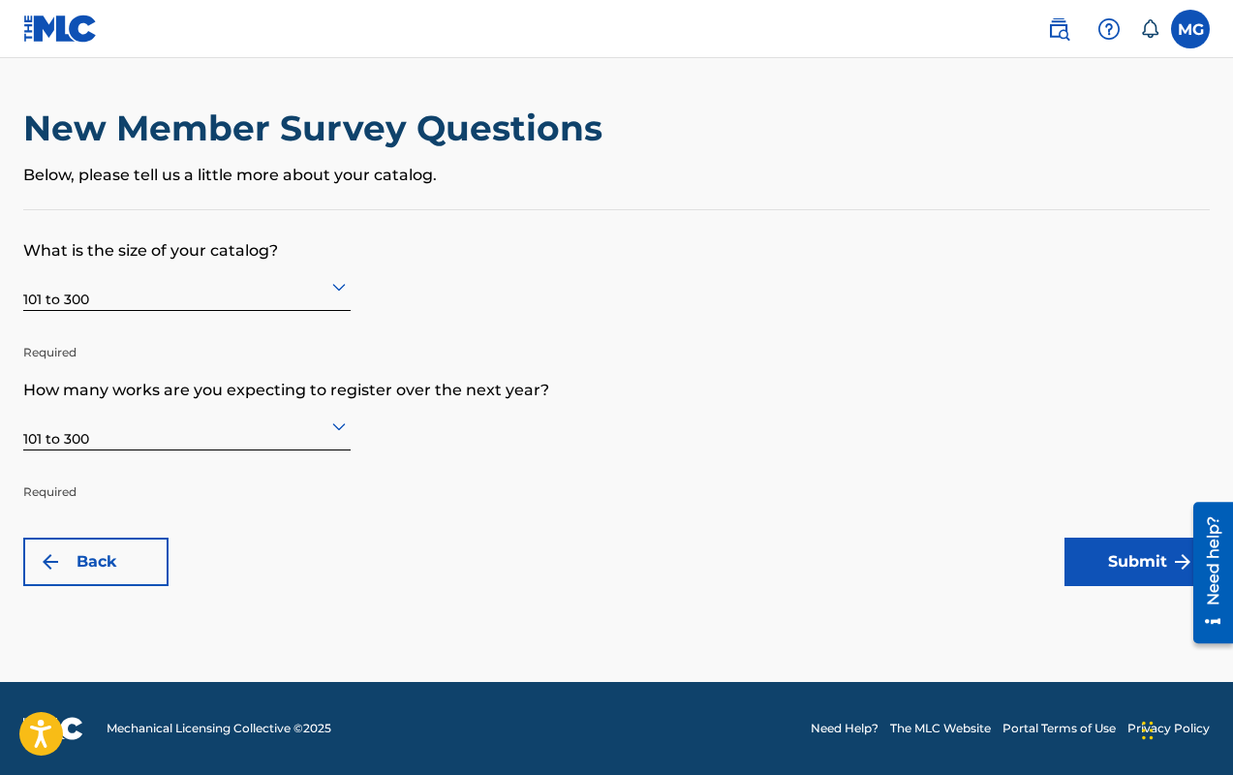
click at [1094, 559] on button "Submit" at bounding box center [1137, 562] width 145 height 48
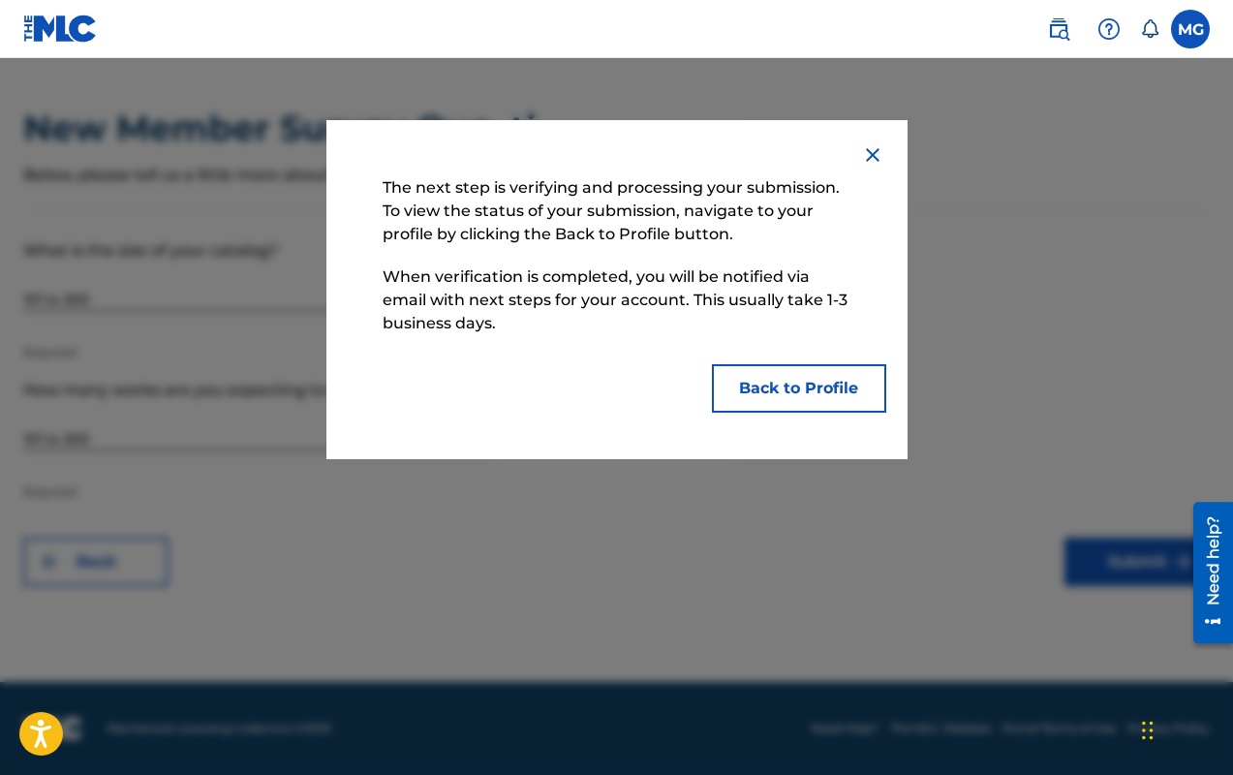
click at [776, 375] on button "Back to Profile" at bounding box center [799, 388] width 174 height 48
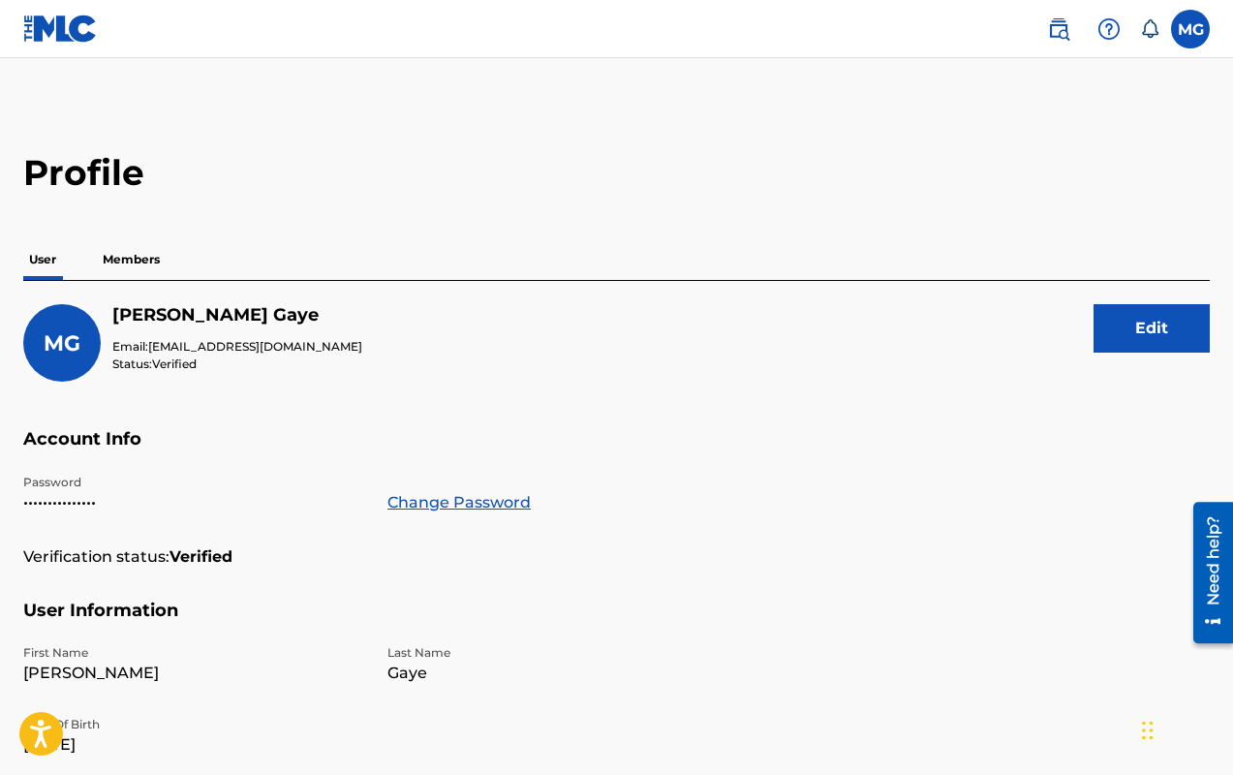
click at [138, 266] on p "Members" at bounding box center [131, 259] width 69 height 41
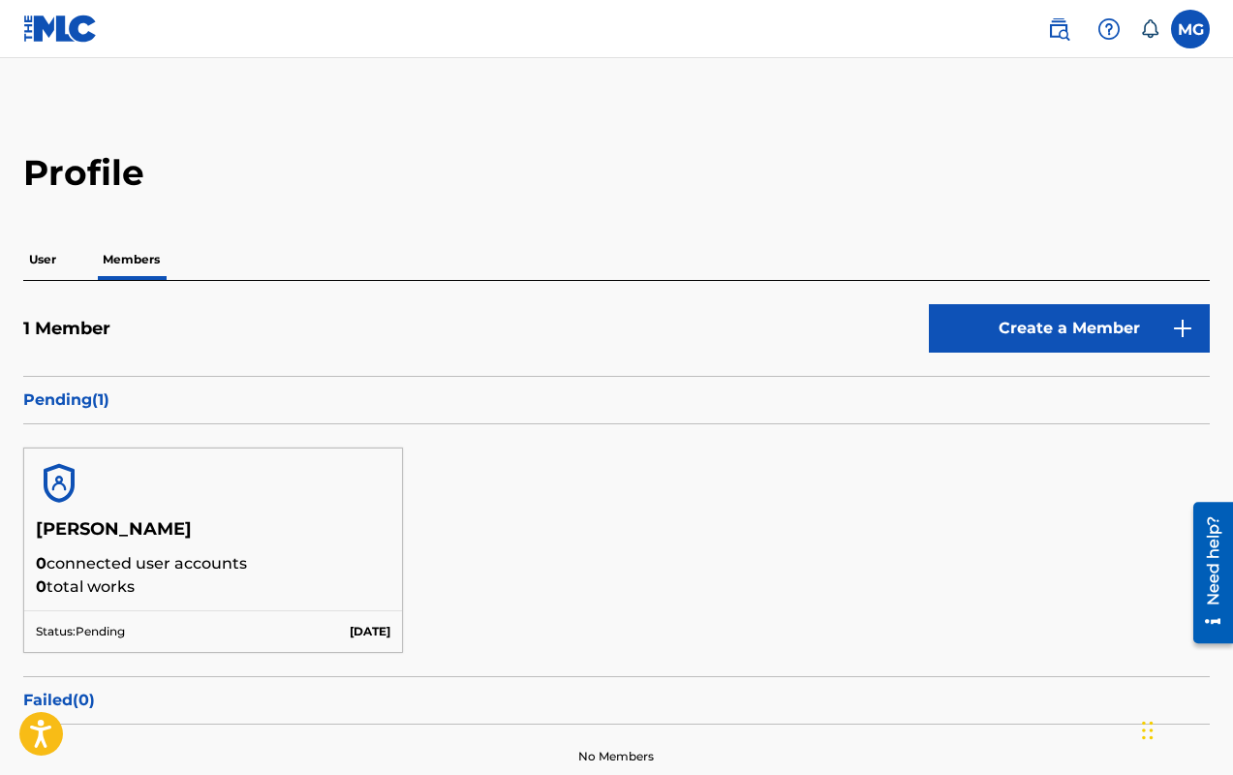
click at [1101, 319] on link "Create a Member" at bounding box center [1069, 328] width 281 height 48
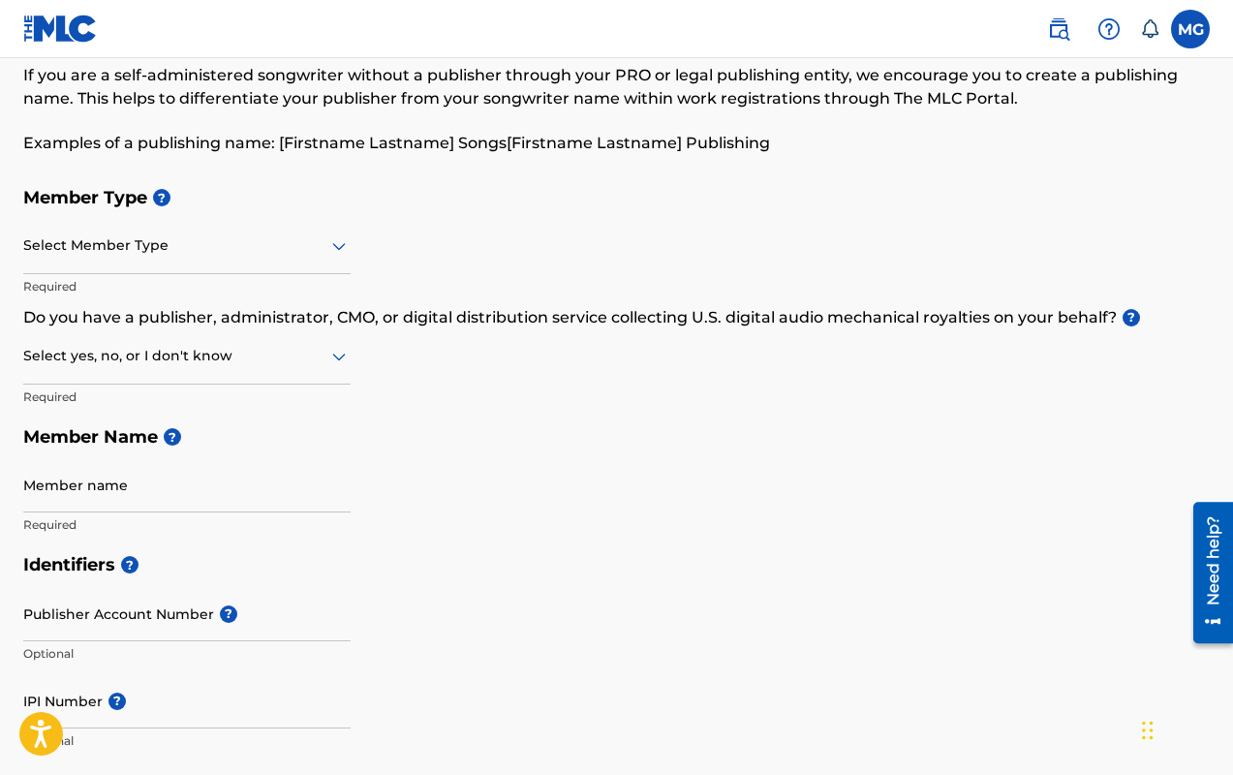
scroll to position [101, 0]
click at [288, 368] on div "Select yes, no, or I don't know" at bounding box center [187, 355] width 328 height 55
click at [172, 411] on div "Yes" at bounding box center [187, 406] width 326 height 44
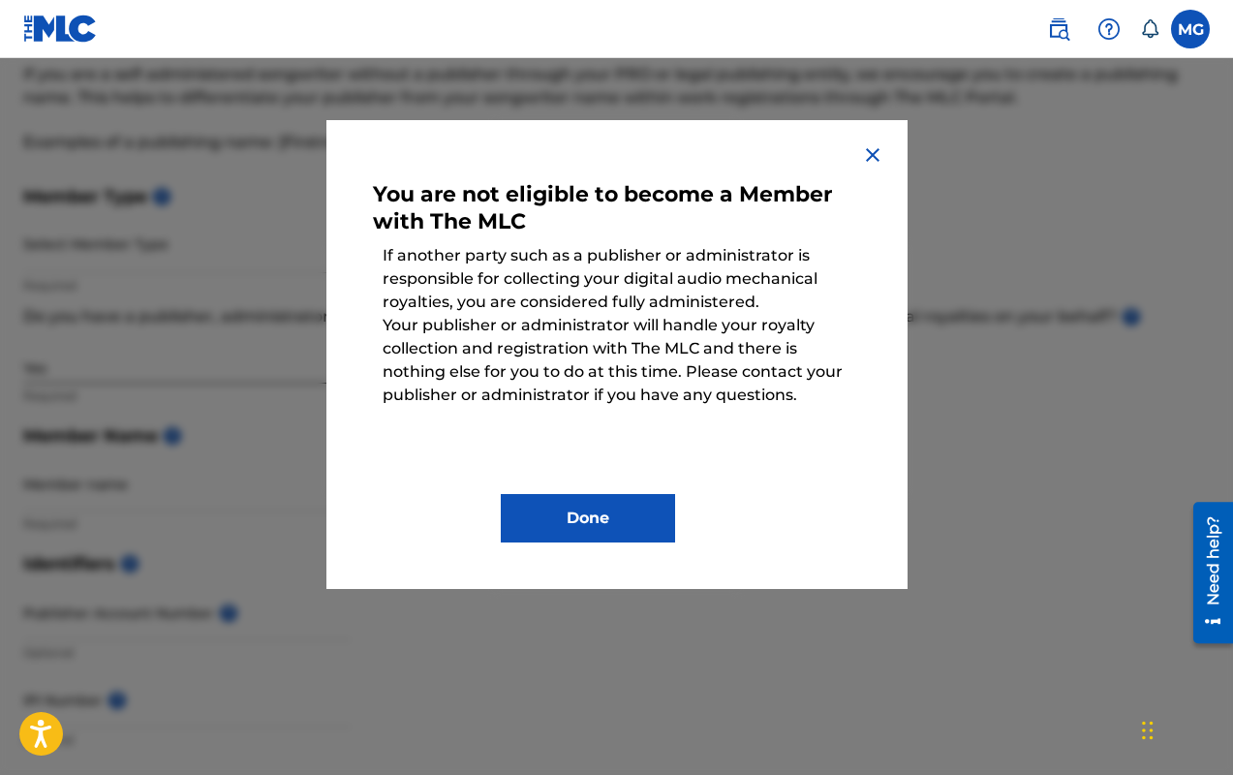
click at [656, 536] on button "Done" at bounding box center [588, 518] width 174 height 48
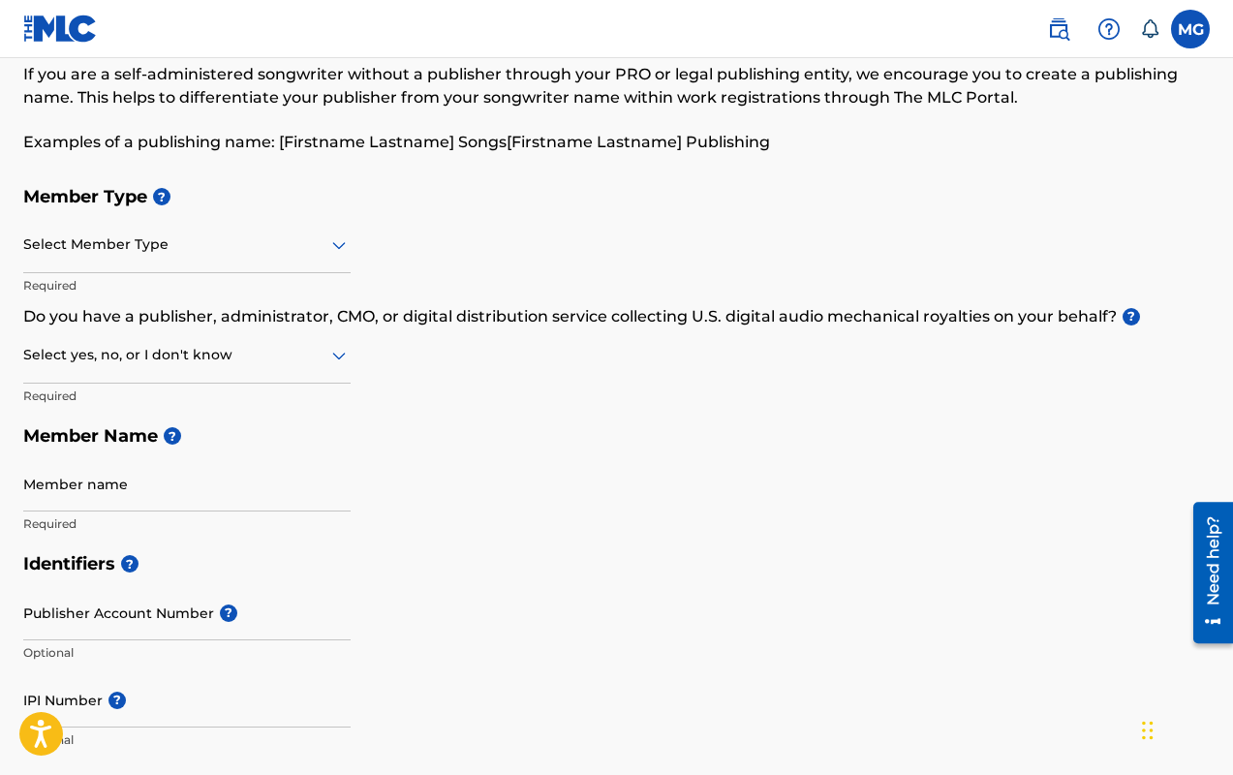
click at [172, 363] on div at bounding box center [187, 355] width 328 height 24
click at [112, 447] on div "No" at bounding box center [187, 449] width 326 height 44
click at [140, 360] on div at bounding box center [187, 355] width 328 height 24
click at [112, 488] on div "I don't know" at bounding box center [187, 493] width 326 height 44
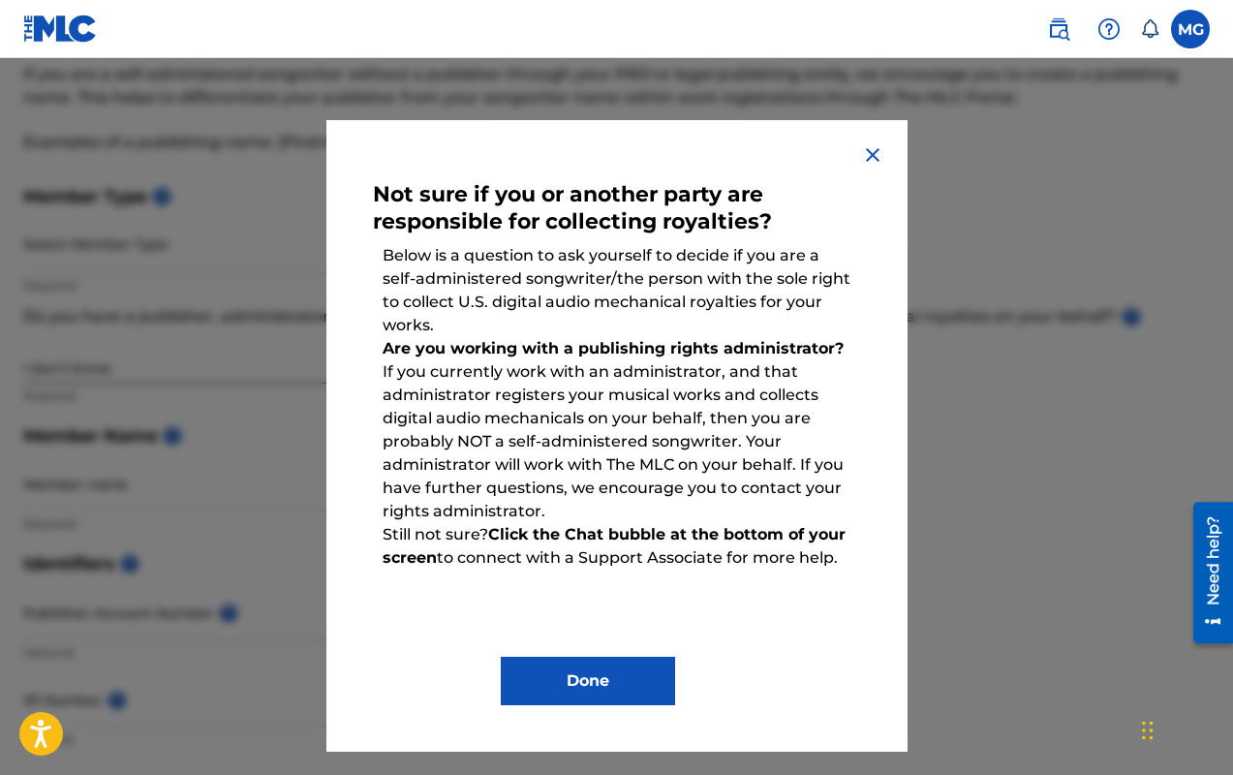
click at [876, 159] on img at bounding box center [872, 154] width 23 height 23
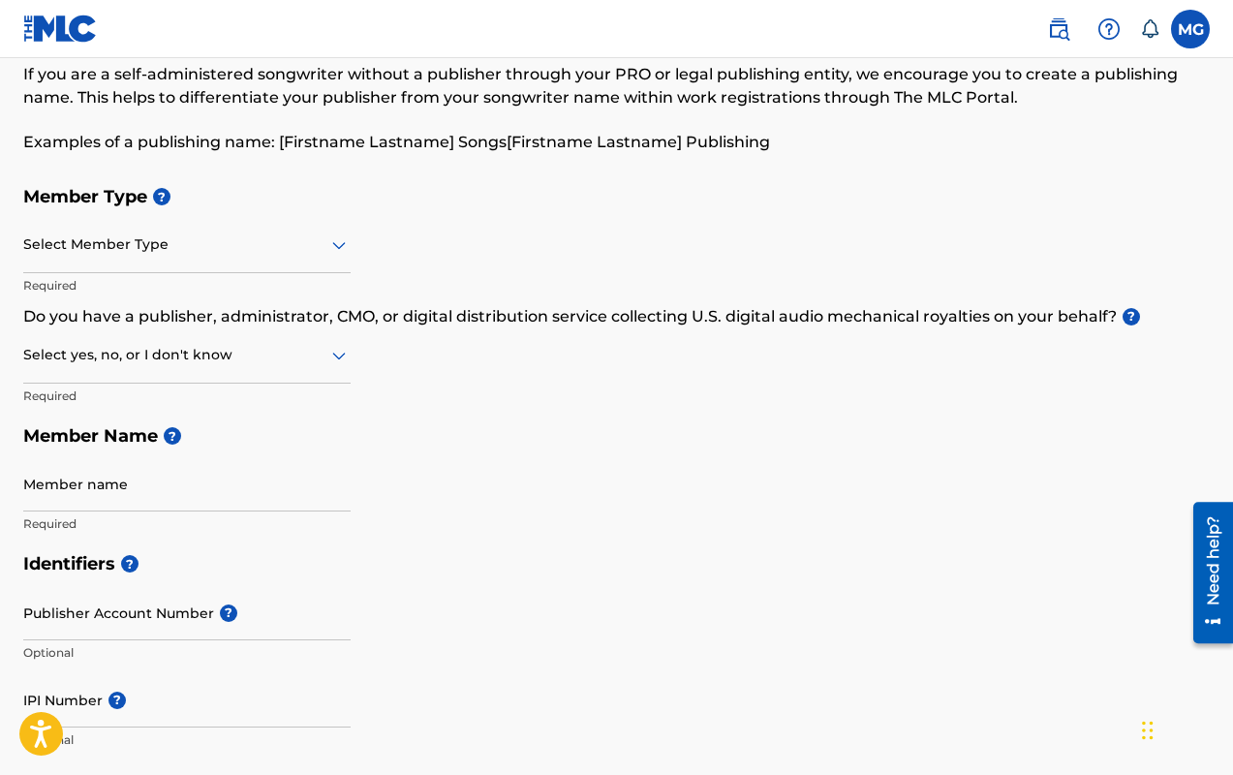
click at [291, 355] on div at bounding box center [187, 355] width 328 height 24
click at [531, 439] on h5 "Member Name ?" at bounding box center [616, 437] width 1187 height 42
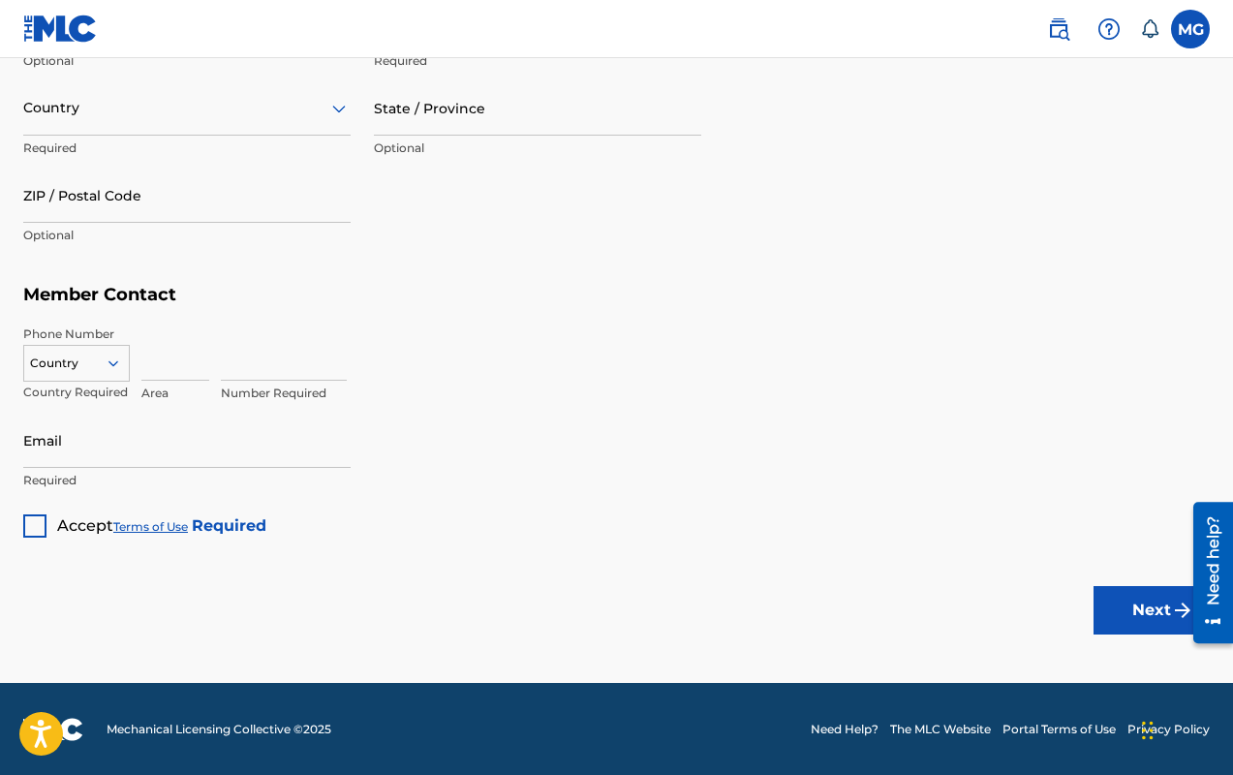
scroll to position [0, 0]
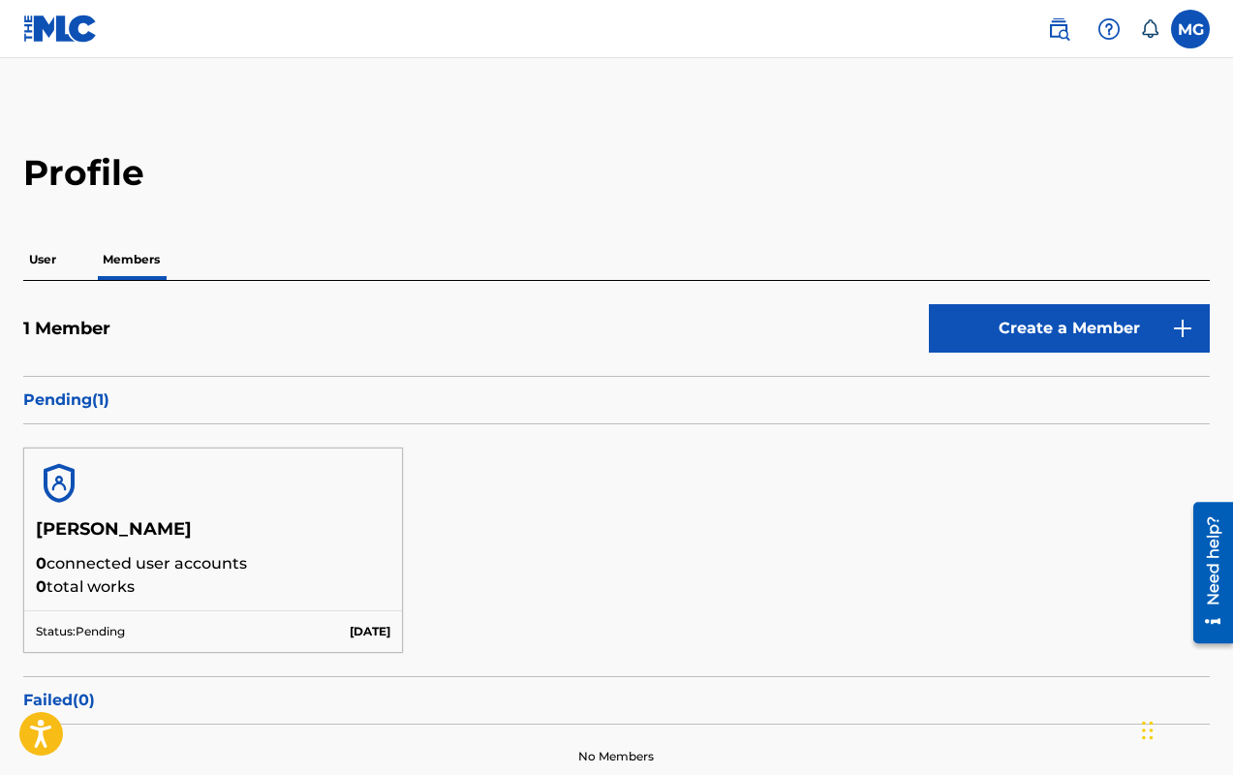
click at [85, 394] on p "Pending ( 1 )" at bounding box center [616, 400] width 1187 height 23
click at [41, 259] on p "User" at bounding box center [42, 259] width 39 height 41
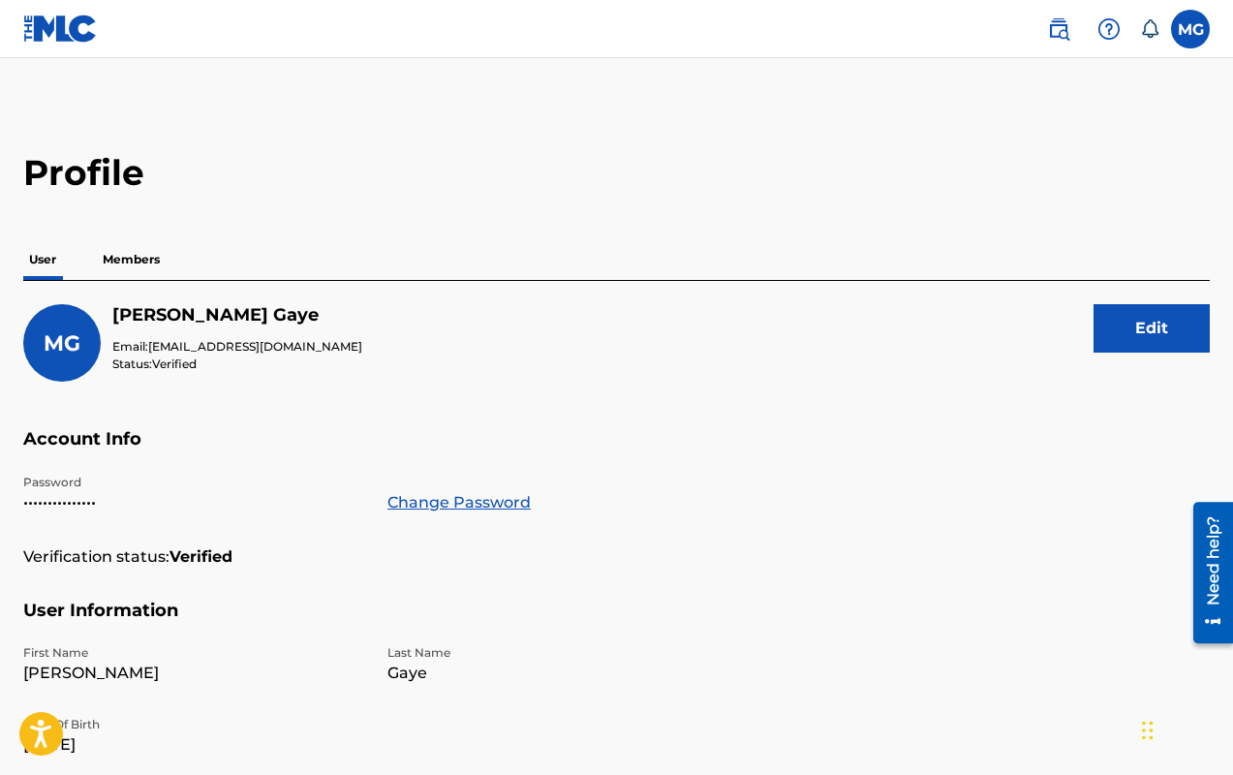
click at [126, 261] on p "Members" at bounding box center [131, 259] width 69 height 41
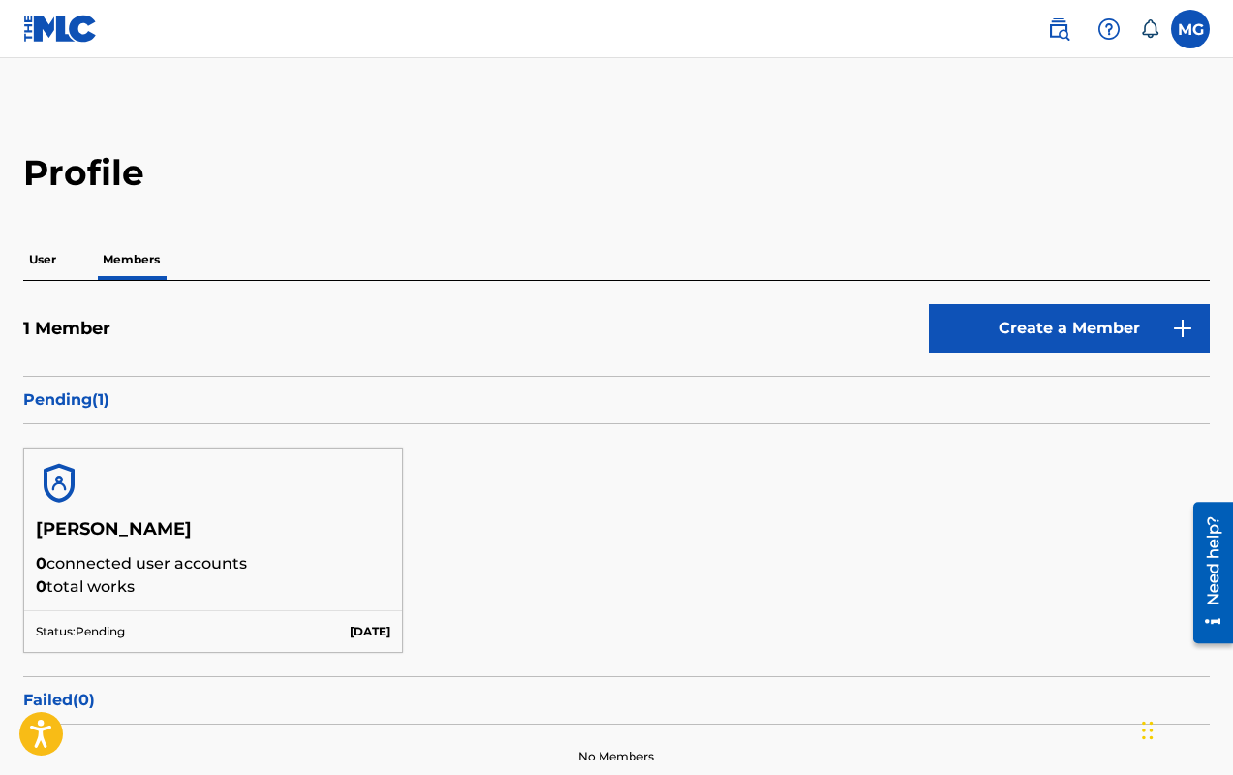
click at [44, 260] on p "User" at bounding box center [42, 259] width 39 height 41
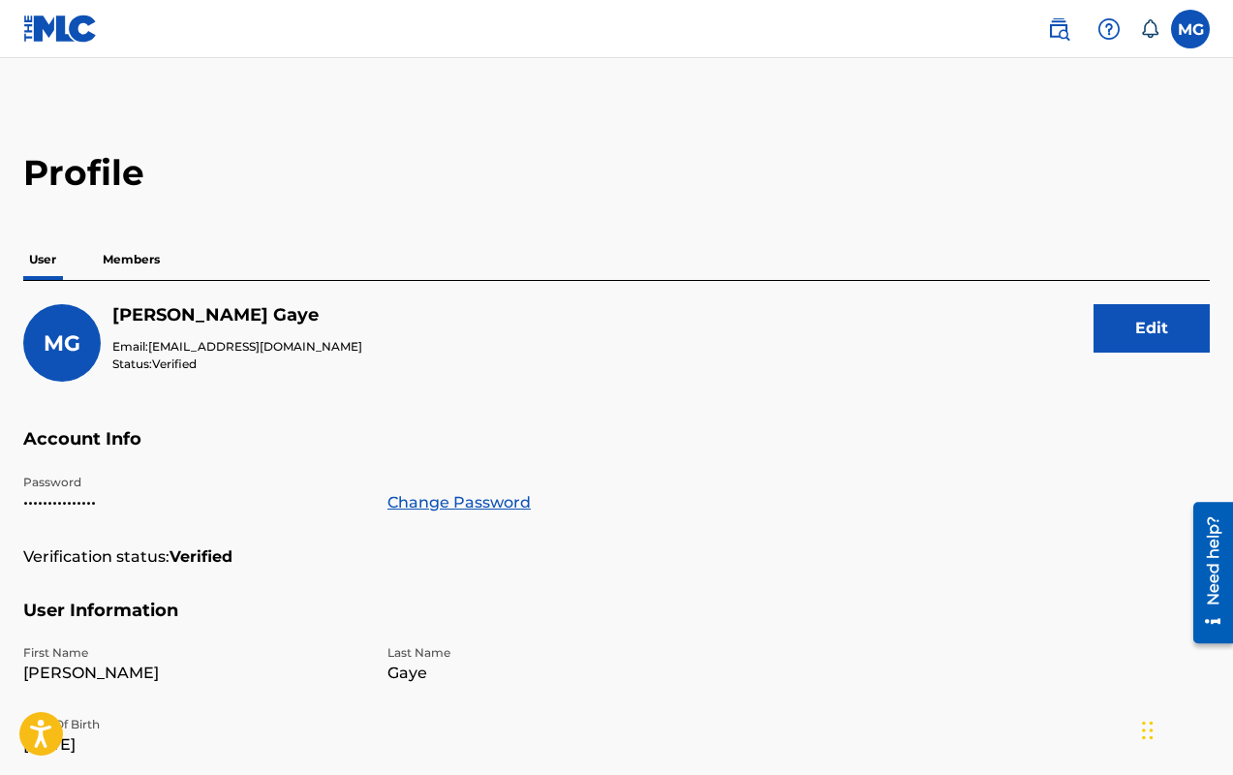
click at [158, 264] on p "Members" at bounding box center [131, 259] width 69 height 41
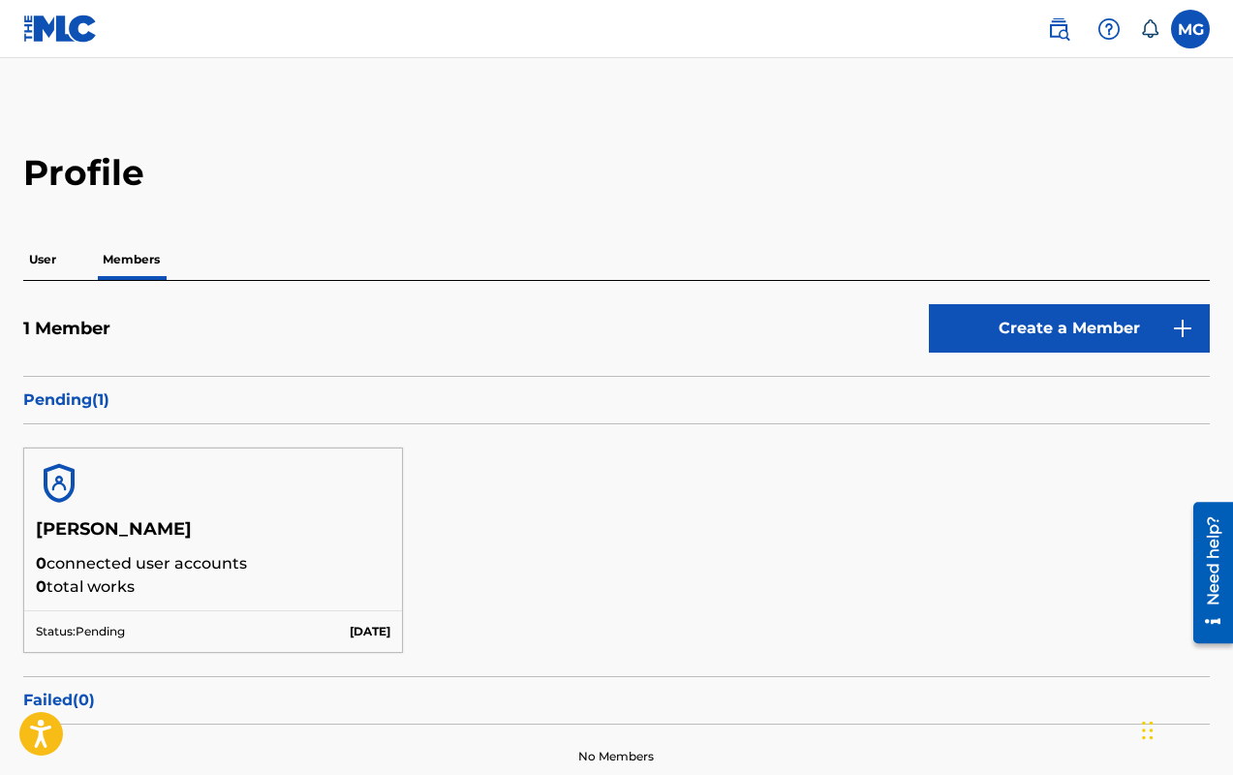
click at [61, 265] on p "User" at bounding box center [42, 259] width 39 height 41
